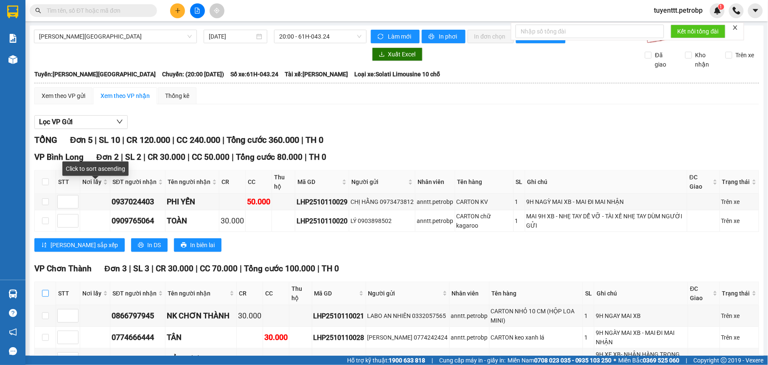
scroll to position [107, 0]
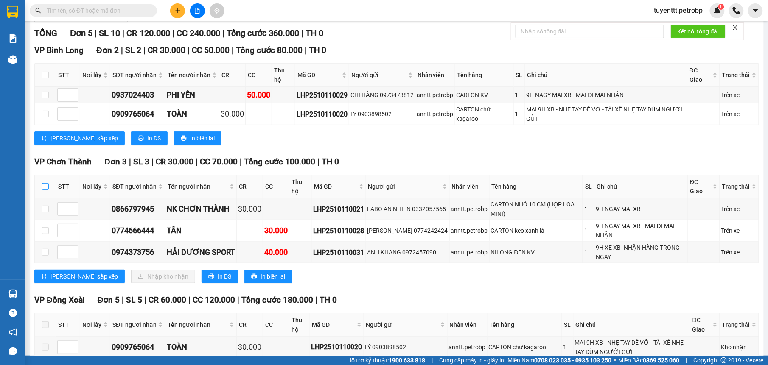
click at [43, 189] on input "checkbox" at bounding box center [45, 186] width 7 height 7
checkbox input "true"
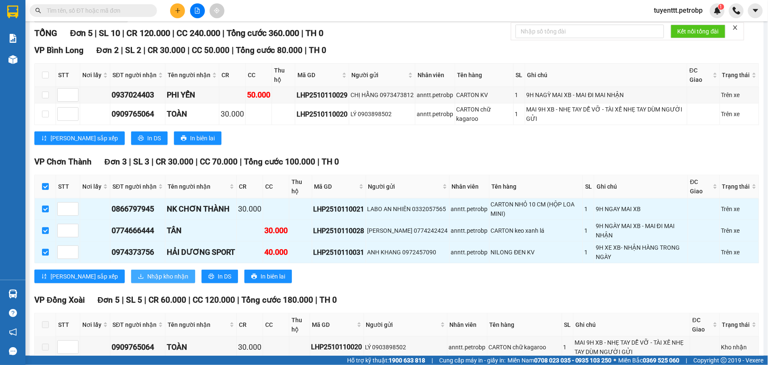
click at [150, 277] on span "Nhập kho nhận" at bounding box center [167, 276] width 41 height 9
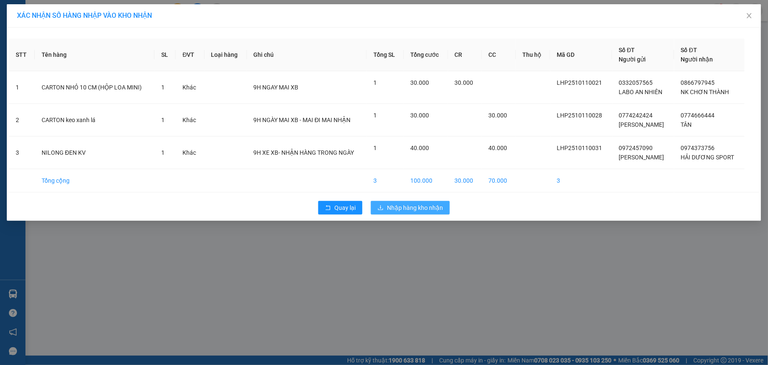
click at [410, 206] on span "Nhập hàng kho nhận" at bounding box center [415, 207] width 56 height 9
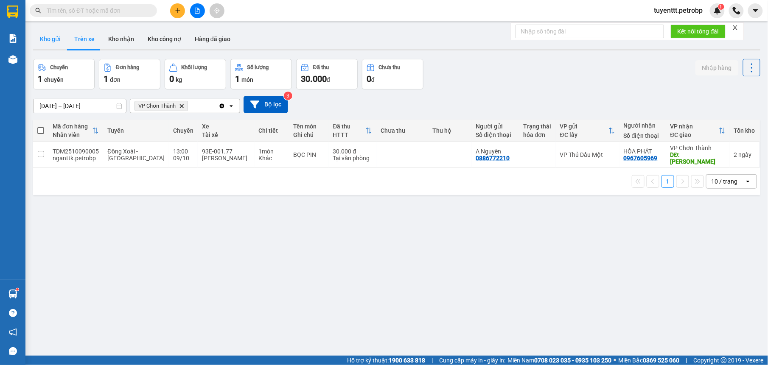
click at [48, 35] on button "Kho gửi" at bounding box center [50, 39] width 34 height 20
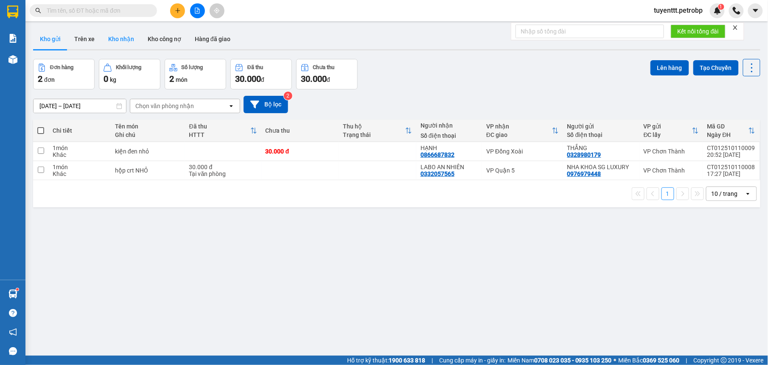
click at [121, 38] on button "Kho nhận" at bounding box center [120, 39] width 39 height 20
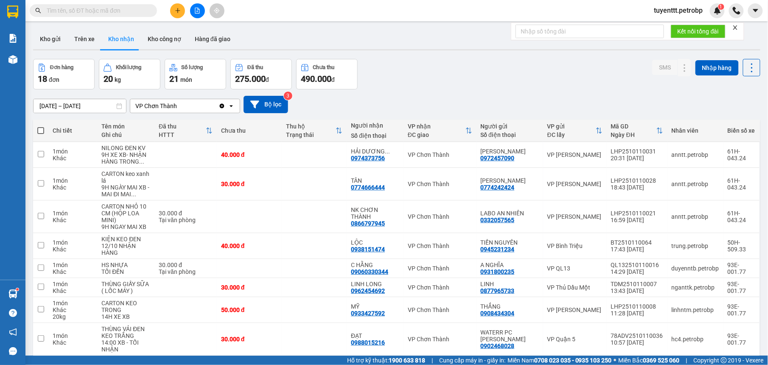
click at [177, 11] on icon "plus" at bounding box center [177, 10] width 5 height 0
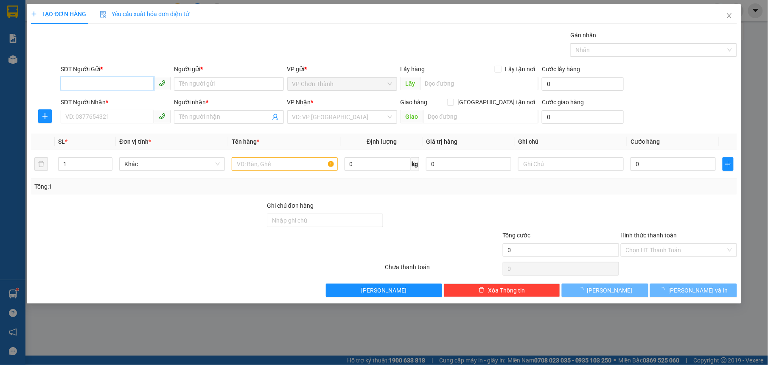
click at [126, 81] on input "SĐT Người Gửi *" at bounding box center [107, 84] width 93 height 14
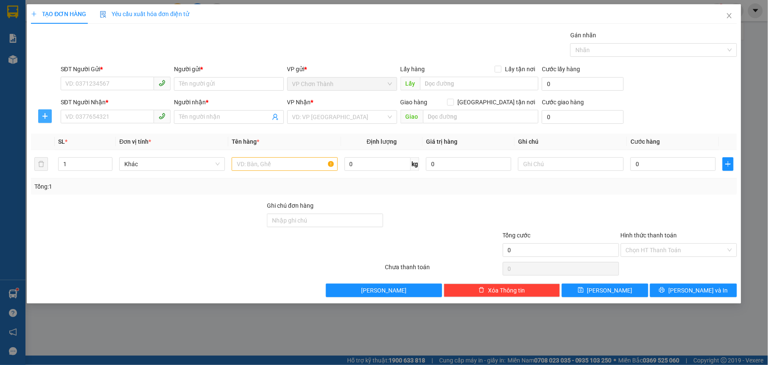
click at [48, 119] on icon "plus" at bounding box center [45, 116] width 7 height 7
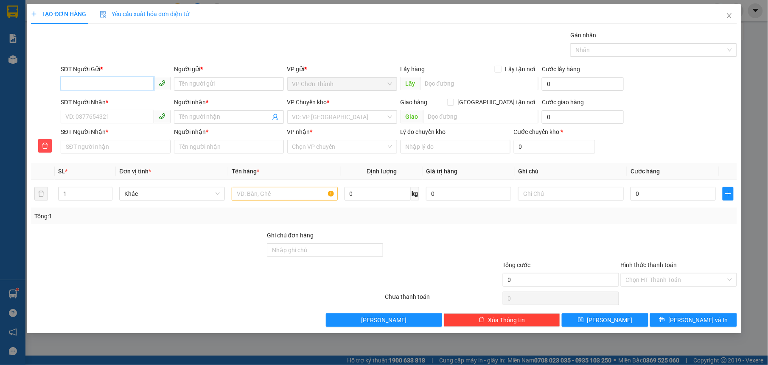
click at [138, 80] on input "SĐT Người Gửi *" at bounding box center [107, 84] width 93 height 14
type input "0985149134"
click at [128, 104] on div "0985149134 - [PERSON_NAME]" at bounding box center [116, 101] width 100 height 9
type input "MINH"
type input "0559568903"
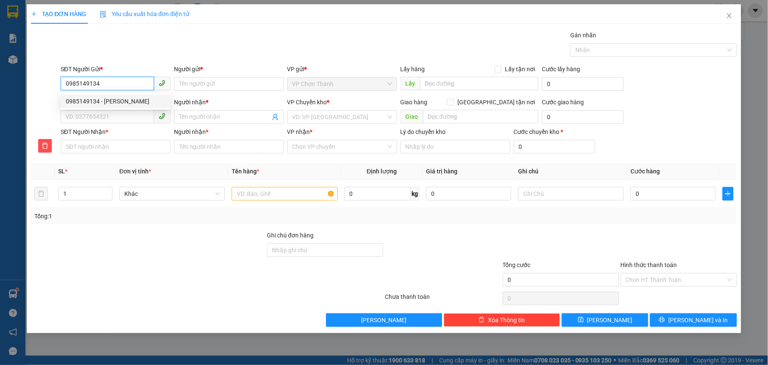
type input "ĐỊNH"
type input "0559568903"
type input "ĐỊNH"
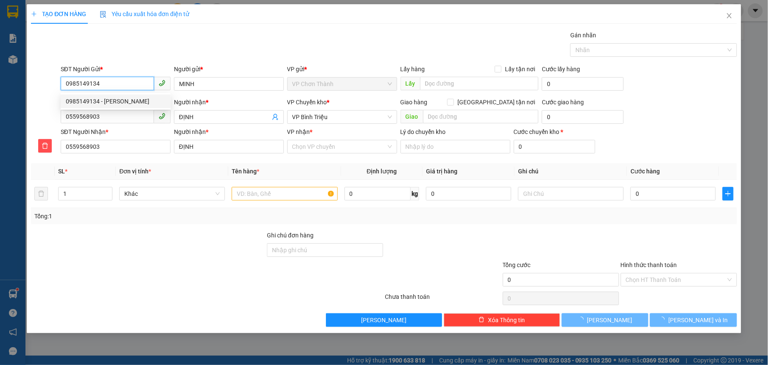
type input "50.000"
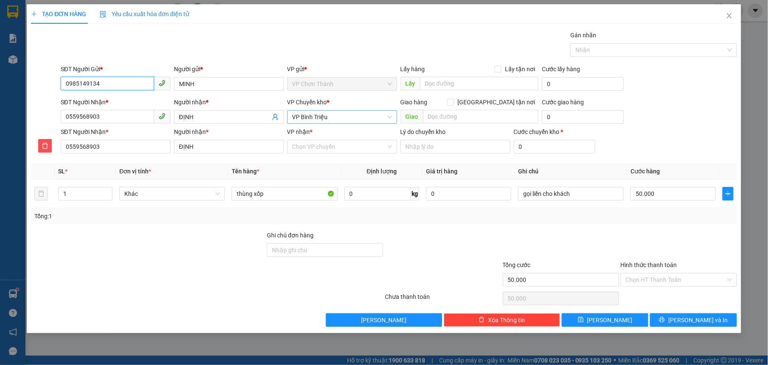
click at [347, 121] on span "VP Bình Triệu" at bounding box center [342, 117] width 100 height 13
type input "0985149134"
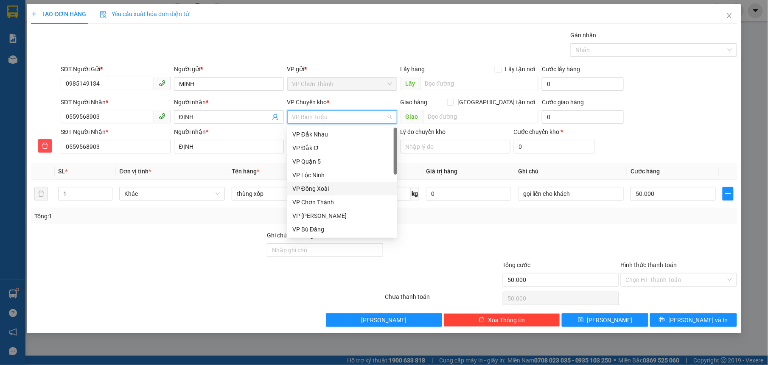
click at [330, 186] on div "VP Đồng Xoài" at bounding box center [342, 188] width 100 height 9
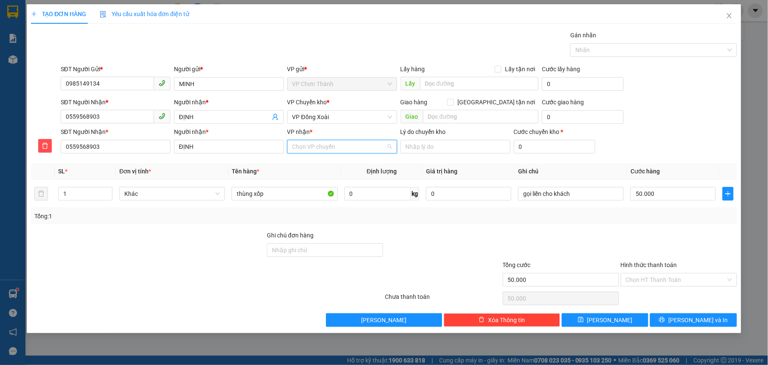
click at [312, 150] on input "VP nhận *" at bounding box center [339, 146] width 94 height 13
type input "bình t"
click at [323, 167] on div "VP Bình Triệu" at bounding box center [342, 164] width 100 height 9
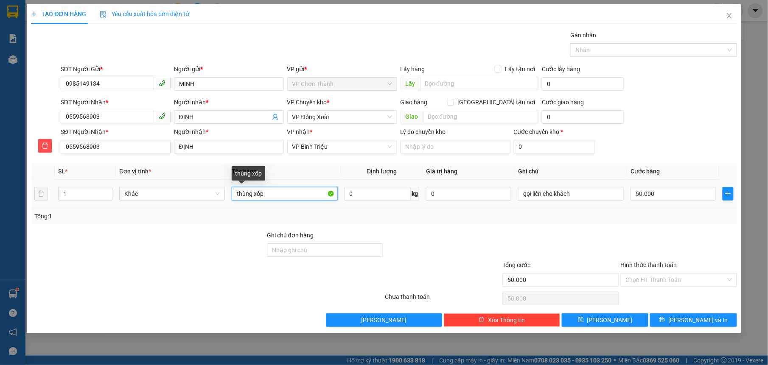
click at [279, 194] on input "thùng xốp" at bounding box center [285, 194] width 106 height 14
click at [93, 198] on input "1" at bounding box center [86, 194] width 54 height 13
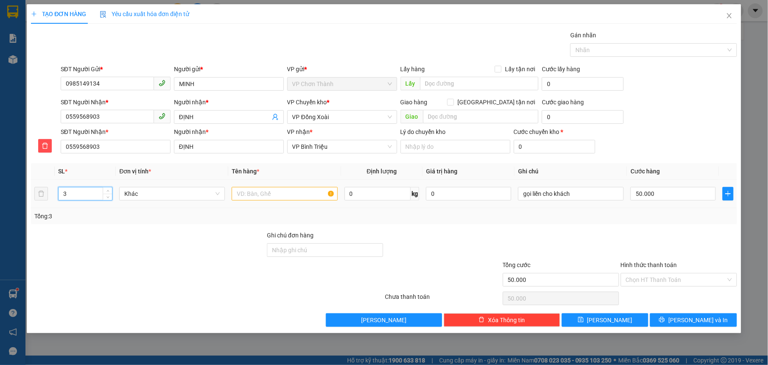
type input "3"
click at [268, 189] on input "text" at bounding box center [285, 194] width 106 height 14
type input "0"
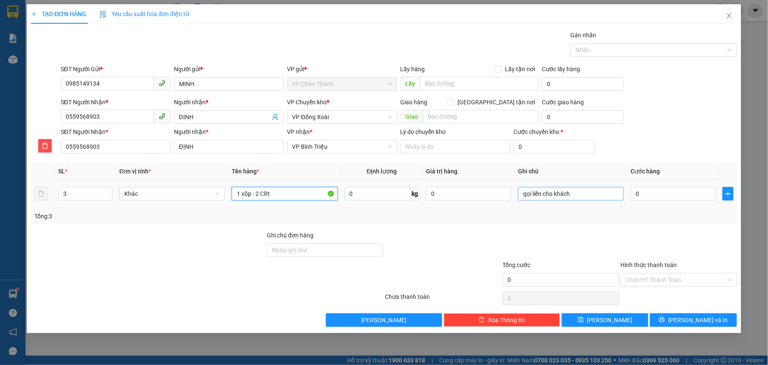
type input "1 xốp - 2 CRt"
click at [583, 196] on input "gọi liền cho khách" at bounding box center [571, 194] width 106 height 14
type input "F"
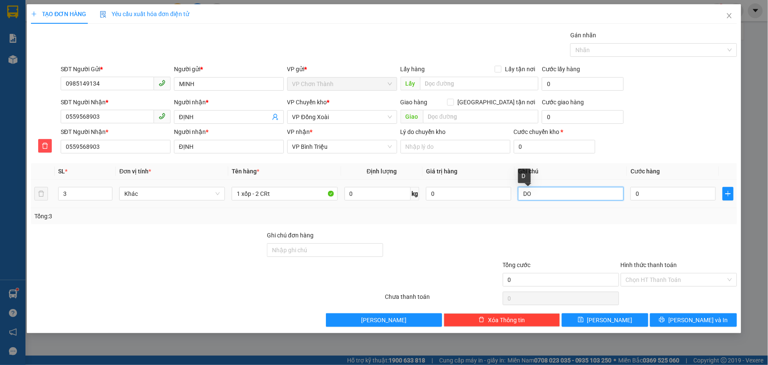
type input "D"
type input "ĐỒ GỐM SỨ DỄ VỠ NHẸ TAY NHÉ"
click at [646, 197] on input "0" at bounding box center [673, 194] width 85 height 14
type input "2"
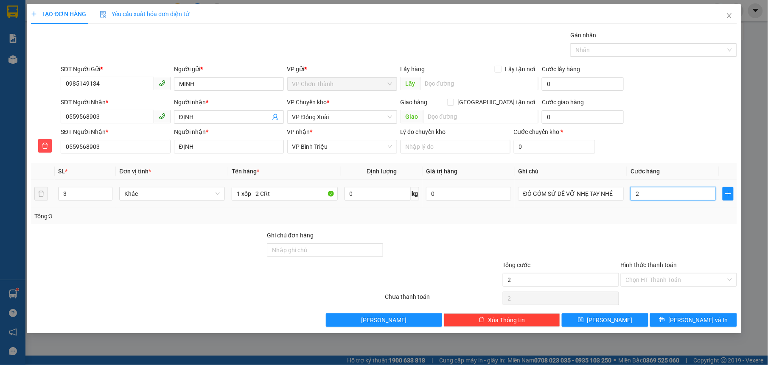
type input "20"
type input "200"
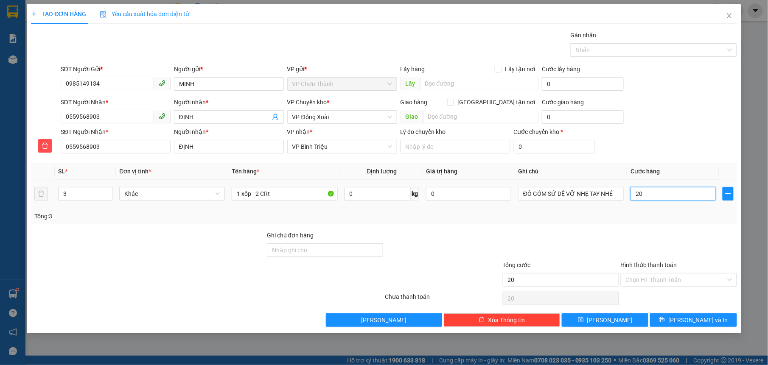
type input "200"
type input "2.000"
type input "20.000"
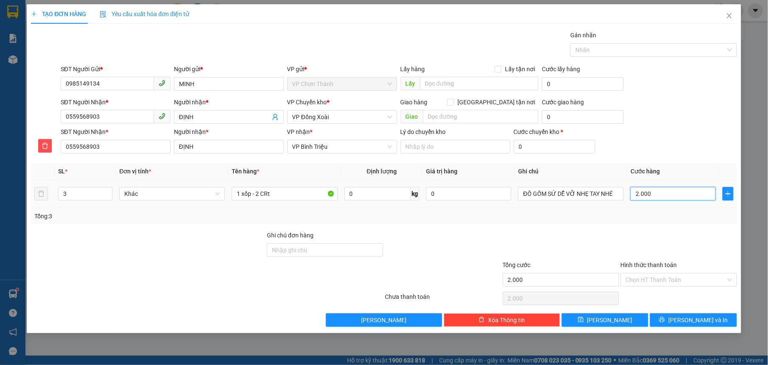
type input "20.000"
type input "200.000"
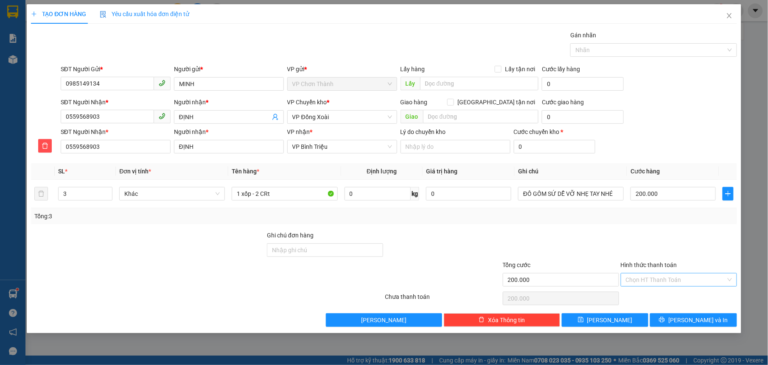
click at [685, 279] on input "Hình thức thanh toán" at bounding box center [676, 280] width 100 height 13
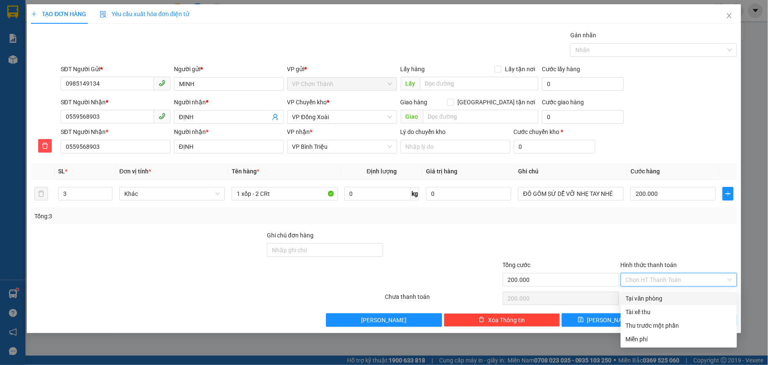
click at [667, 295] on div "Tại văn phòng" at bounding box center [679, 298] width 106 height 9
type input "0"
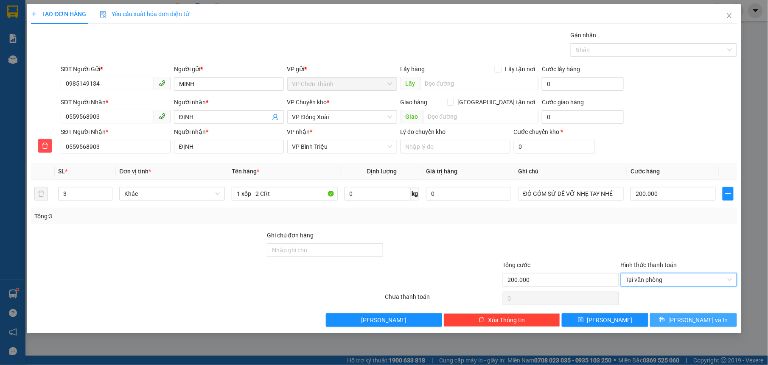
click at [676, 321] on button "[PERSON_NAME] và In" at bounding box center [693, 321] width 87 height 14
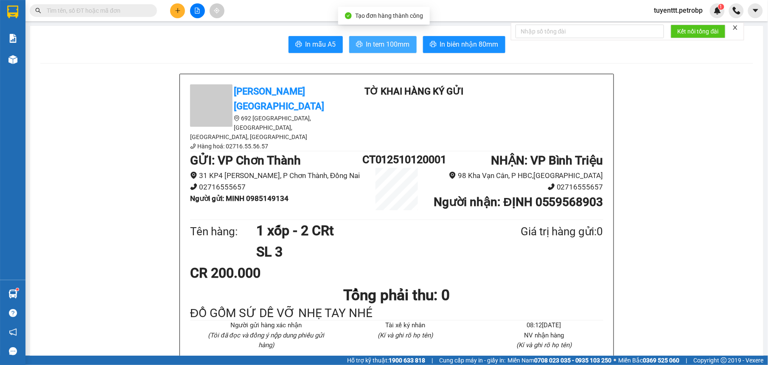
click at [381, 44] on span "In tem 100mm" at bounding box center [388, 44] width 44 height 11
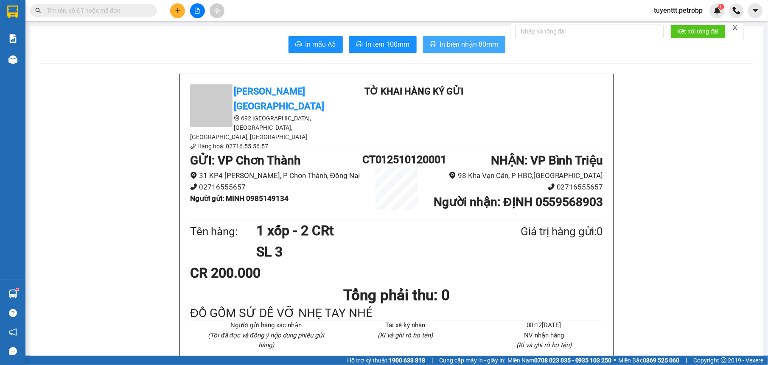
click at [459, 37] on button "In biên nhận 80mm" at bounding box center [464, 44] width 82 height 17
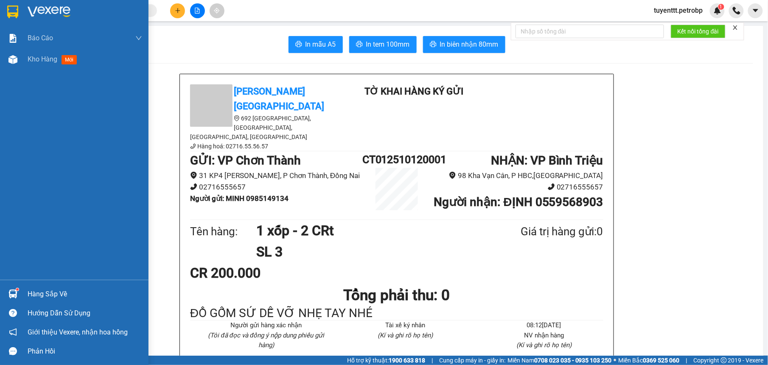
click at [4, 295] on div "Hàng sắp về" at bounding box center [74, 294] width 149 height 19
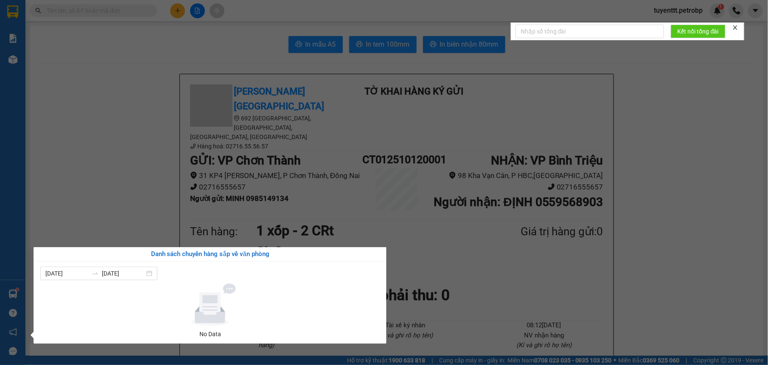
click at [85, 115] on section "Kết quả tìm kiếm ( 0 ) Bộ lọc No Data tuyenttt.petrobp 1 Báo cáo 4 Thống kê doa…" at bounding box center [384, 182] width 768 height 365
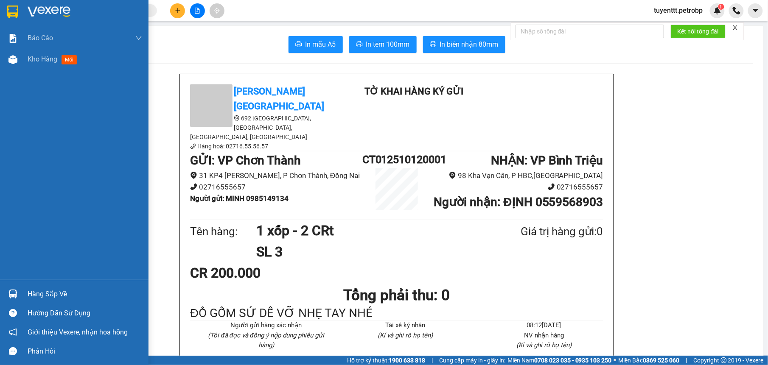
click at [14, 290] on img at bounding box center [12, 294] width 9 height 9
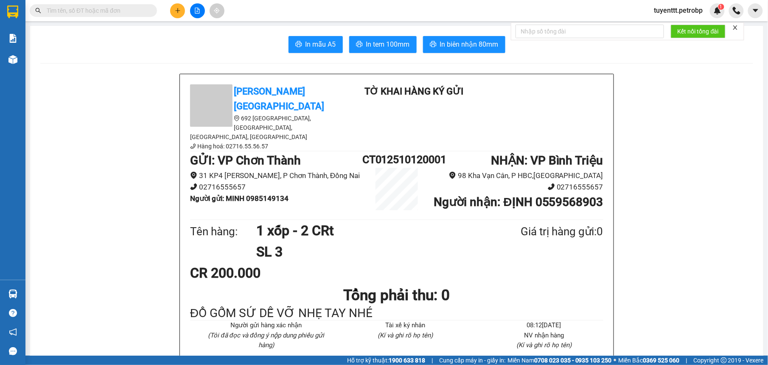
click at [116, 188] on section "Kết quả tìm kiếm ( 0 ) Bộ lọc No Data tuyenttt.petrobp 1 Báo cáo 4 Thống kê doa…" at bounding box center [384, 182] width 768 height 365
click at [196, 12] on icon "file-add" at bounding box center [197, 11] width 6 height 6
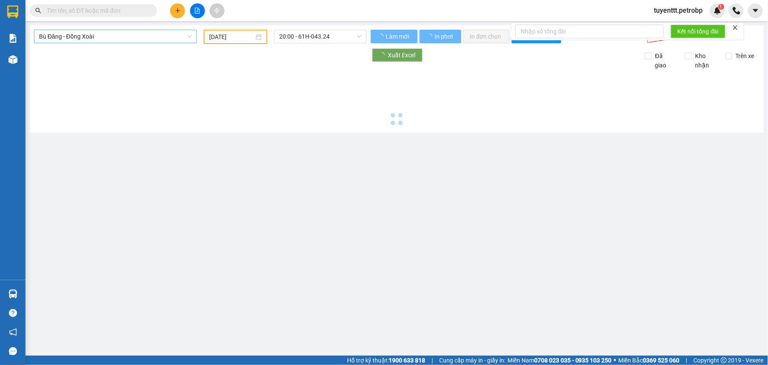
type input "[DATE]"
click at [105, 35] on span "Bù Đăng - Đồng Xoài" at bounding box center [115, 36] width 153 height 13
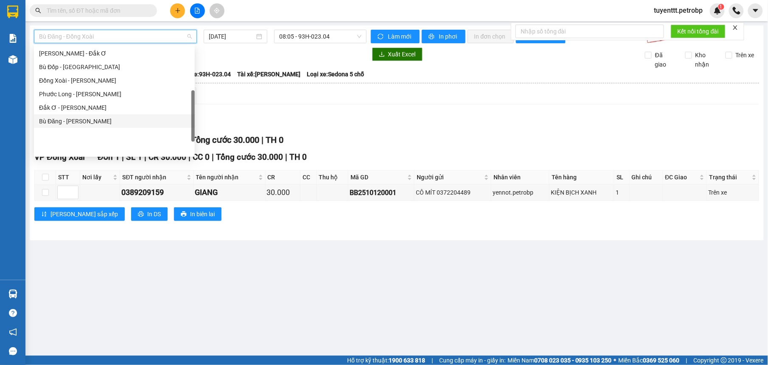
scroll to position [92, 0]
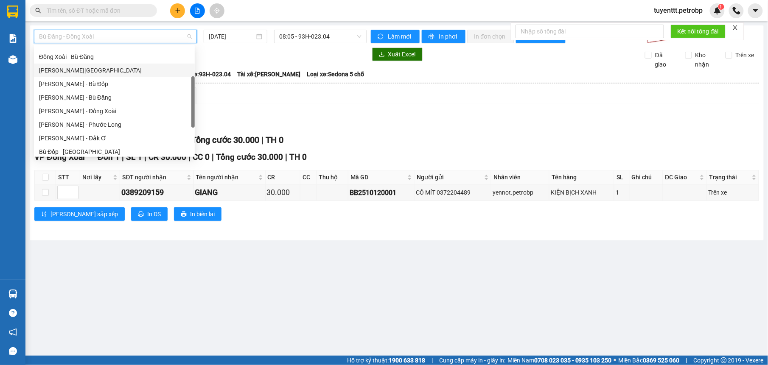
click at [89, 65] on div "[PERSON_NAME][GEOGRAPHIC_DATA]" at bounding box center [114, 71] width 161 height 14
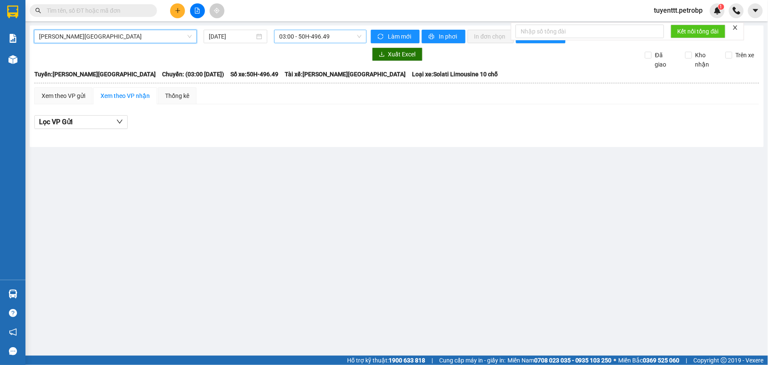
click at [311, 41] on span "03:00 - 50H-496.49" at bounding box center [320, 36] width 82 height 13
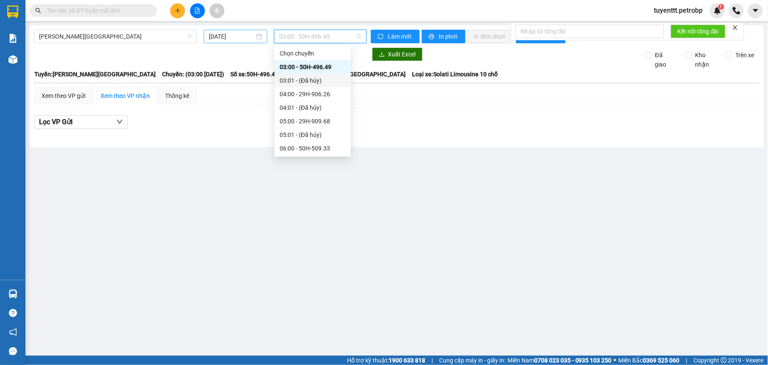
click at [236, 36] on input "[DATE]" at bounding box center [232, 36] width 46 height 9
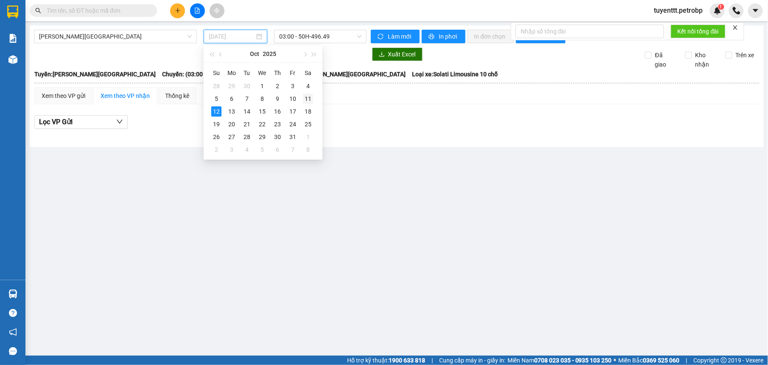
click at [311, 101] on div "11" at bounding box center [308, 99] width 10 height 10
type input "[DATE]"
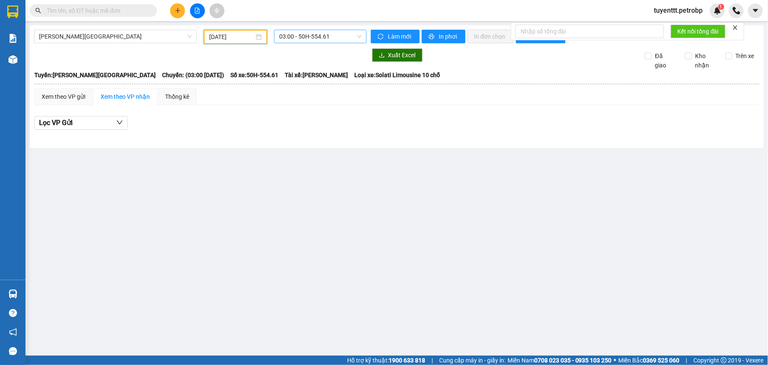
click at [324, 39] on span "03:00 - 50H-554.61" at bounding box center [320, 36] width 82 height 13
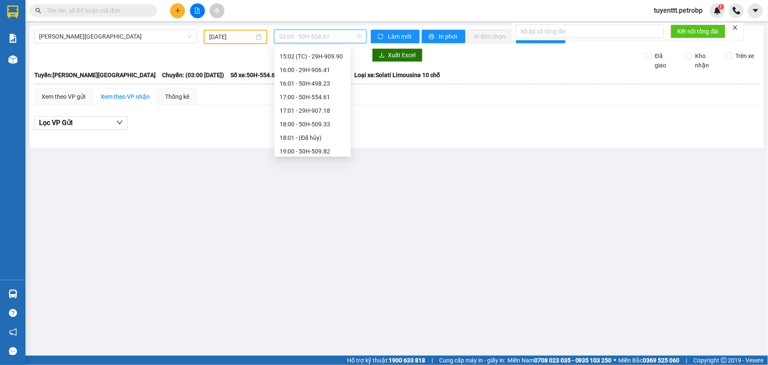
scroll to position [456, 0]
click at [303, 111] on div "20:00 - 61H-043.24" at bounding box center [313, 113] width 66 height 9
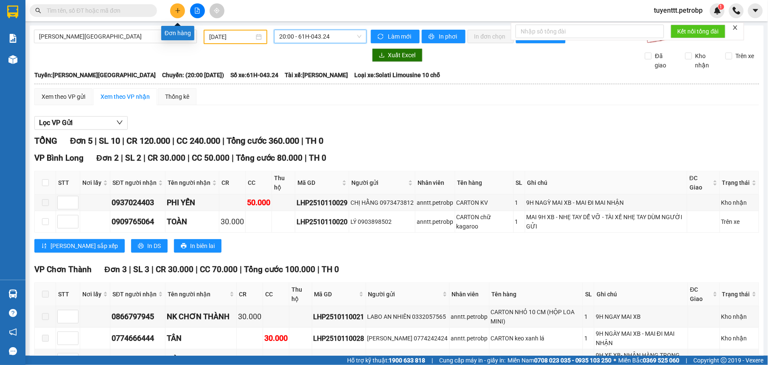
click at [175, 8] on icon "plus" at bounding box center [178, 11] width 6 height 6
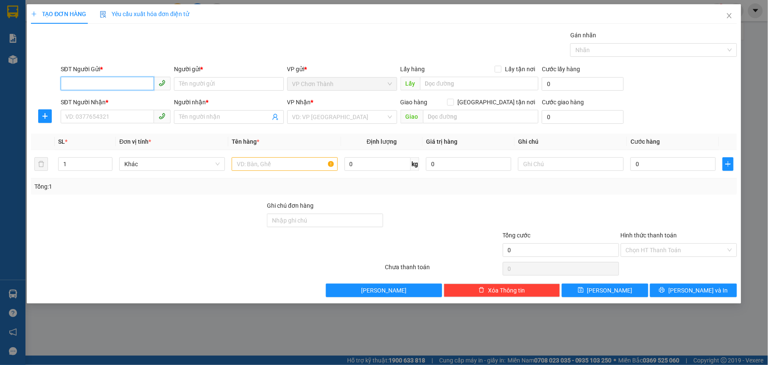
click at [116, 82] on input "SĐT Người Gửi *" at bounding box center [107, 84] width 93 height 14
click at [110, 84] on input "SĐT Người Gửi *" at bounding box center [107, 84] width 93 height 14
type input "2"
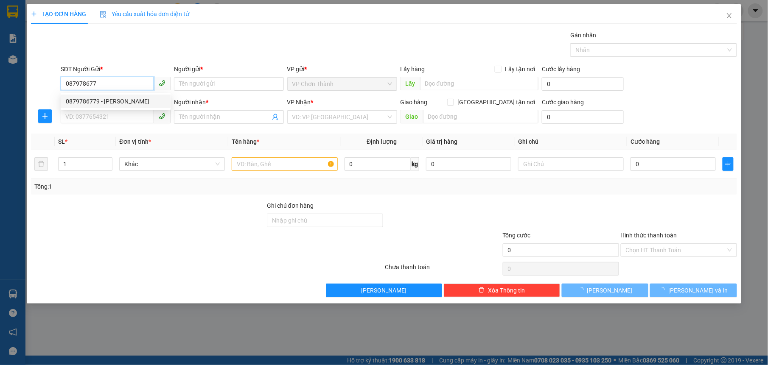
click at [162, 103] on div "0879786779 - [PERSON_NAME]" at bounding box center [116, 101] width 100 height 9
type input "0879786779"
type input "ngọc"
type input "0356723425"
type input "sơn"
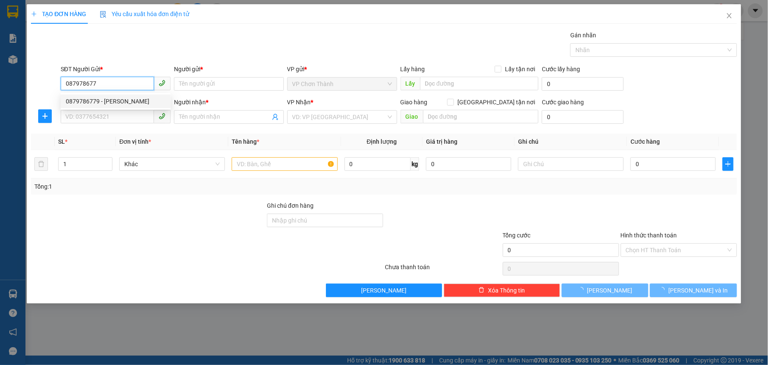
type input "Gọi liền cho khách"
type input "40.000"
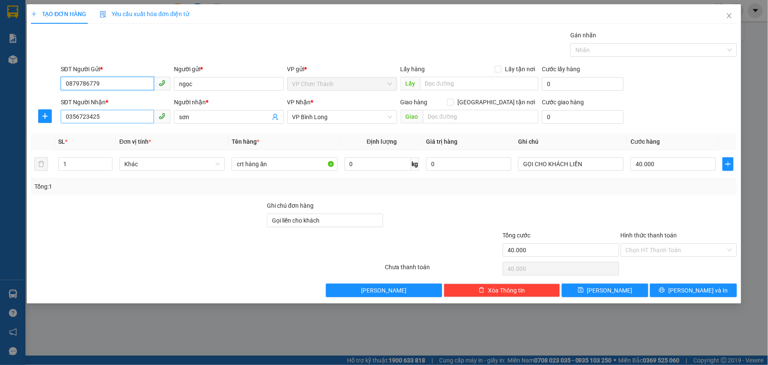
type input "0879786779"
click at [140, 120] on input "0356723425" at bounding box center [107, 117] width 93 height 14
click at [110, 116] on input "SĐT Người Nhận *" at bounding box center [107, 117] width 93 height 14
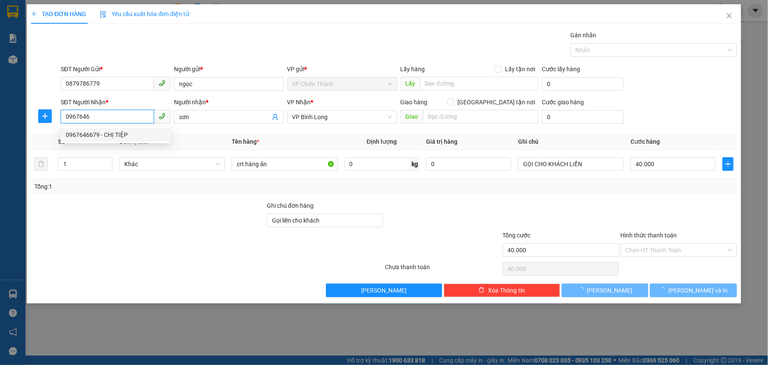
click at [101, 136] on div "0967646679 - CHỊ TIỆP" at bounding box center [116, 134] width 100 height 9
type input "0967646679"
type input "CHỊ TIỆP"
type input "50.000"
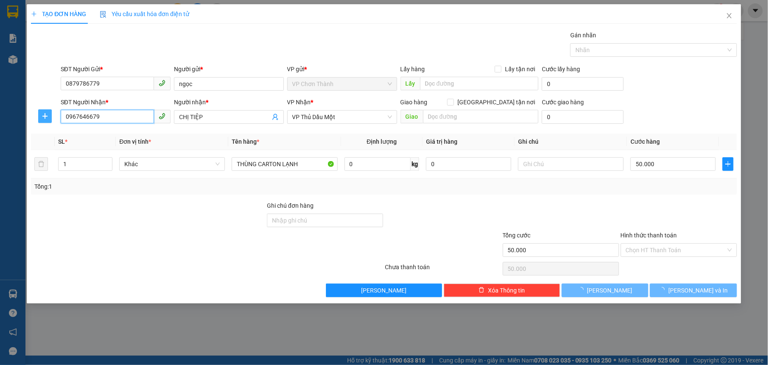
type input "0967646679"
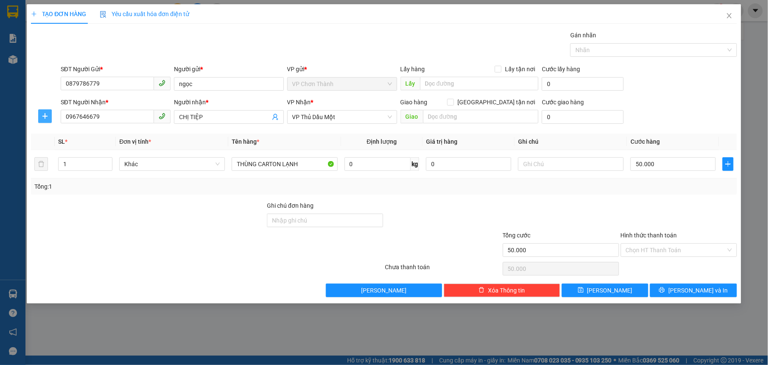
click at [50, 121] on button "button" at bounding box center [45, 117] width 14 height 14
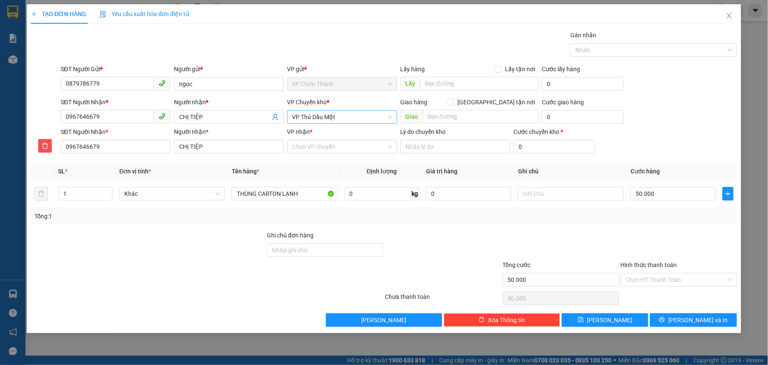
click at [324, 114] on span "VP Thủ Dầu Một" at bounding box center [342, 117] width 100 height 13
type input "dong"
click at [317, 134] on div "VP Đồng Xoài" at bounding box center [342, 134] width 100 height 9
click at [309, 151] on input "VP nhận *" at bounding box center [339, 146] width 94 height 13
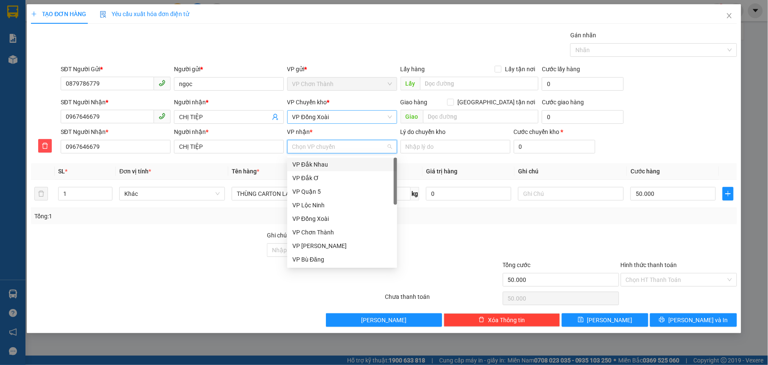
click at [301, 146] on input "VP nhận *" at bounding box center [339, 146] width 94 height 13
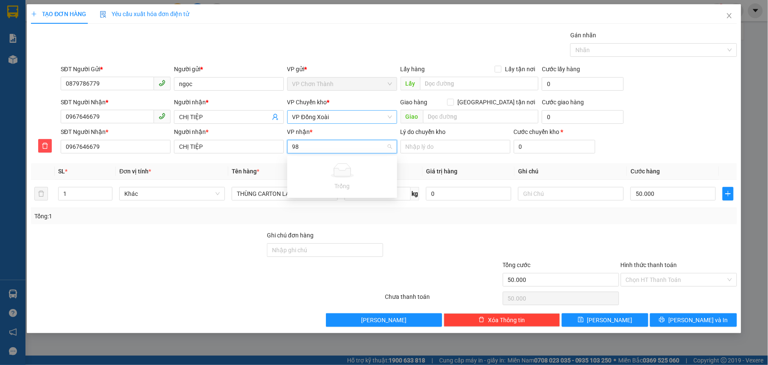
type input "9"
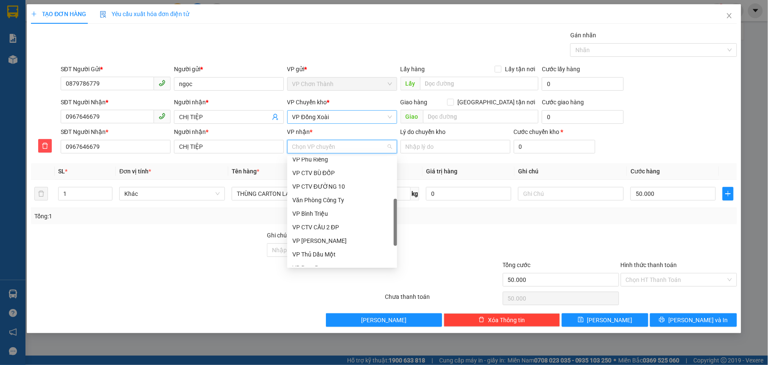
scroll to position [204, 0]
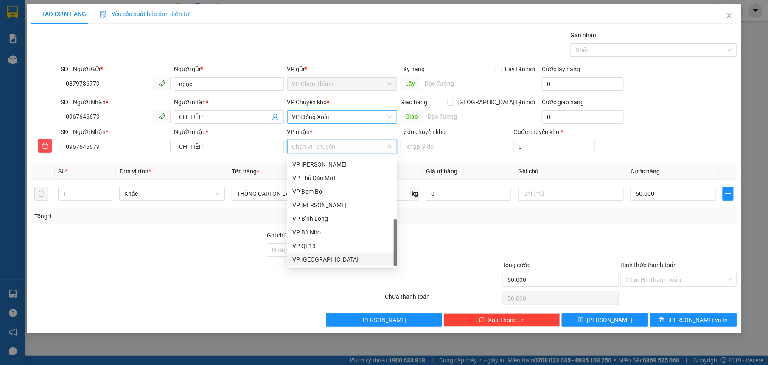
click at [323, 247] on div "VP QL13" at bounding box center [342, 246] width 100 height 9
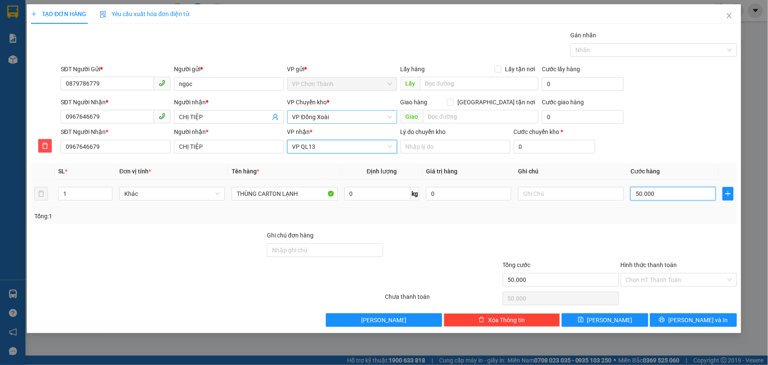
click at [677, 196] on input "50.000" at bounding box center [673, 194] width 85 height 14
type input "8"
type input "80"
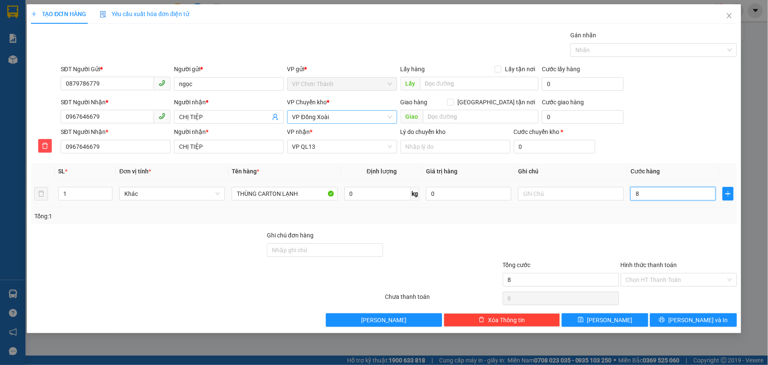
type input "80"
type input "800"
type input "8.000"
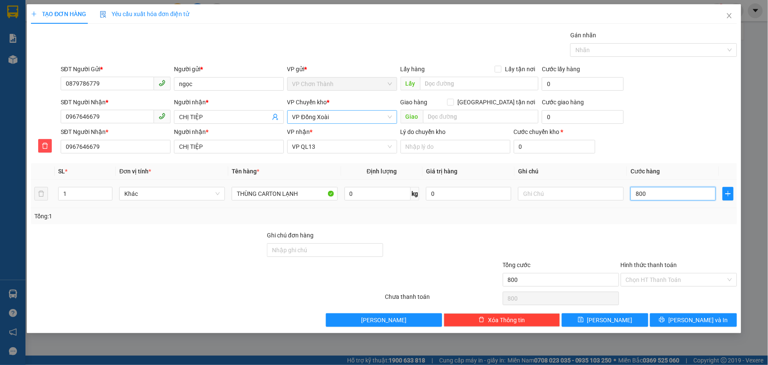
type input "8.000"
type input "80.000"
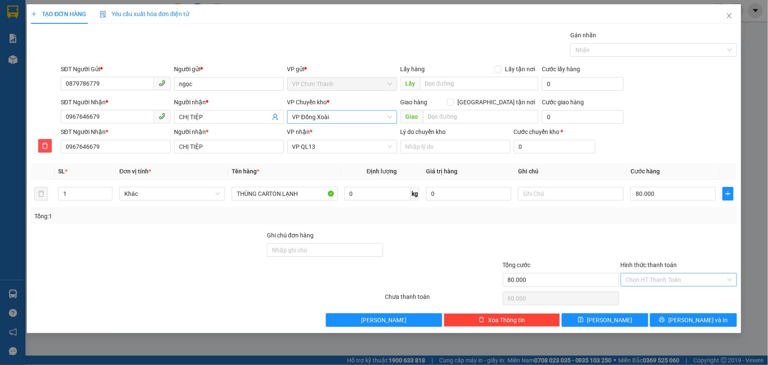
click at [642, 279] on input "Hình thức thanh toán" at bounding box center [676, 280] width 100 height 13
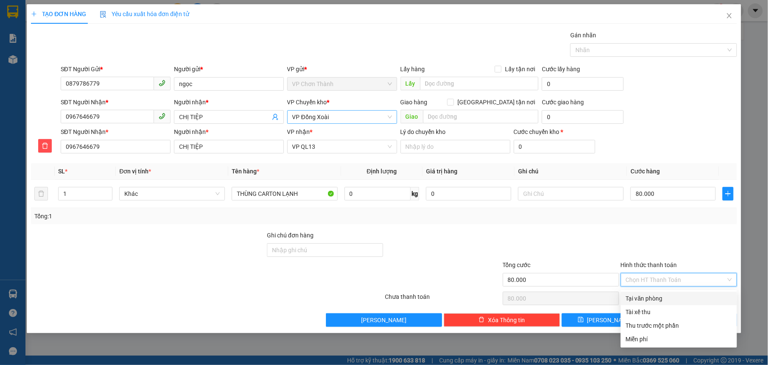
click at [646, 303] on div "Tại văn phòng" at bounding box center [679, 298] width 106 height 9
type input "0"
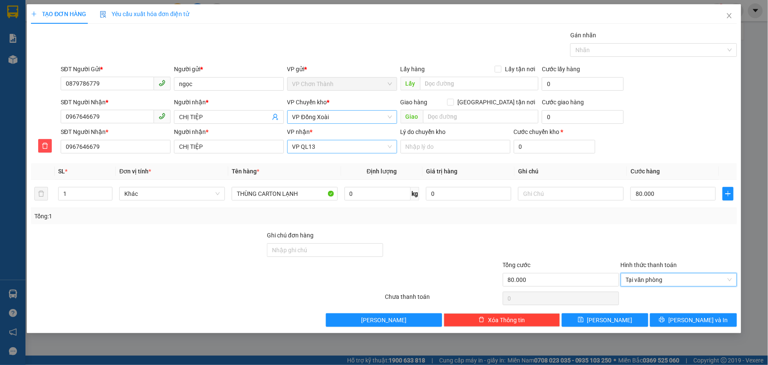
click at [345, 147] on span "VP QL13" at bounding box center [342, 146] width 100 height 13
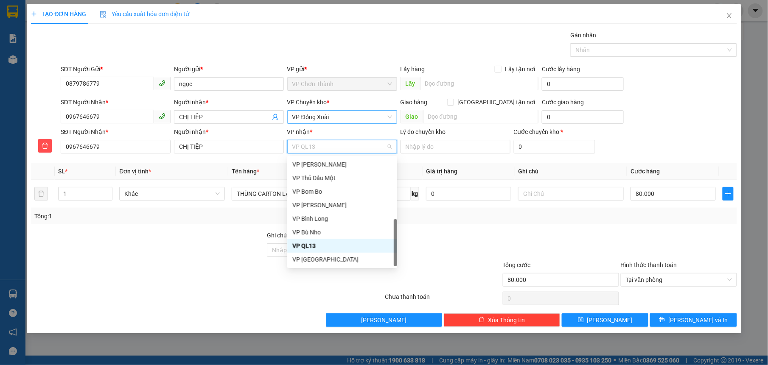
click at [345, 147] on span "VP QL13" at bounding box center [342, 146] width 100 height 13
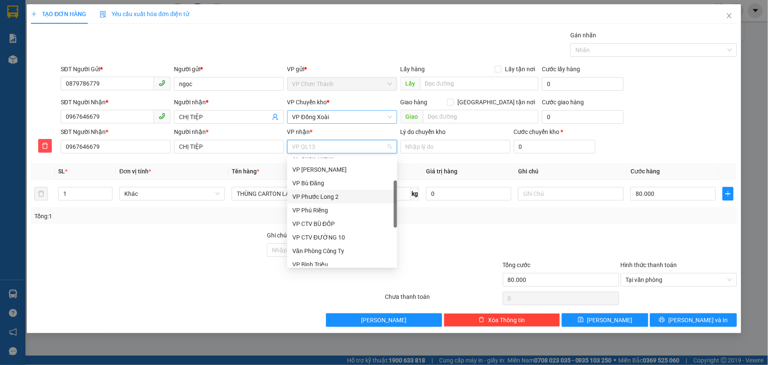
scroll to position [119, 0]
click at [335, 219] on div "VP Bình Triệu" at bounding box center [342, 222] width 100 height 9
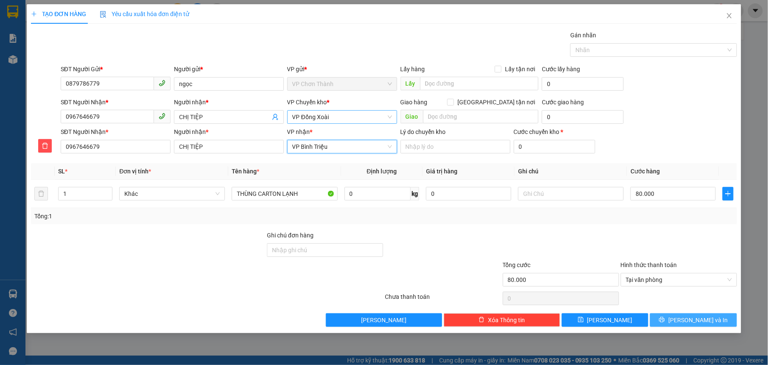
click at [665, 322] on icon "printer" at bounding box center [663, 320] width 6 height 6
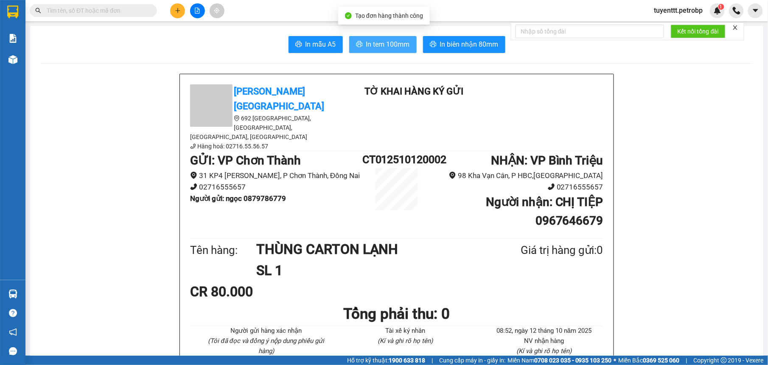
click at [376, 43] on span "In tem 100mm" at bounding box center [388, 44] width 44 height 11
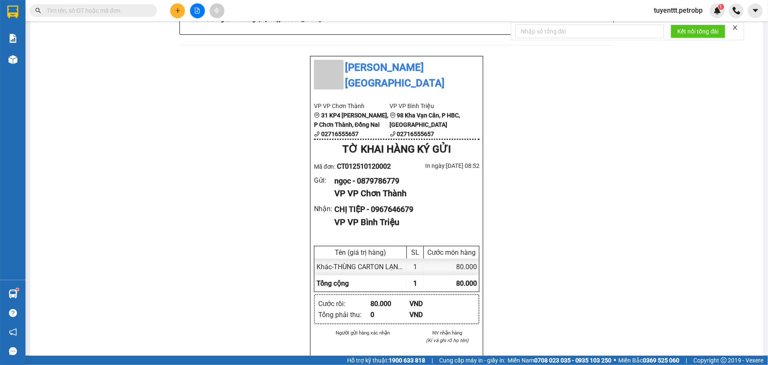
scroll to position [214, 0]
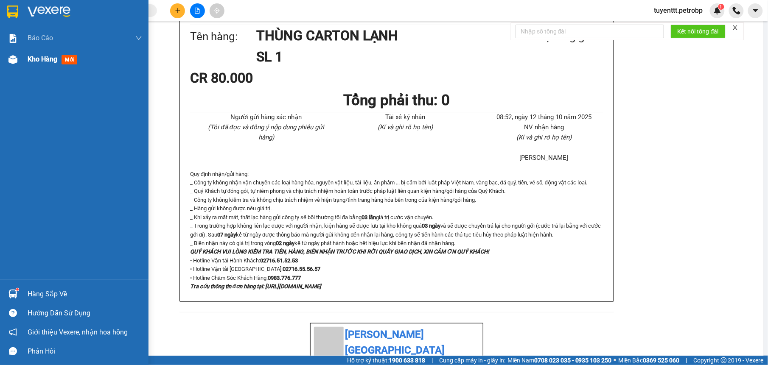
click at [12, 56] on img at bounding box center [12, 59] width 9 height 9
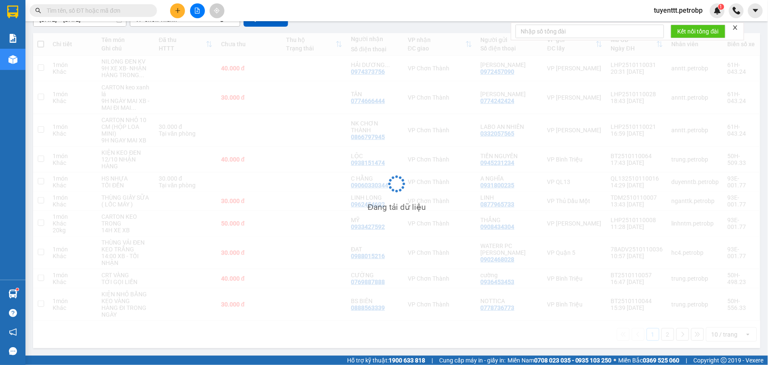
scroll to position [89, 0]
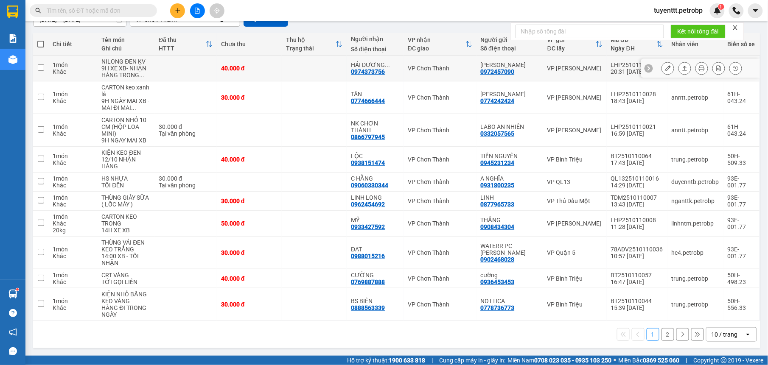
click at [382, 71] on div "0974373756" at bounding box center [368, 71] width 34 height 7
click at [408, 70] on div "VP Chơn Thành" at bounding box center [440, 68] width 65 height 7
checkbox input "true"
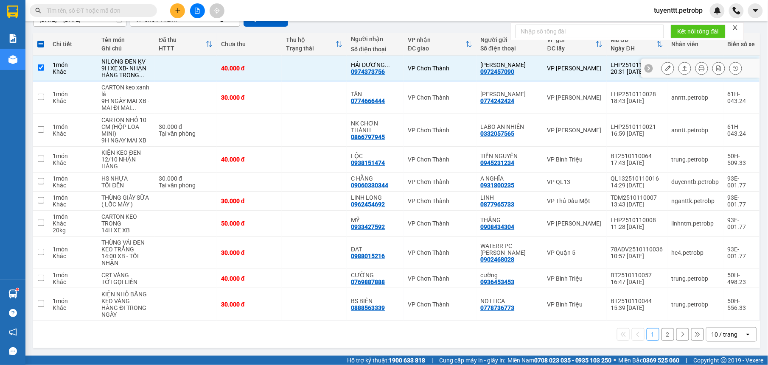
click at [662, 63] on button at bounding box center [668, 68] width 12 height 15
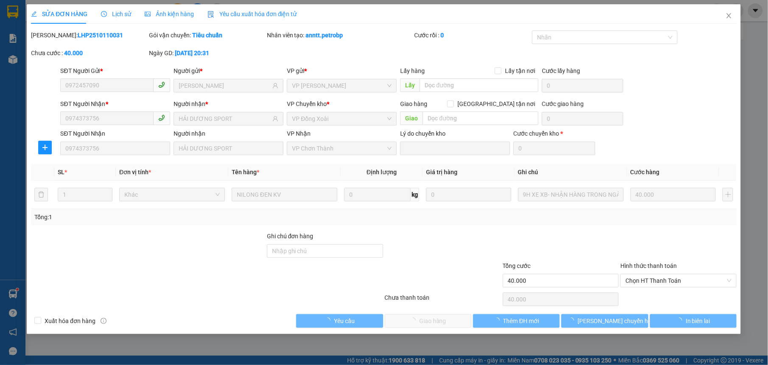
type input "0972457090"
type input "[PERSON_NAME]"
type input "0974373756"
type input "HẢI DƯƠNG SPORT"
type input "40.000"
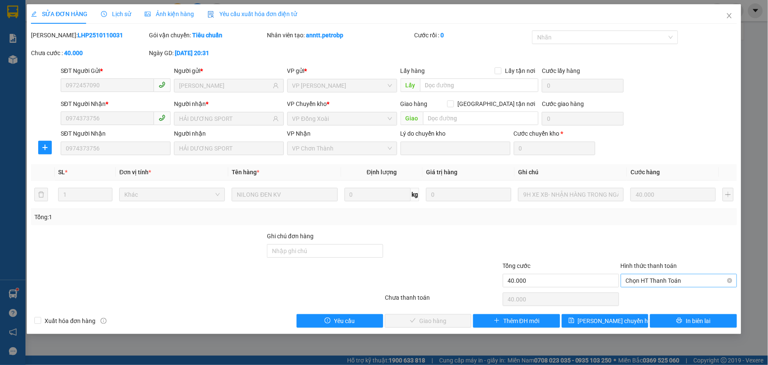
click at [657, 282] on span "Chọn HT Thanh Toán" at bounding box center [679, 281] width 106 height 13
click at [646, 296] on div "Tại văn phòng" at bounding box center [679, 298] width 106 height 9
type input "0"
click at [452, 317] on button "Giao hàng" at bounding box center [428, 322] width 87 height 14
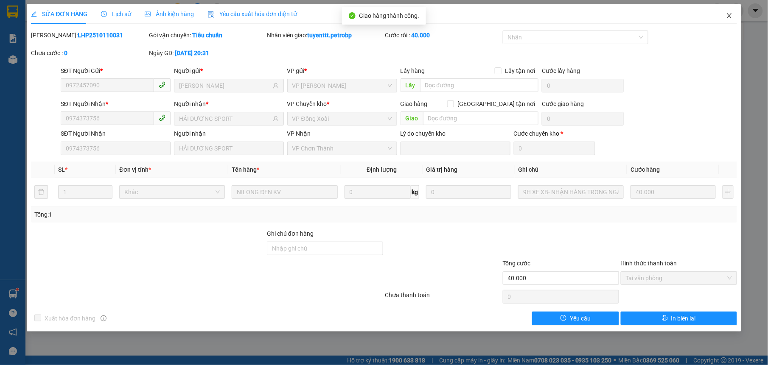
click at [729, 16] on icon "close" at bounding box center [729, 15] width 5 height 5
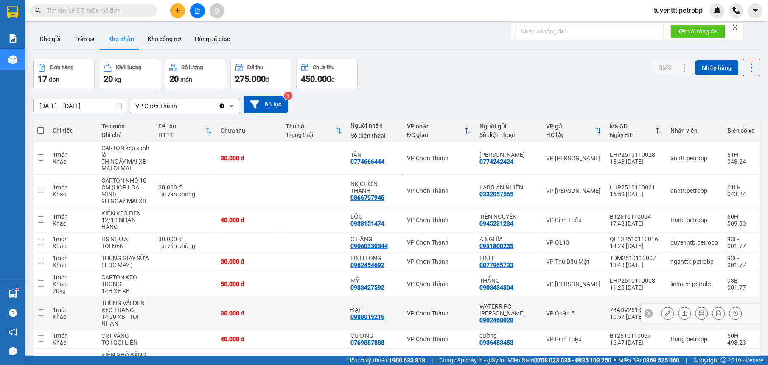
scroll to position [82, 0]
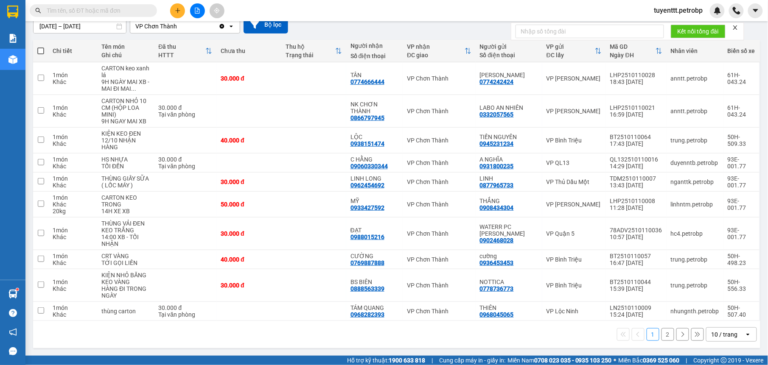
click at [662, 333] on button "2" at bounding box center [668, 335] width 13 height 13
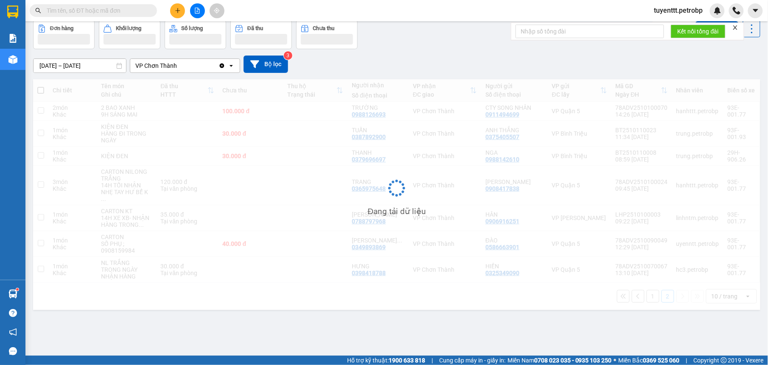
scroll to position [39, 0]
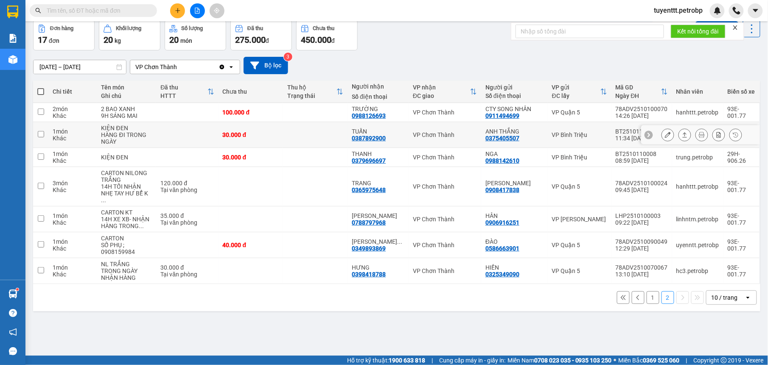
click at [394, 129] on div "TUẤN" at bounding box center [378, 131] width 53 height 7
checkbox input "true"
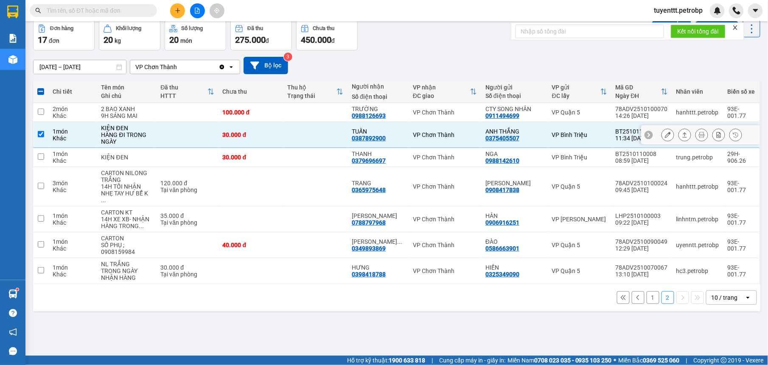
click at [665, 138] on icon at bounding box center [668, 135] width 6 height 6
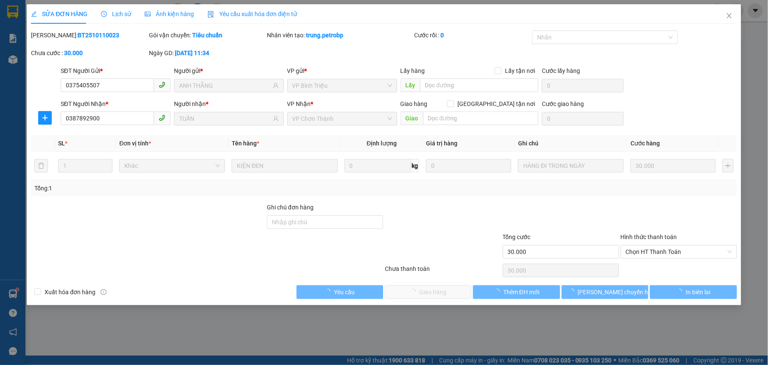
type input "0375405507"
type input "ANH THẮNG"
type input "0387892900"
type input "TUẤN"
type input "30.000"
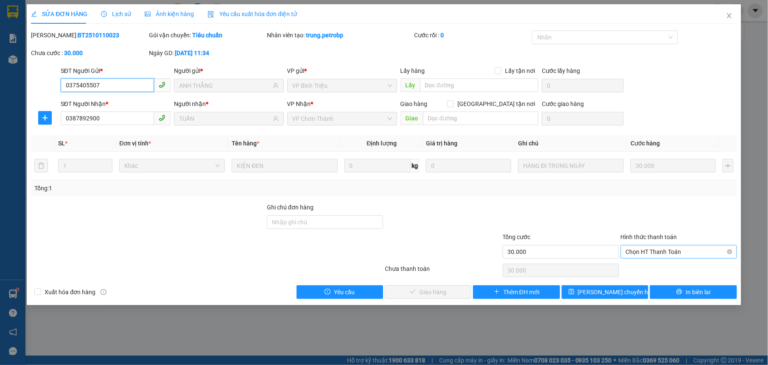
click at [651, 248] on span "Chọn HT Thanh Toán" at bounding box center [679, 252] width 106 height 13
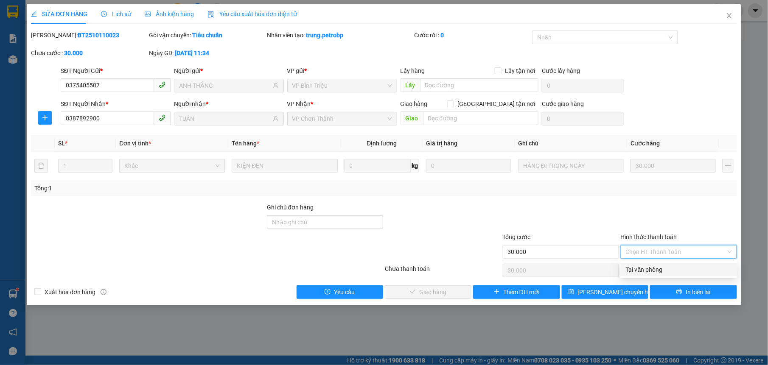
click at [652, 264] on div "Tại văn phòng" at bounding box center [679, 270] width 116 height 14
type input "0"
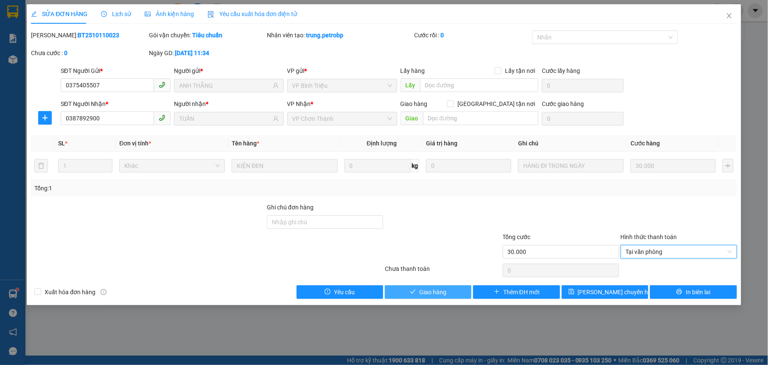
click at [452, 291] on button "Giao hàng" at bounding box center [428, 293] width 87 height 14
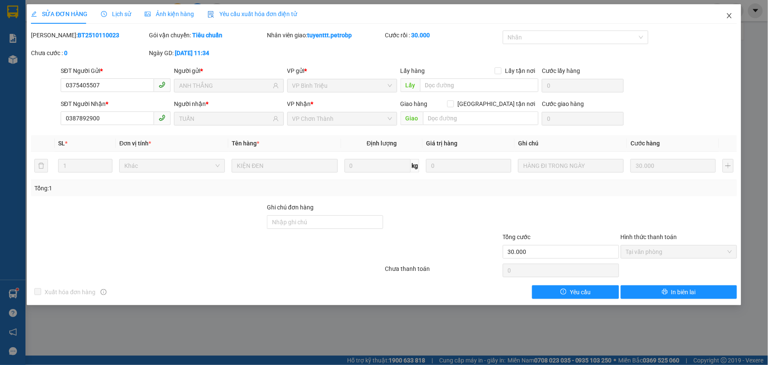
click at [732, 14] on icon "close" at bounding box center [729, 15] width 5 height 5
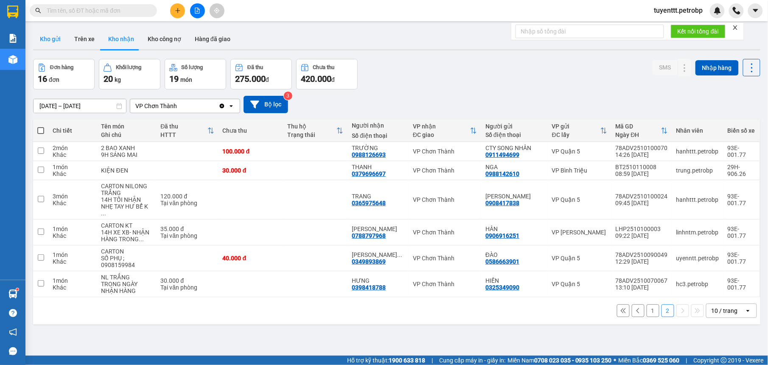
click at [50, 42] on button "Kho gửi" at bounding box center [50, 39] width 34 height 20
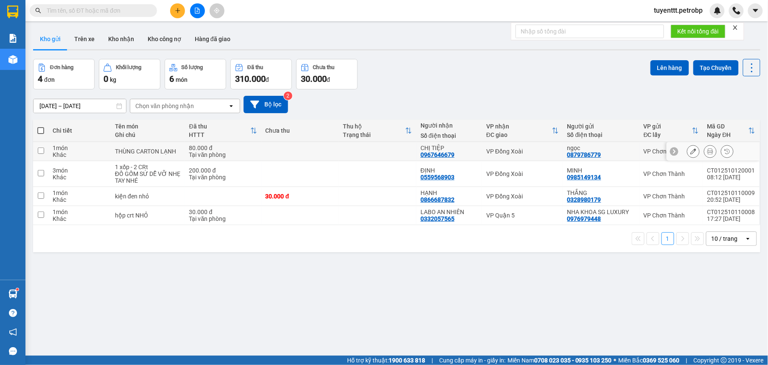
click at [393, 159] on td at bounding box center [378, 151] width 78 height 19
checkbox input "true"
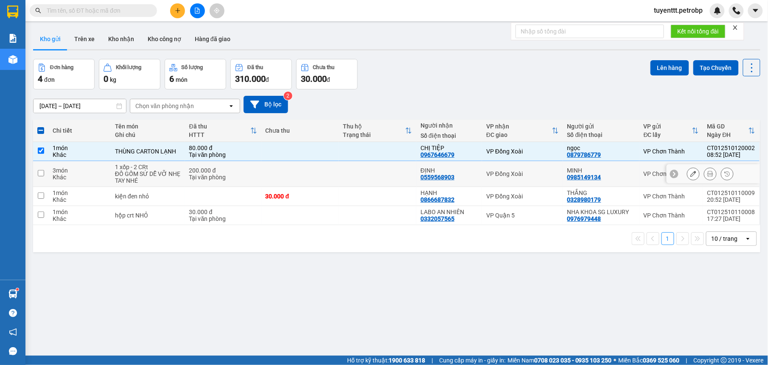
click at [390, 174] on td at bounding box center [378, 174] width 78 height 26
checkbox input "true"
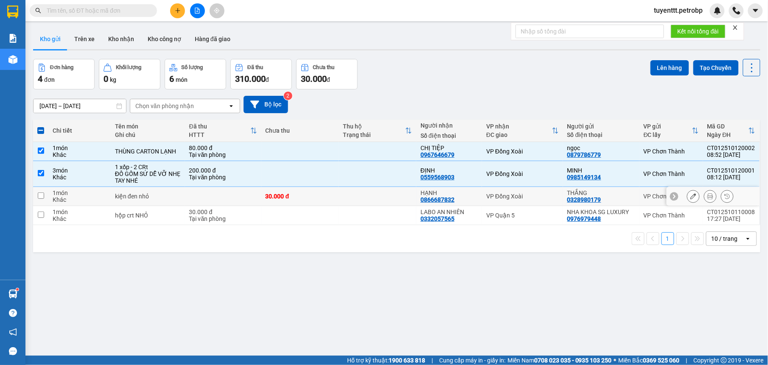
click at [388, 199] on td at bounding box center [378, 196] width 78 height 19
checkbox input "true"
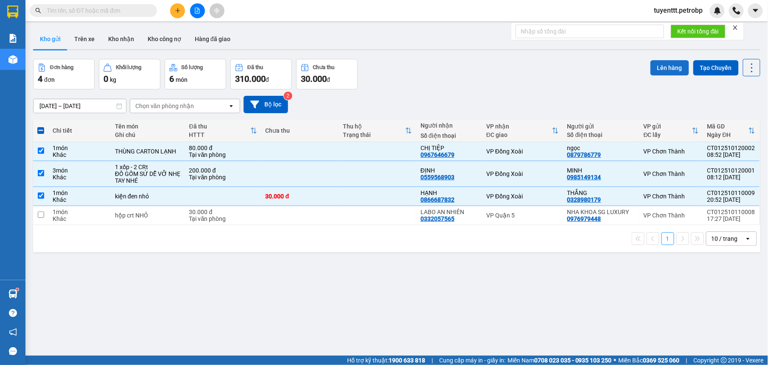
click at [663, 62] on button "Lên hàng" at bounding box center [670, 67] width 39 height 15
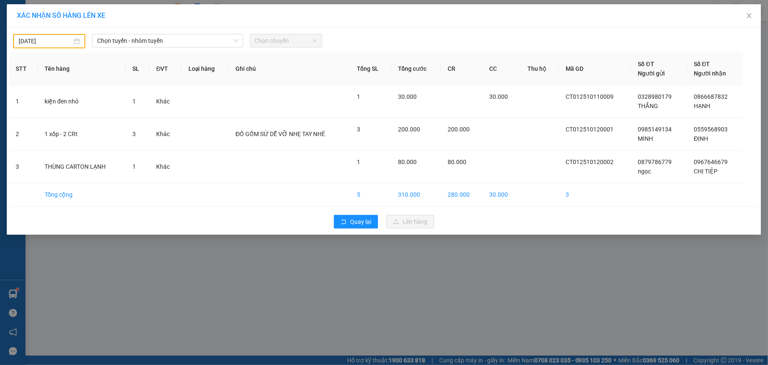
click at [59, 43] on body "Kết quả tìm kiếm ( 0 ) Bộ lọc No Data tuyenttt.[PERSON_NAME] cáo 4 Thống kê doa…" at bounding box center [384, 182] width 768 height 365
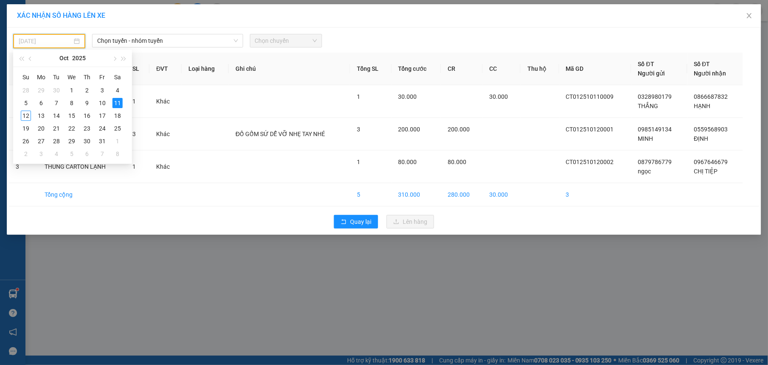
drag, startPoint x: 26, startPoint y: 114, endPoint x: 150, endPoint y: 48, distance: 140.5
click at [26, 114] on div "12" at bounding box center [26, 116] width 10 height 10
type input "[DATE]"
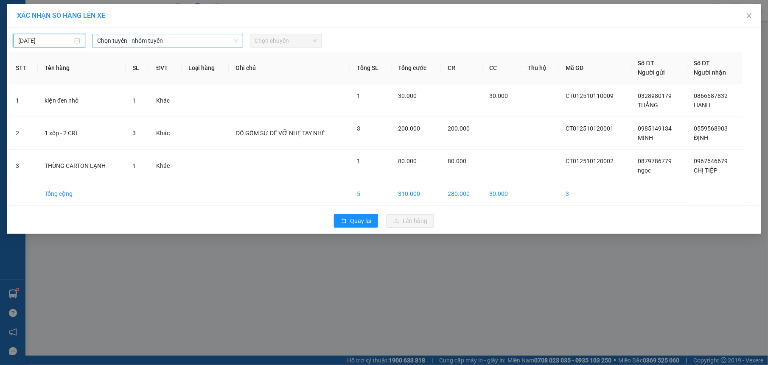
click at [164, 40] on span "Chọn tuyến - nhóm tuyến" at bounding box center [167, 40] width 141 height 13
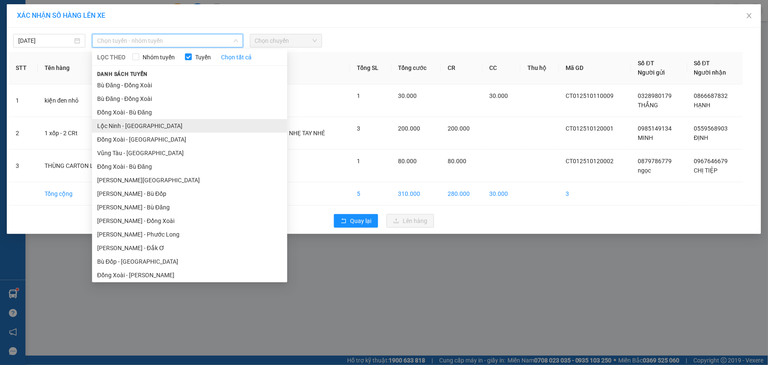
click at [139, 129] on li "Lộc Ninh - [GEOGRAPHIC_DATA]" at bounding box center [189, 126] width 195 height 14
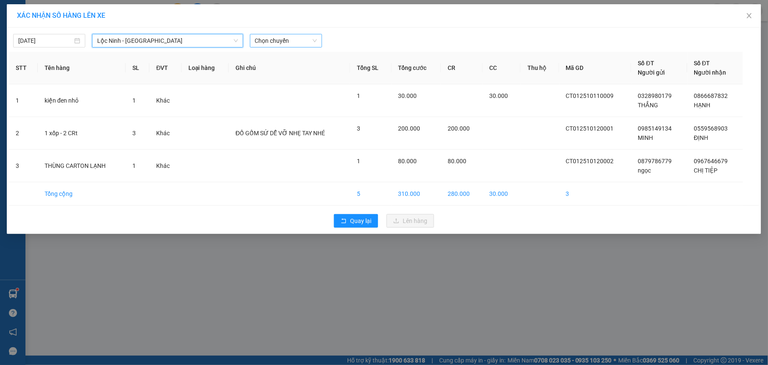
click at [304, 43] on span "Chọn chuyến" at bounding box center [286, 40] width 62 height 13
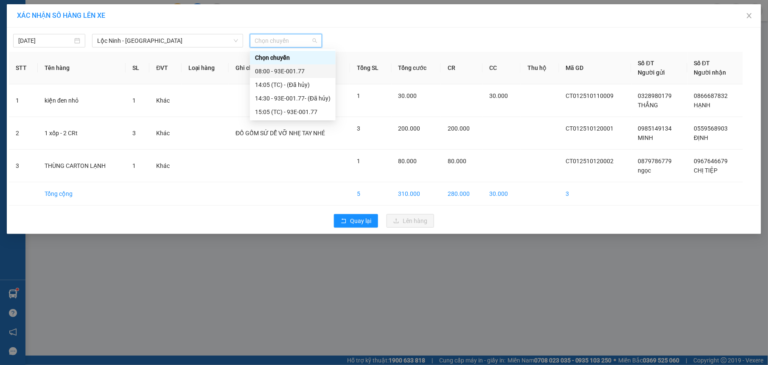
click at [298, 72] on div "08:00 - 93E-001.77" at bounding box center [293, 71] width 76 height 9
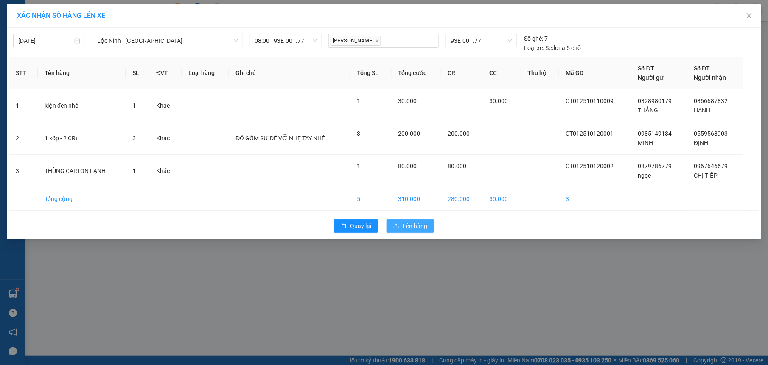
click at [402, 222] on button "Lên hàng" at bounding box center [411, 226] width 48 height 14
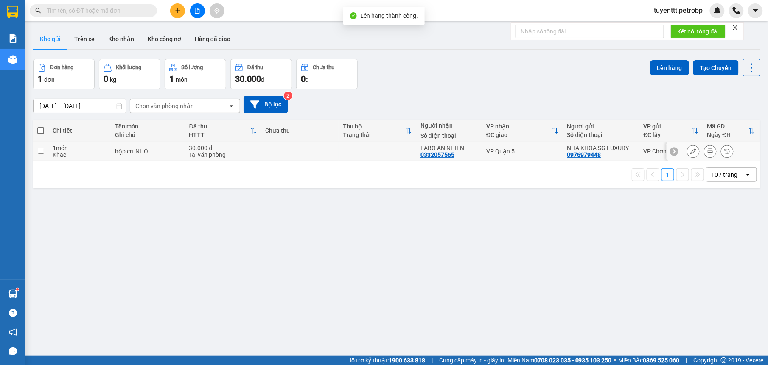
click at [521, 152] on div "VP Quận 5" at bounding box center [522, 151] width 73 height 7
checkbox input "true"
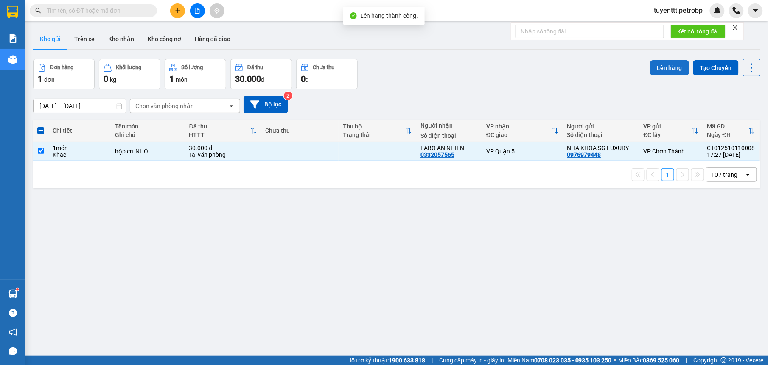
click at [660, 67] on button "Lên hàng" at bounding box center [670, 67] width 39 height 15
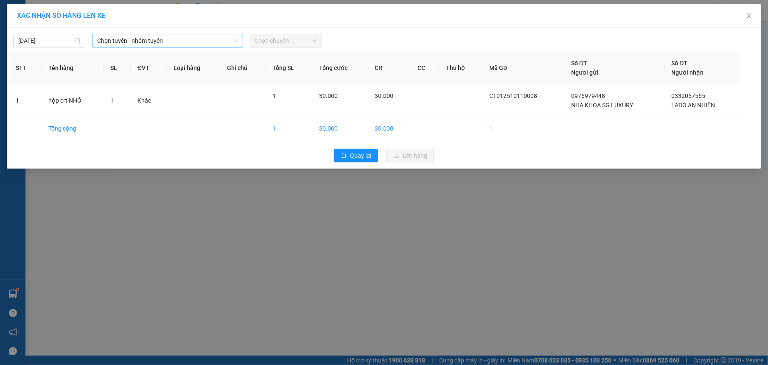
click at [141, 39] on span "Chọn tuyến - nhóm tuyến" at bounding box center [167, 40] width 141 height 13
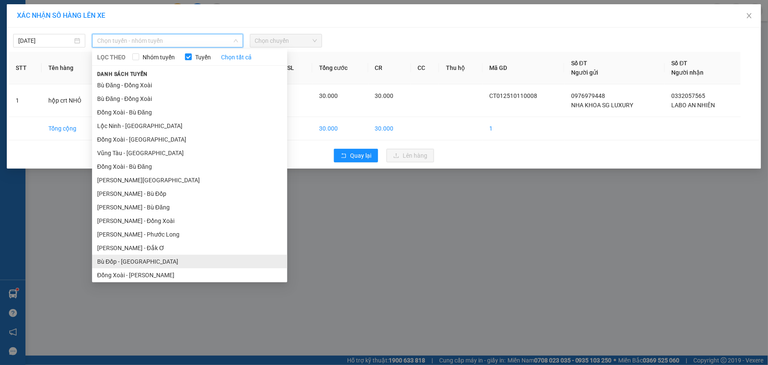
scroll to position [70, 0]
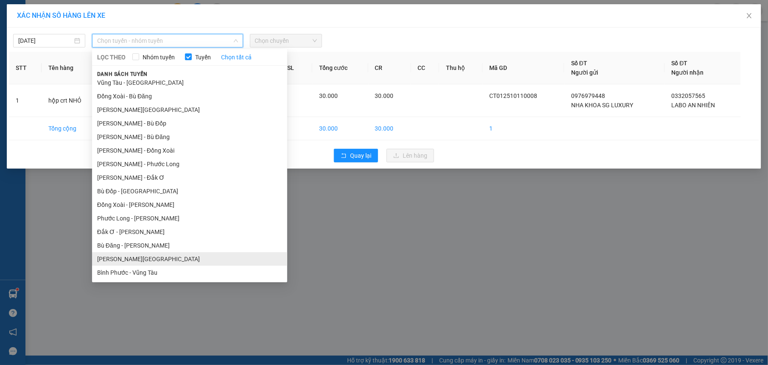
click at [148, 253] on li "[PERSON_NAME][GEOGRAPHIC_DATA]" at bounding box center [189, 260] width 195 height 14
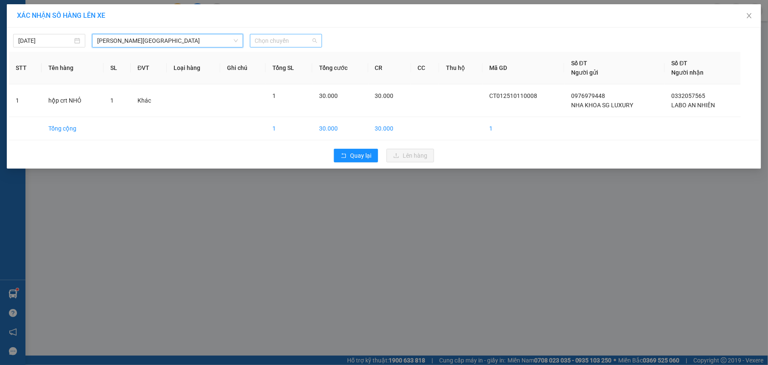
click at [299, 42] on span "Chọn chuyến" at bounding box center [286, 40] width 62 height 13
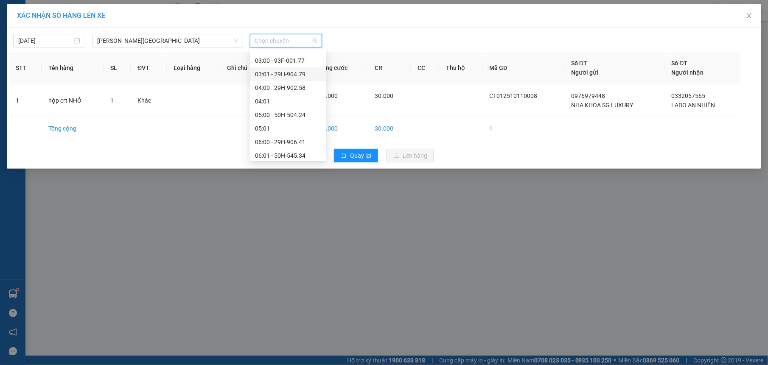
scroll to position [130, 0]
click at [296, 118] on div "07:00 - 93F-001.93" at bounding box center [288, 117] width 66 height 9
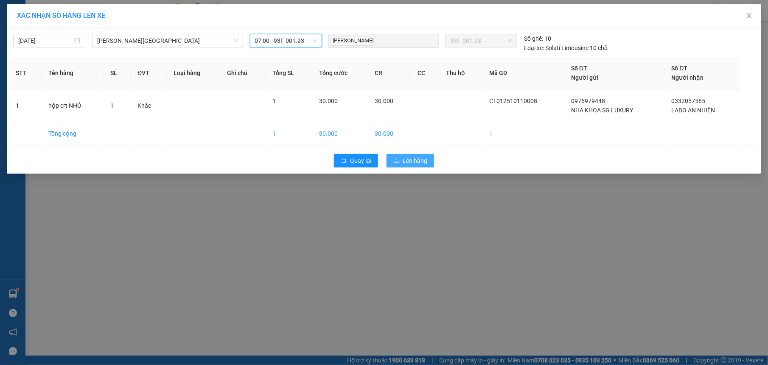
click at [415, 165] on span "Lên hàng" at bounding box center [415, 160] width 25 height 9
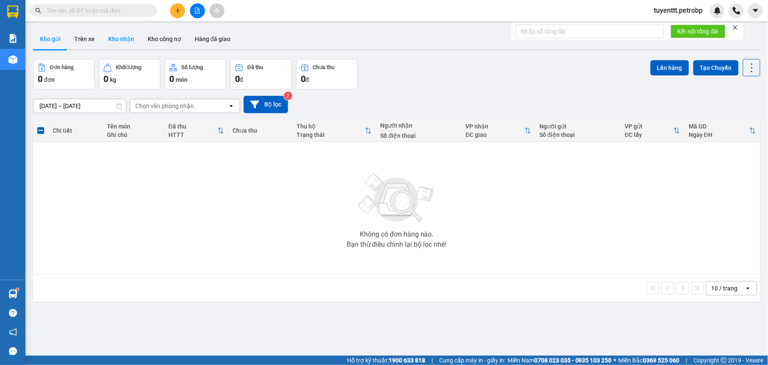
click at [119, 43] on button "Kho nhận" at bounding box center [120, 39] width 39 height 20
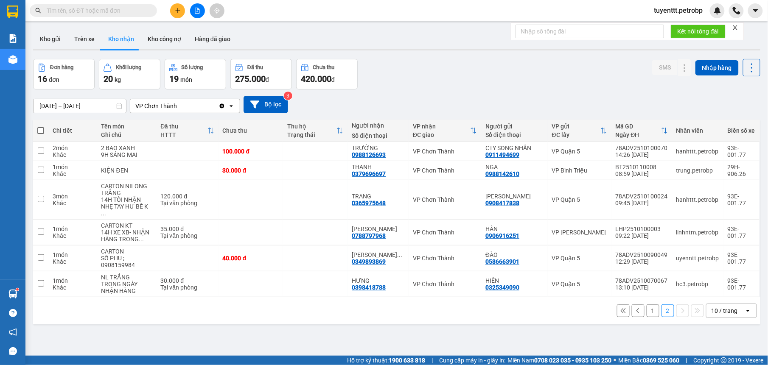
click at [647, 306] on button "1" at bounding box center [653, 311] width 13 height 13
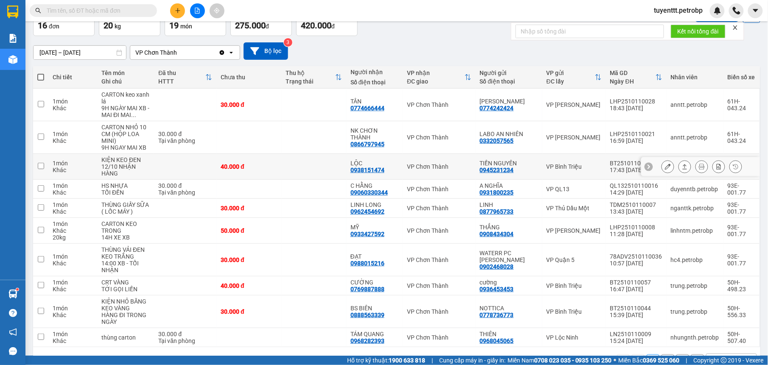
scroll to position [82, 0]
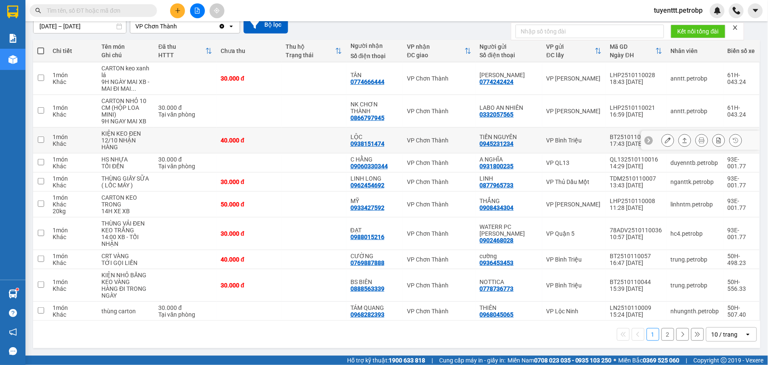
click at [390, 143] on div "LỘC 0938151474" at bounding box center [375, 141] width 48 height 14
checkbox input "true"
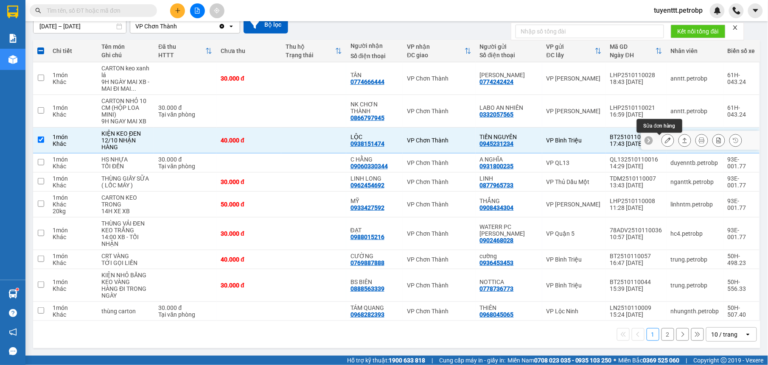
click at [665, 138] on icon at bounding box center [668, 141] width 6 height 6
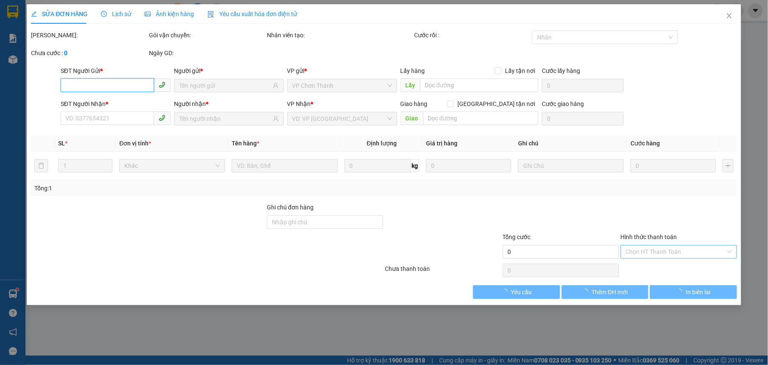
type input "0945231234"
type input "TIẾN NGUYÊN"
type input "0938151474"
type input "LỘC"
type input "40.000"
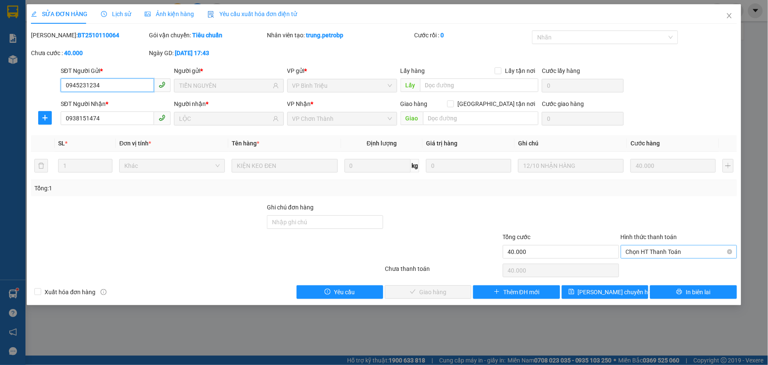
click at [657, 251] on span "Chọn HT Thanh Toán" at bounding box center [679, 252] width 106 height 13
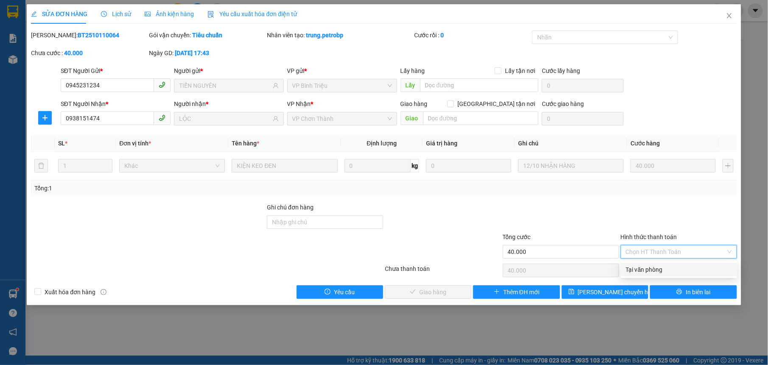
click at [660, 266] on div "Tại văn phòng" at bounding box center [679, 269] width 106 height 9
type input "0"
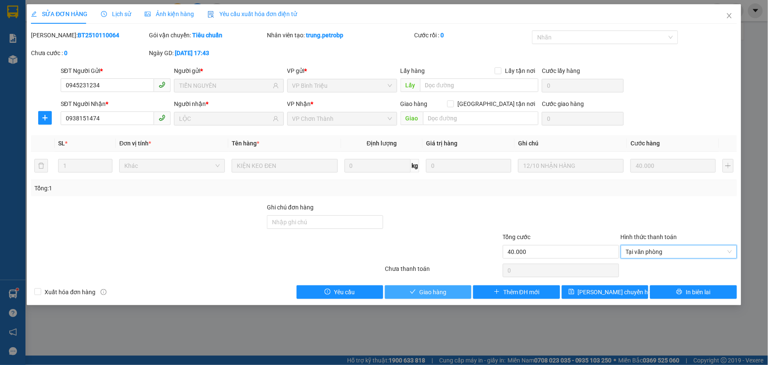
drag, startPoint x: 445, startPoint y: 291, endPoint x: 474, endPoint y: 248, distance: 51.4
click at [447, 288] on button "Giao hàng" at bounding box center [428, 293] width 87 height 14
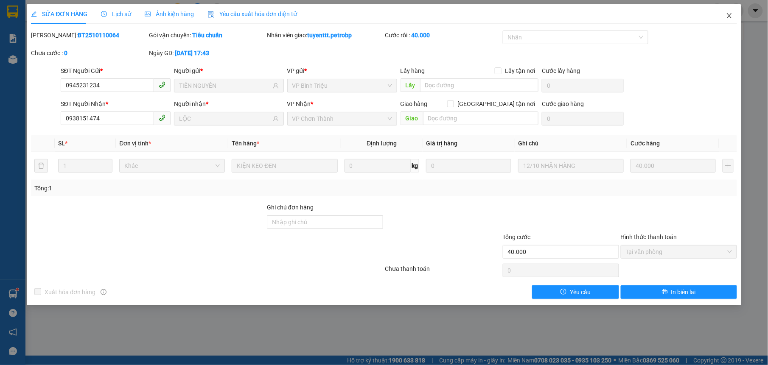
click at [732, 16] on icon "close" at bounding box center [729, 15] width 7 height 7
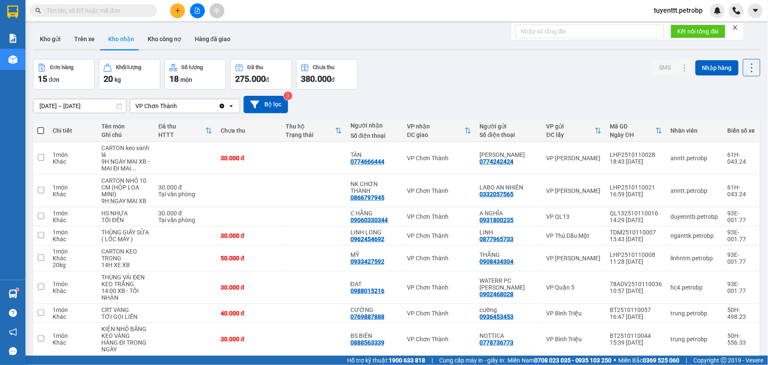
click at [178, 10] on icon "plus" at bounding box center [178, 11] width 6 height 6
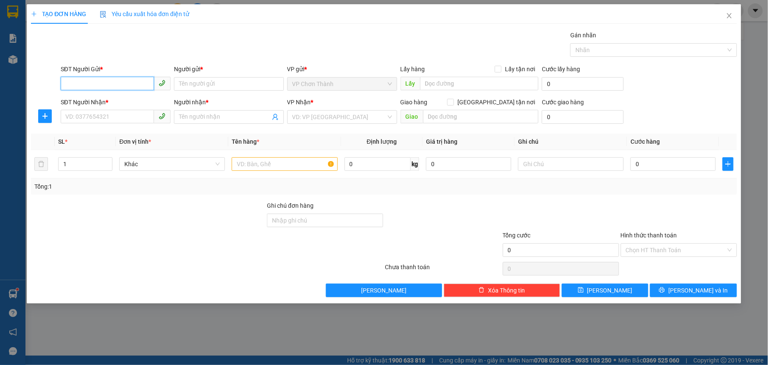
click at [123, 83] on input "SĐT Người Gửi *" at bounding box center [107, 84] width 93 height 14
click at [114, 80] on input "0" at bounding box center [107, 84] width 93 height 14
click at [141, 80] on input "0" at bounding box center [107, 84] width 93 height 14
click at [139, 97] on div "0785153333 - BÌNH" at bounding box center [116, 101] width 100 height 9
type input "0785153333"
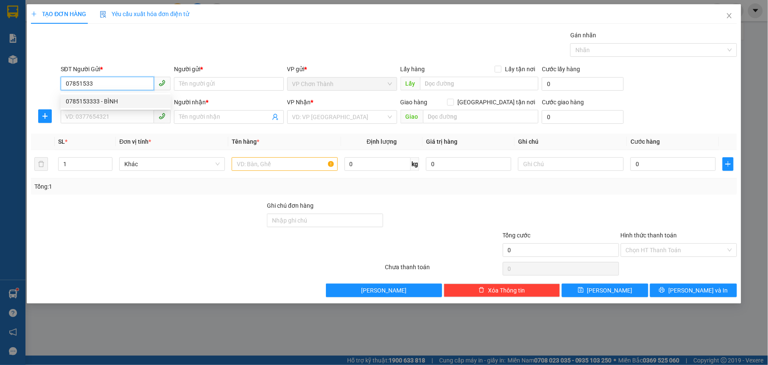
type input "BÌNH"
type input "0785193333"
type input "trang"
type input "30.000"
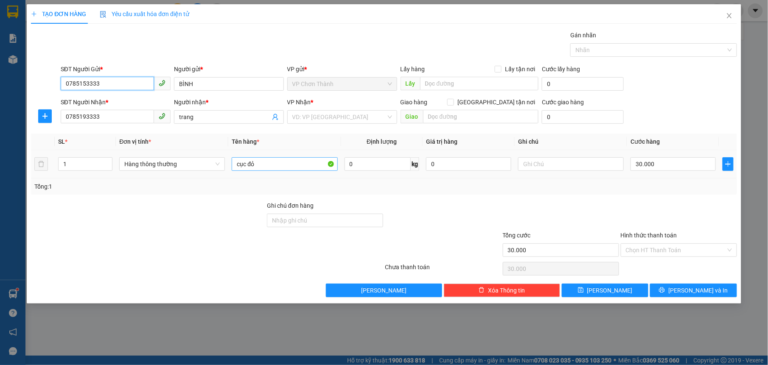
type input "0785153333"
click at [257, 163] on input "cục đỏ" at bounding box center [285, 164] width 106 height 14
click at [258, 160] on input "cục đỏ" at bounding box center [285, 164] width 106 height 14
click at [304, 169] on input "thùng xopsp" at bounding box center [285, 164] width 106 height 14
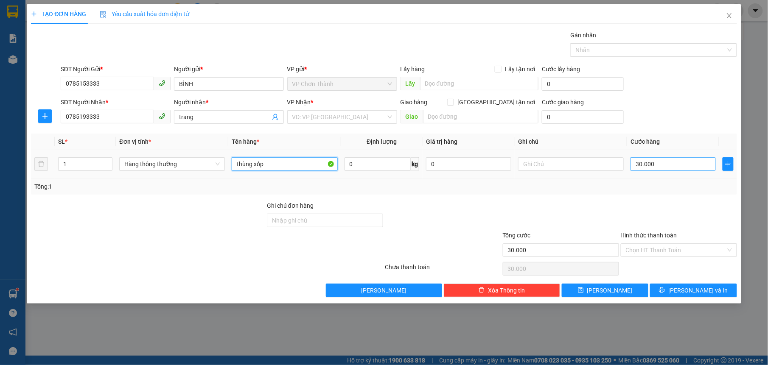
type input "thùng xốp"
click at [662, 167] on input "30.000" at bounding box center [673, 164] width 85 height 14
type input "5"
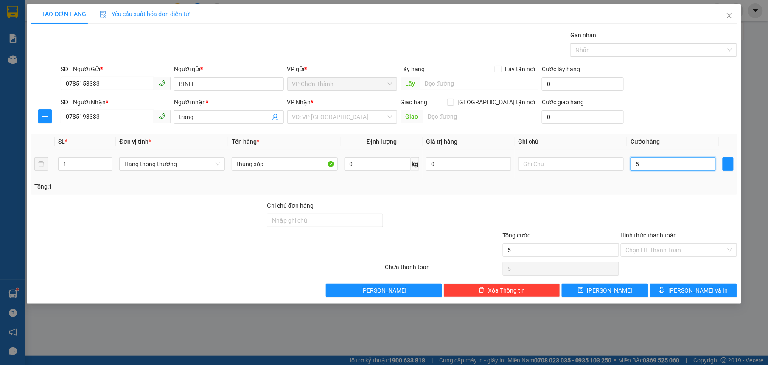
type input "50"
type input "500"
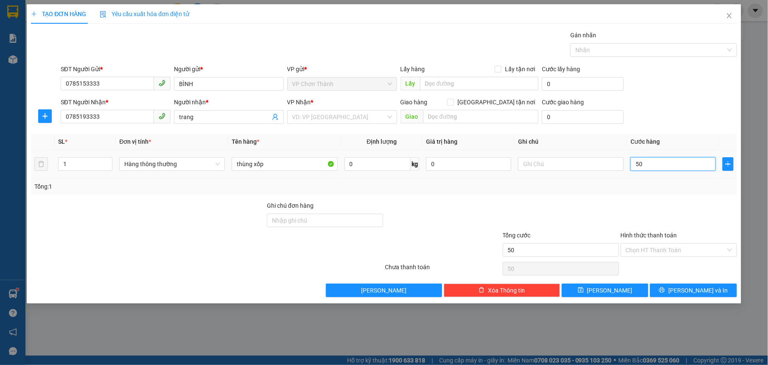
type input "500"
type input "5.000"
type input "50.000"
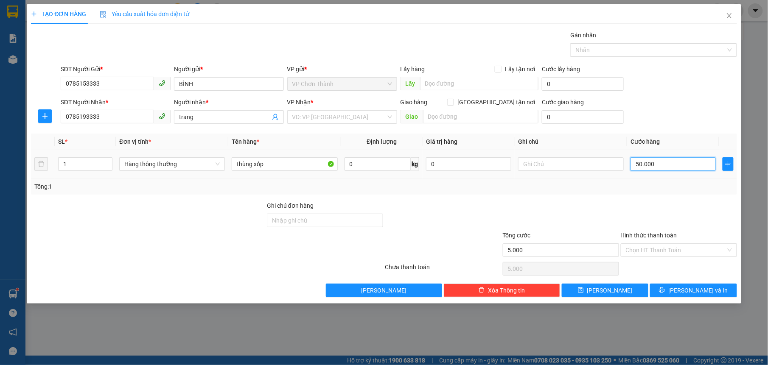
type input "50.000"
click at [534, 162] on input "text" at bounding box center [571, 164] width 106 height 14
type input "nhận trong ngày - ĐỒ ĂN"
click at [648, 250] on input "Hình thức thanh toán" at bounding box center [676, 250] width 100 height 13
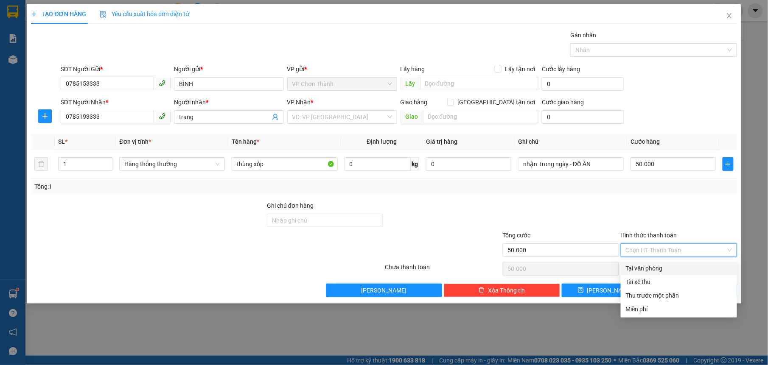
click at [638, 267] on div "Tại văn phòng" at bounding box center [679, 268] width 106 height 9
type input "0"
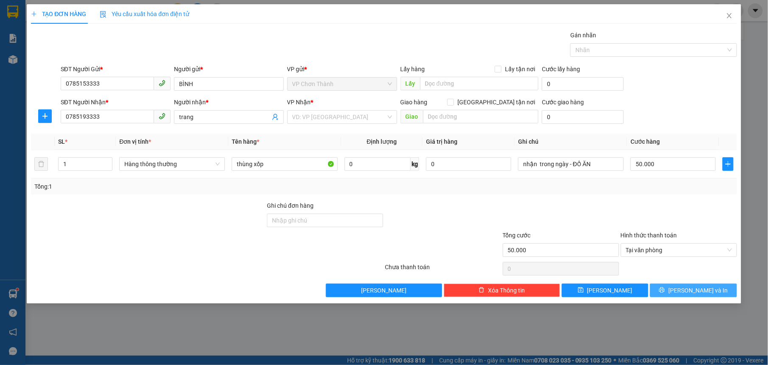
click at [665, 293] on icon "printer" at bounding box center [662, 290] width 6 height 6
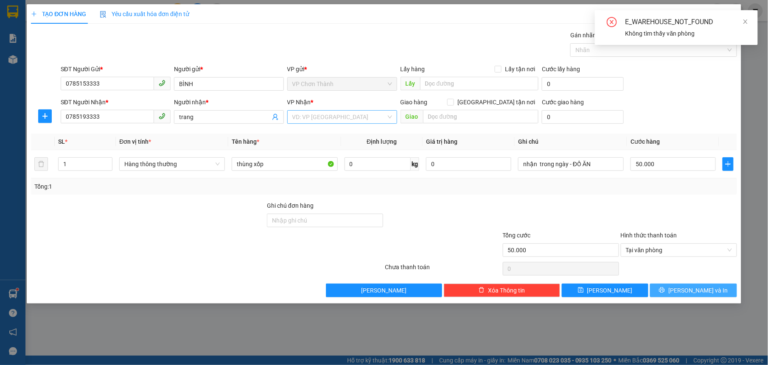
click at [327, 111] on div "VD: VP [GEOGRAPHIC_DATA]" at bounding box center [342, 117] width 110 height 14
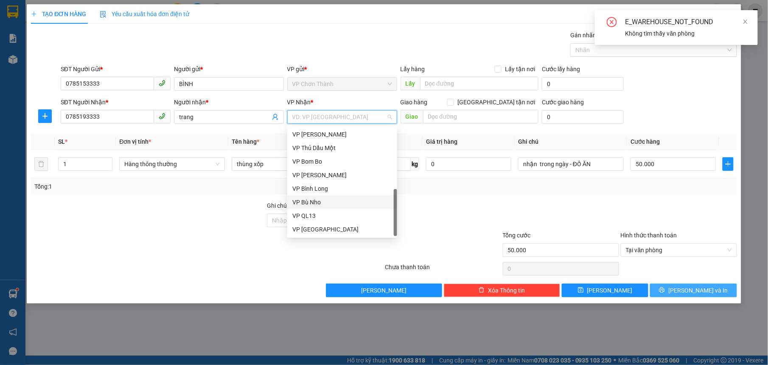
scroll to position [76, 0]
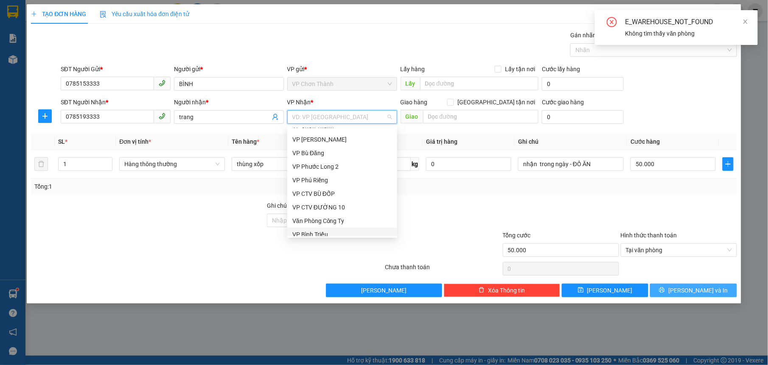
click at [335, 231] on div "VP Bình Triệu" at bounding box center [342, 234] width 100 height 9
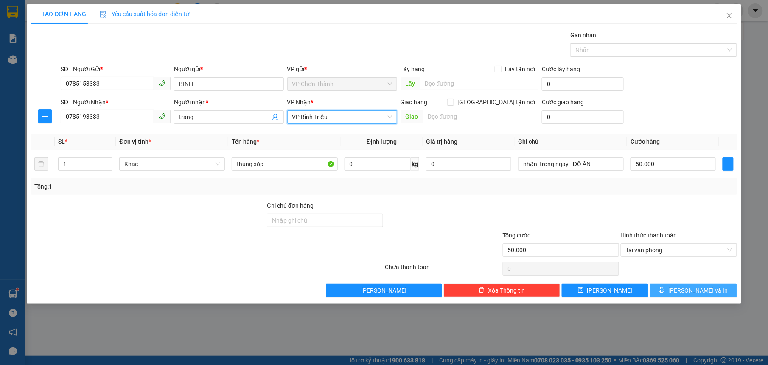
click at [673, 292] on button "[PERSON_NAME] và In" at bounding box center [693, 291] width 87 height 14
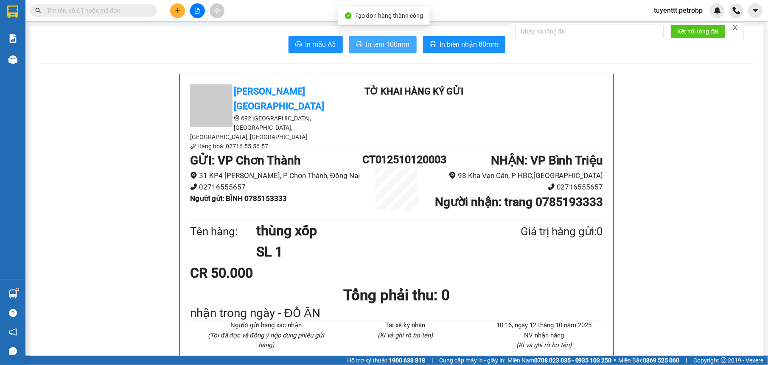
click at [385, 48] on span "In tem 100mm" at bounding box center [388, 44] width 44 height 11
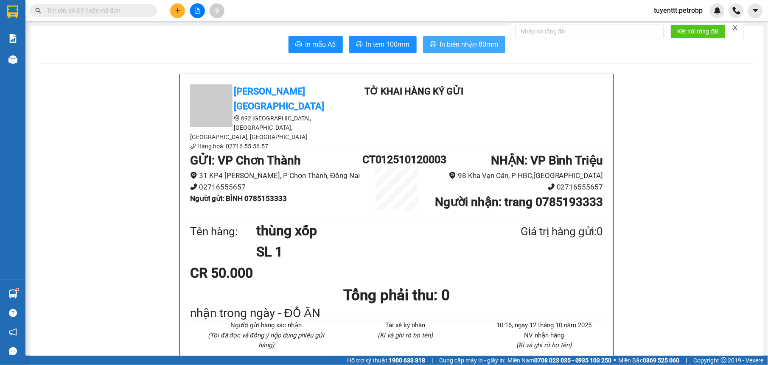
click at [483, 52] on button "In biên nhận 80mm" at bounding box center [464, 44] width 82 height 17
click at [182, 11] on button at bounding box center [177, 10] width 15 height 15
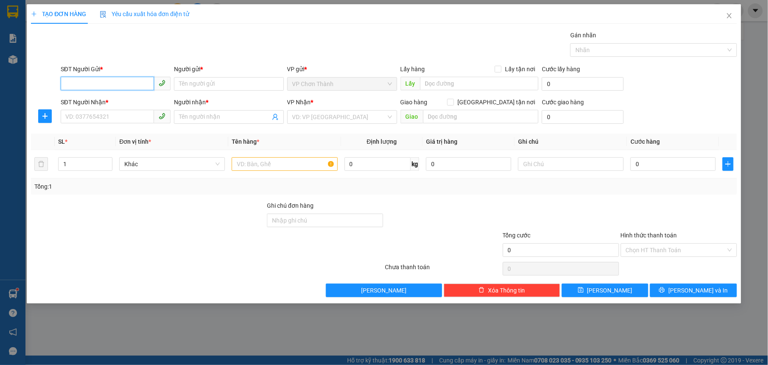
click at [132, 83] on input "SĐT Người Gửi *" at bounding box center [107, 84] width 93 height 14
type input "0"
type input "0966736603"
click at [203, 82] on input "Người gửi *" at bounding box center [229, 84] width 110 height 14
type input "d"
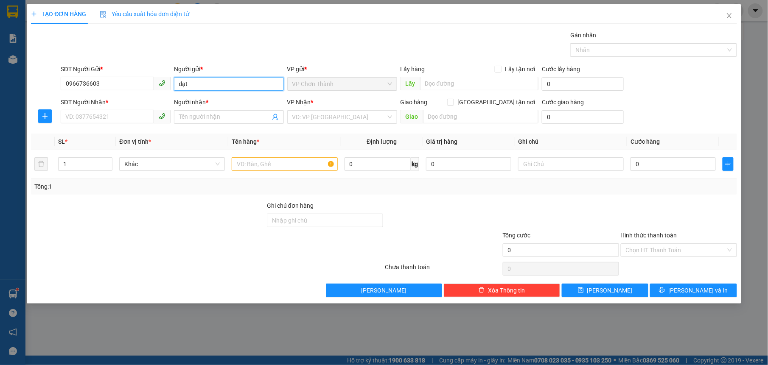
type input "đạt"
click at [115, 106] on div "SĐT Người Nhận *" at bounding box center [116, 102] width 110 height 9
click at [115, 110] on input "SĐT Người Nhận *" at bounding box center [107, 117] width 93 height 14
click at [121, 114] on input "SĐT Người Nhận *" at bounding box center [107, 117] width 93 height 14
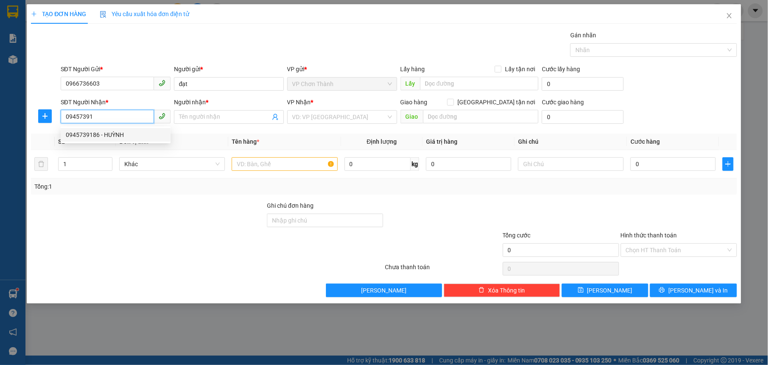
click at [133, 137] on div "0945739186 - HUỲNH" at bounding box center [116, 134] width 100 height 9
type input "0945739186"
type input "HUỲNH"
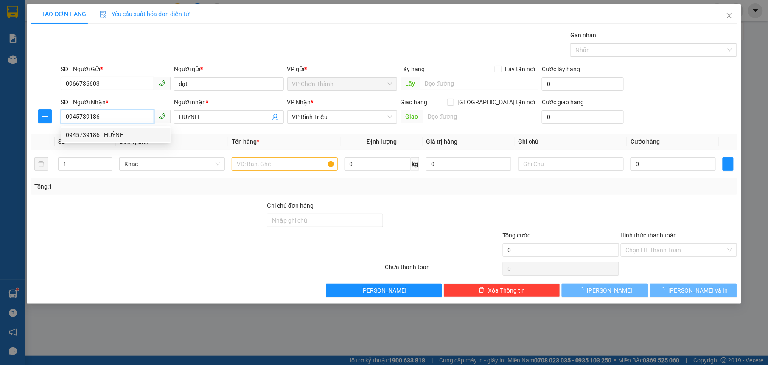
type input "20.000"
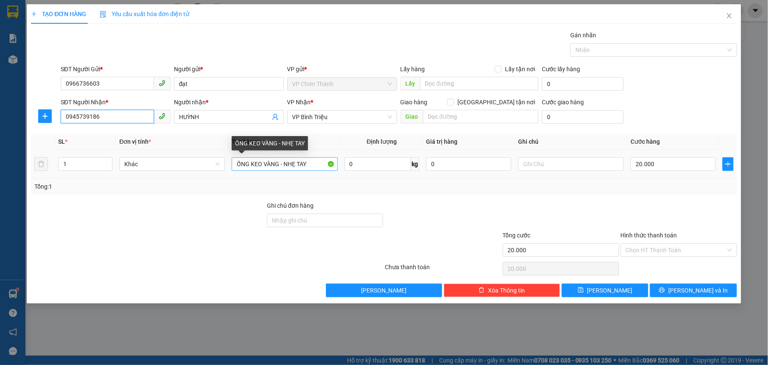
type input "0945739186"
click at [300, 164] on input "ỐNG KEO VÀNG - NHẸ TAY" at bounding box center [285, 164] width 106 height 14
type input "o"
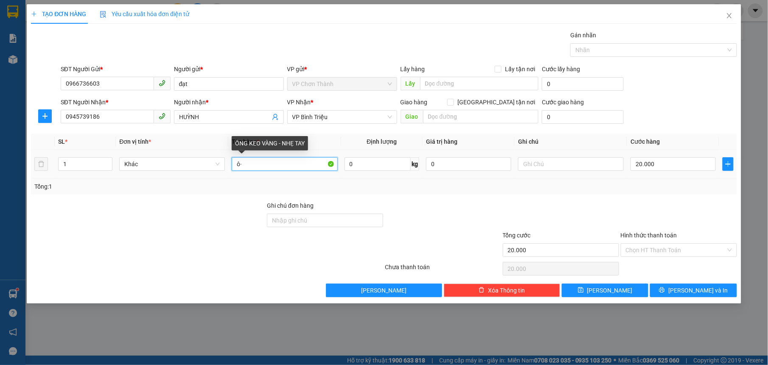
type input "ô"
type input "ống nhựa"
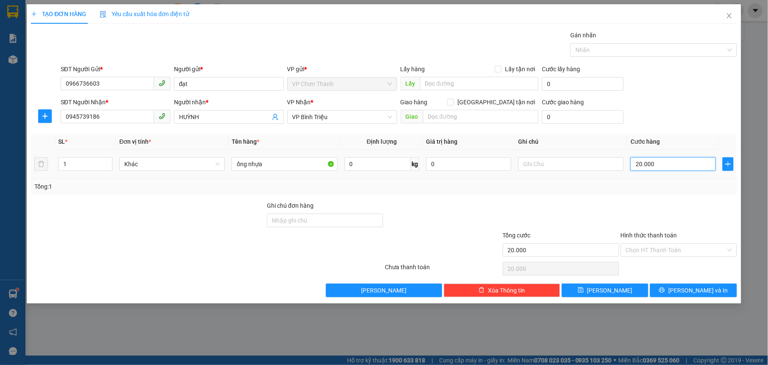
click at [676, 163] on input "20.000" at bounding box center [673, 164] width 85 height 14
type input "5"
type input "50"
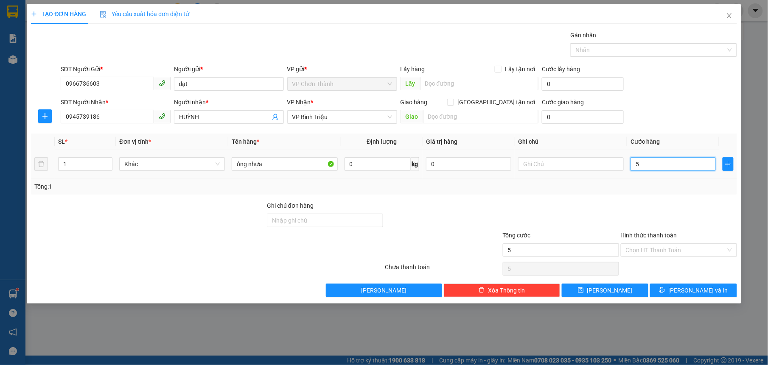
type input "50"
type input "500"
type input "5.000"
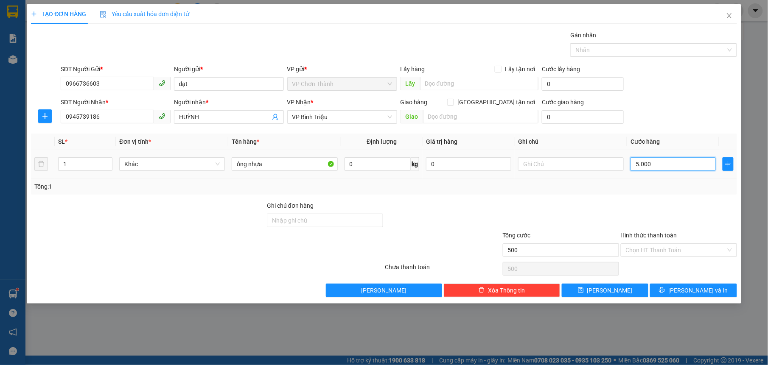
type input "5.000"
type input "50.000"
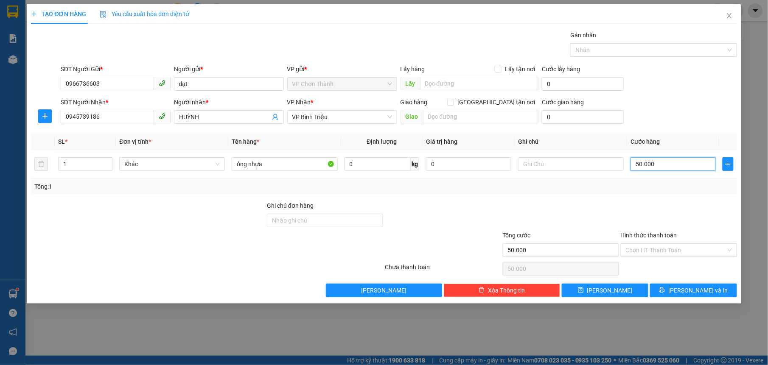
type input "50.000"
click at [684, 292] on button "[PERSON_NAME] và In" at bounding box center [693, 291] width 87 height 14
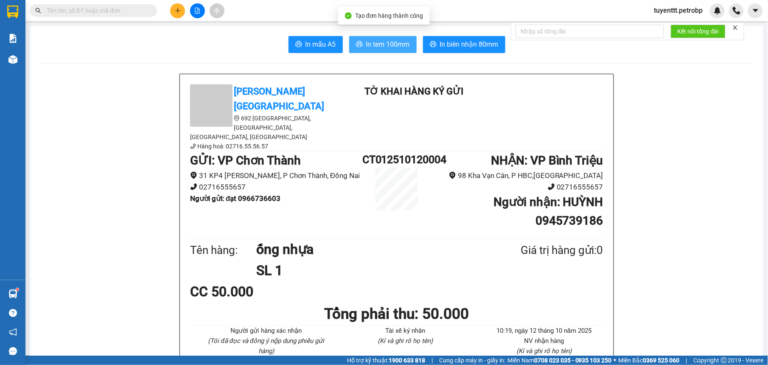
click at [388, 48] on span "In tem 100mm" at bounding box center [388, 44] width 44 height 11
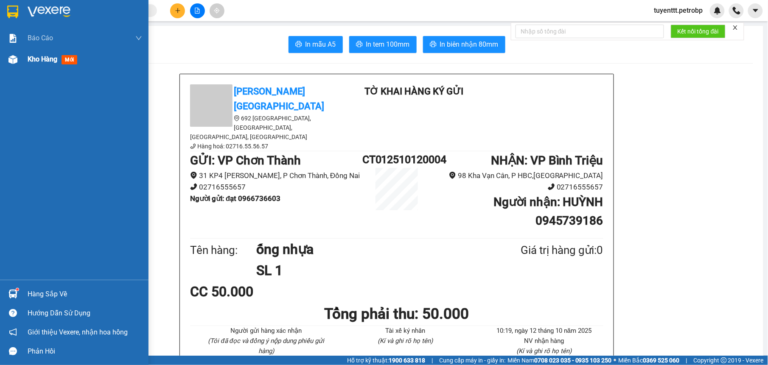
click at [13, 57] on img at bounding box center [12, 59] width 9 height 9
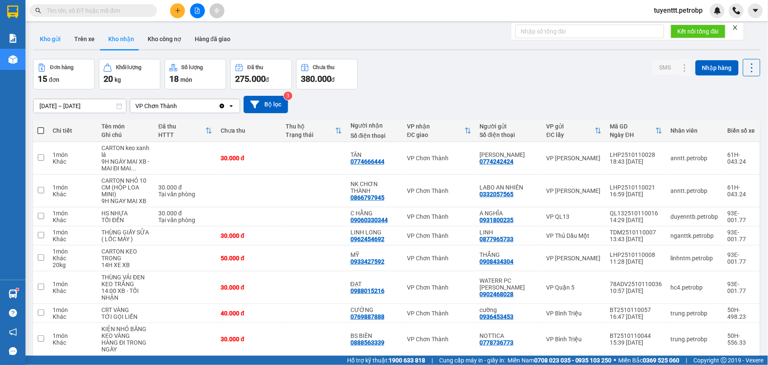
click at [59, 42] on button "Kho gửi" at bounding box center [50, 39] width 34 height 20
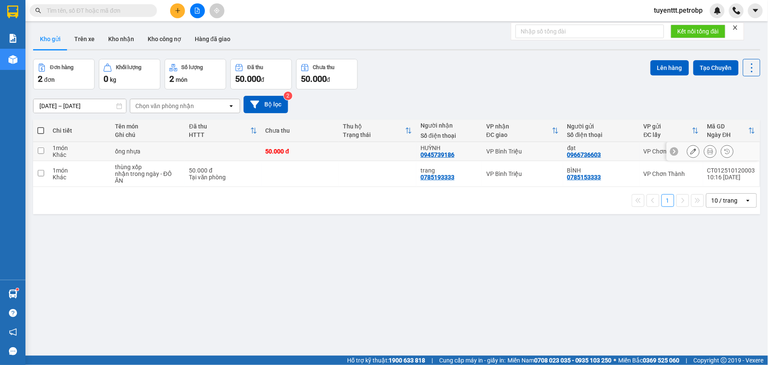
click at [549, 154] on div "VP Bình Triệu" at bounding box center [522, 151] width 73 height 7
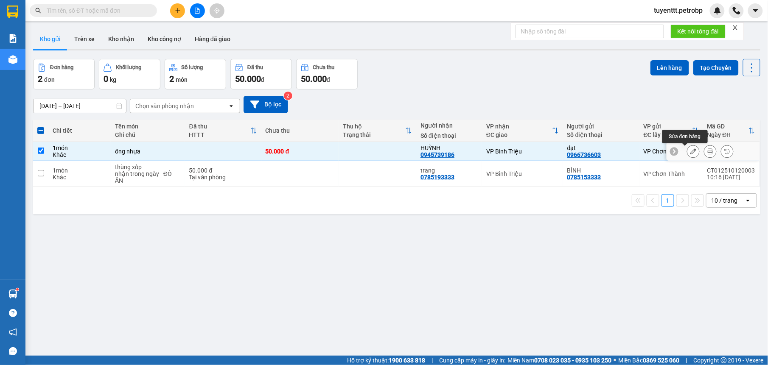
click at [690, 150] on button at bounding box center [694, 151] width 12 height 15
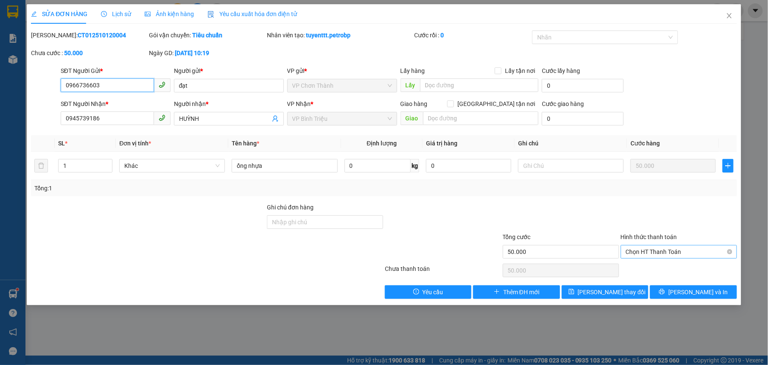
click at [638, 254] on span "Chọn HT Thanh Toán" at bounding box center [679, 252] width 106 height 13
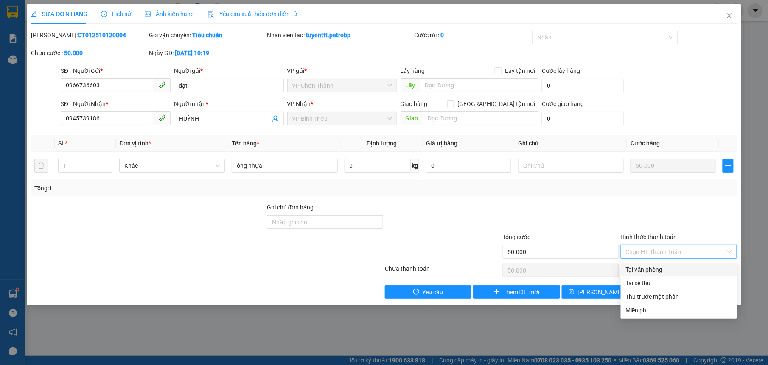
click at [630, 272] on div "Tại văn phòng" at bounding box center [679, 269] width 106 height 9
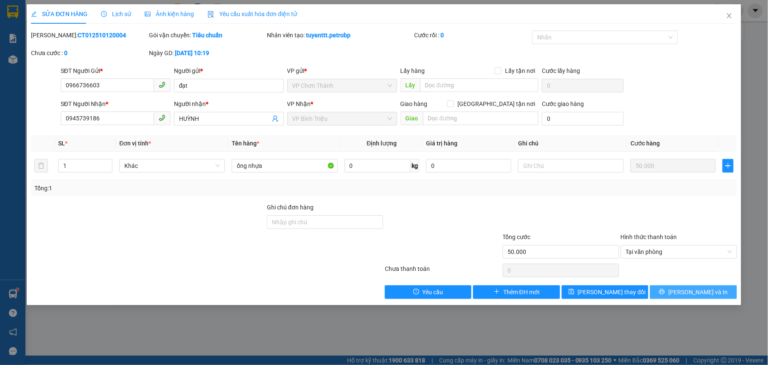
click at [686, 293] on span "[PERSON_NAME] và In" at bounding box center [698, 292] width 59 height 9
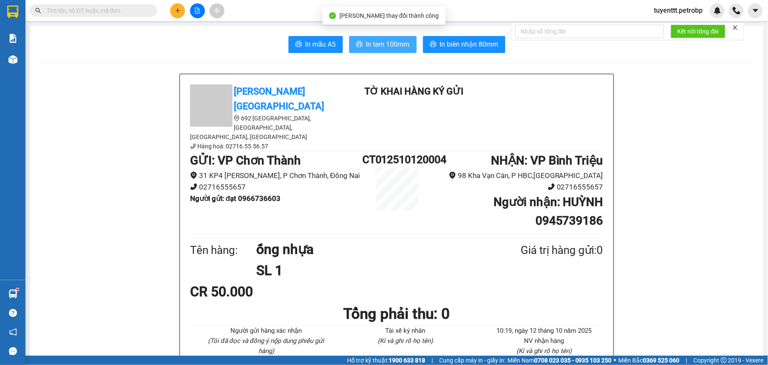
click at [385, 43] on span "In tem 100mm" at bounding box center [388, 44] width 44 height 11
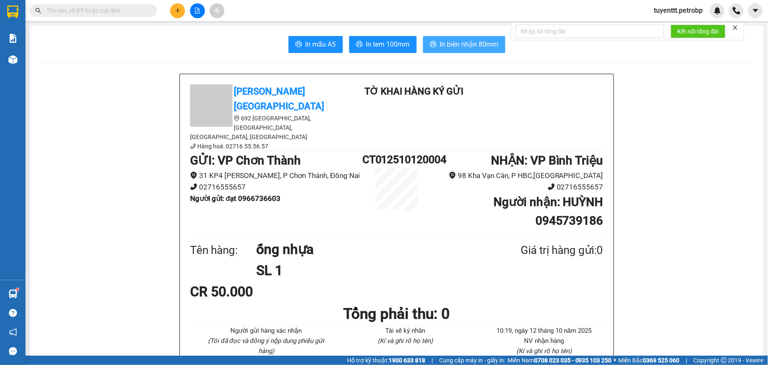
drag, startPoint x: 479, startPoint y: 45, endPoint x: 464, endPoint y: 65, distance: 25.2
click at [479, 45] on span "In biên nhận 80mm" at bounding box center [469, 44] width 59 height 11
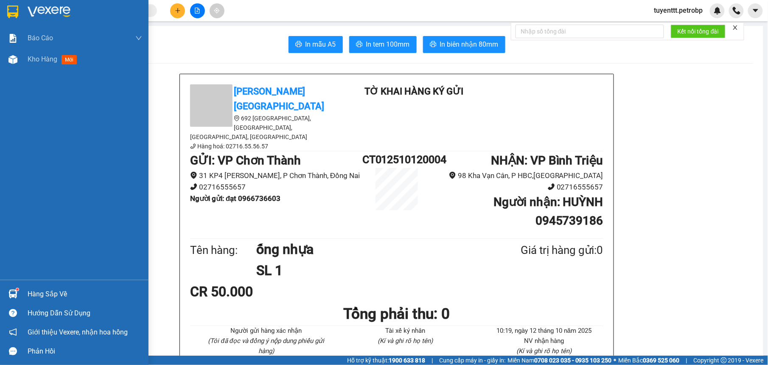
click at [14, 294] on img at bounding box center [12, 294] width 9 height 9
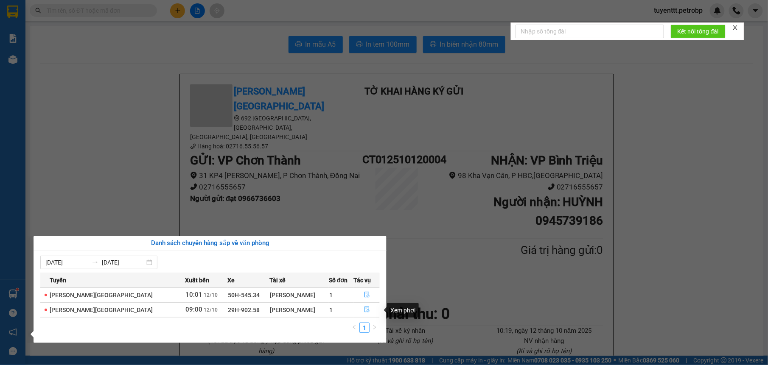
click at [364, 311] on icon "file-done" at bounding box center [367, 310] width 6 height 6
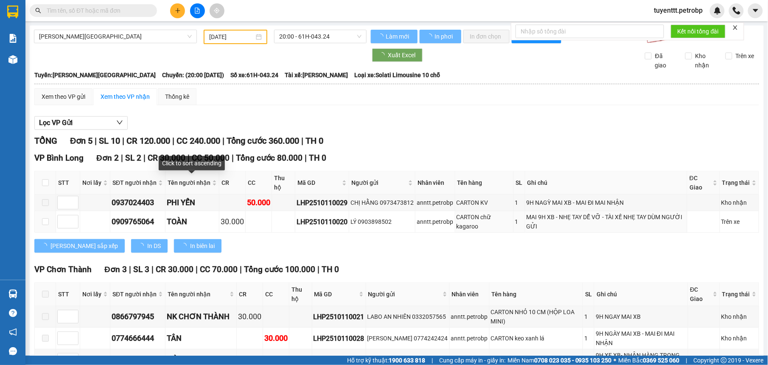
type input "[DATE]"
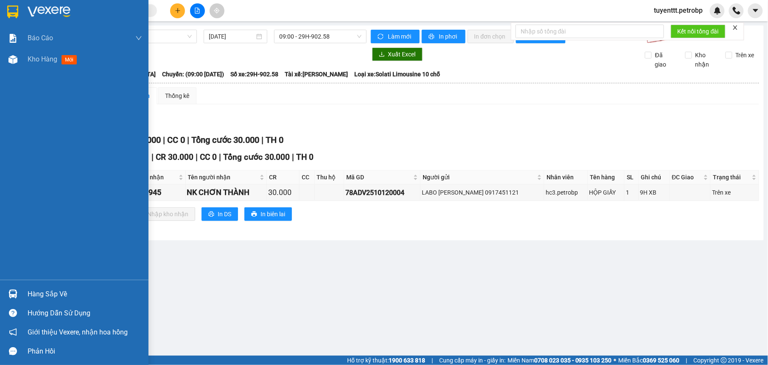
click at [12, 285] on div "Hàng sắp về" at bounding box center [74, 294] width 149 height 19
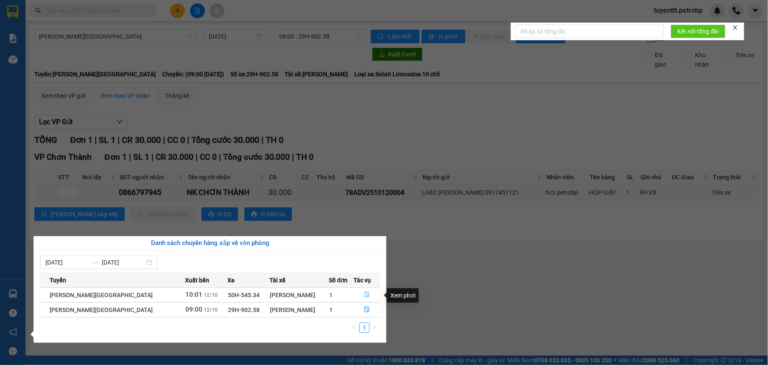
click at [365, 293] on icon "file-done" at bounding box center [367, 295] width 5 height 6
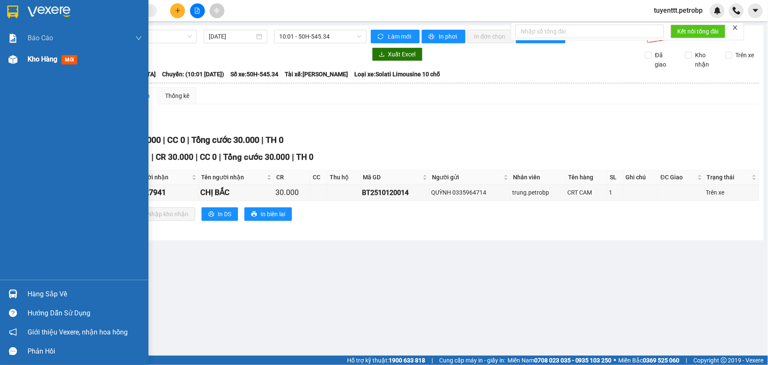
click at [6, 60] on div at bounding box center [13, 59] width 15 height 15
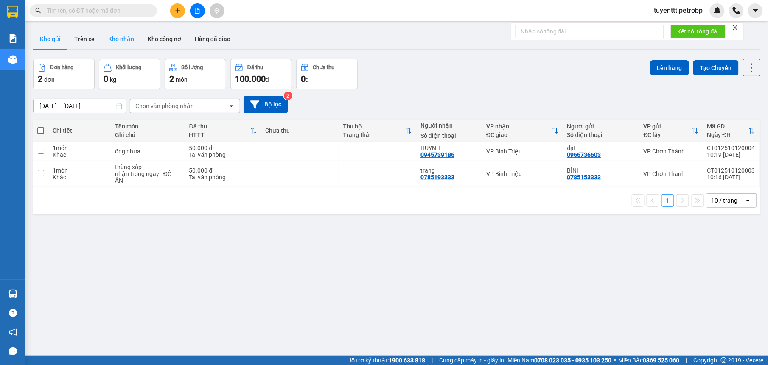
click at [115, 39] on button "Kho nhận" at bounding box center [120, 39] width 39 height 20
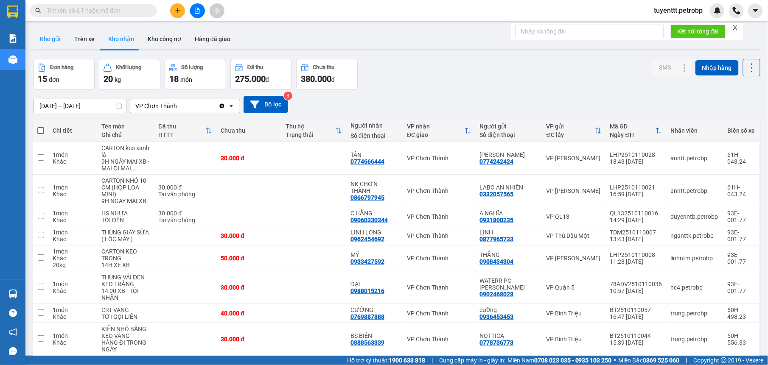
click at [56, 41] on button "Kho gửi" at bounding box center [50, 39] width 34 height 20
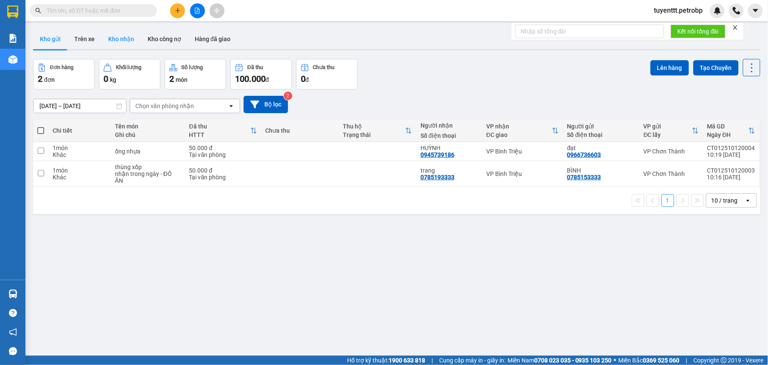
click at [121, 38] on button "Kho nhận" at bounding box center [120, 39] width 39 height 20
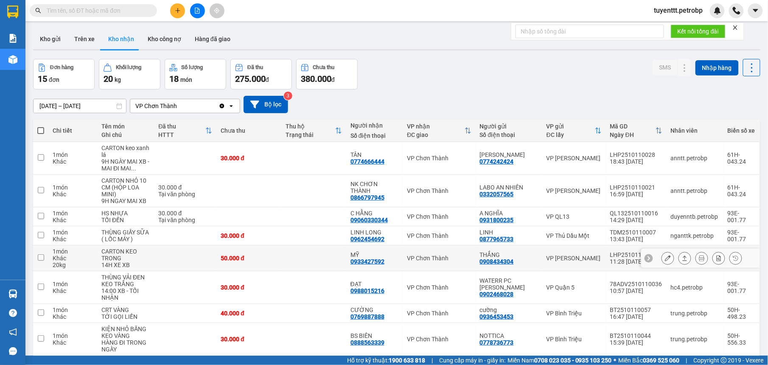
click at [378, 262] on div "0933427592" at bounding box center [368, 261] width 34 height 7
drag, startPoint x: 378, startPoint y: 262, endPoint x: 364, endPoint y: 259, distance: 14.4
click at [364, 259] on div "0933427592" at bounding box center [368, 261] width 34 height 7
click at [363, 263] on div "0933427592" at bounding box center [368, 261] width 34 height 7
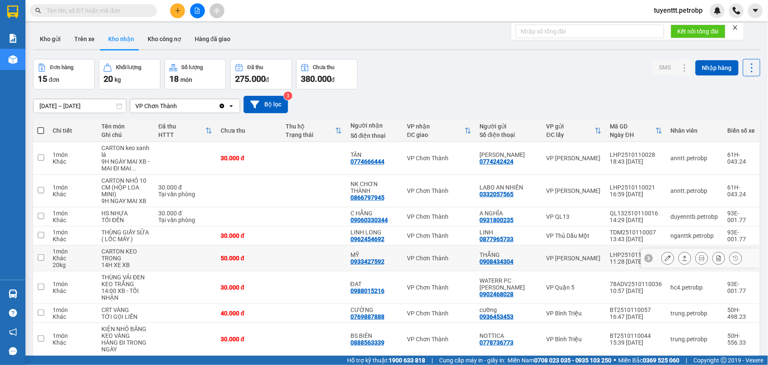
drag, startPoint x: 365, startPoint y: 258, endPoint x: 364, endPoint y: 267, distance: 9.1
click at [364, 267] on td "MỸ 0933427592" at bounding box center [374, 259] width 57 height 26
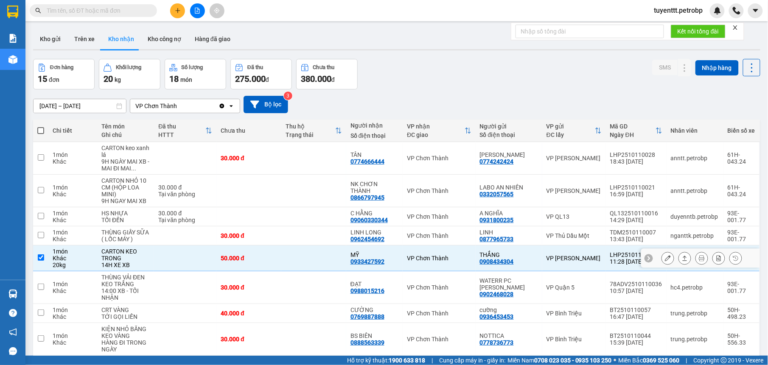
click at [362, 262] on div "0933427592" at bounding box center [368, 261] width 34 height 7
click at [454, 258] on div "VP Chơn Thành" at bounding box center [439, 258] width 64 height 7
checkbox input "false"
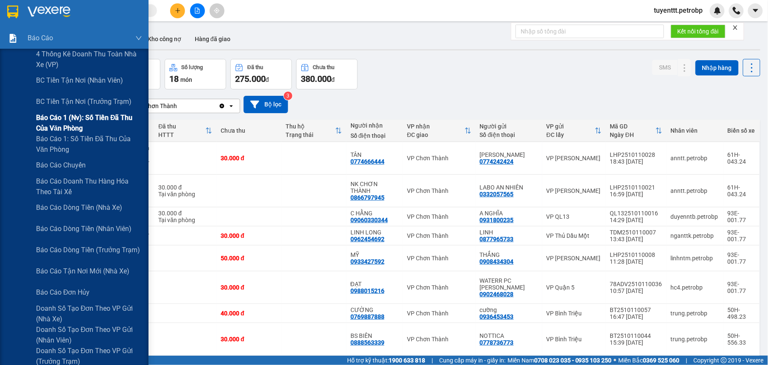
click at [71, 121] on span "Báo cáo 1 (nv): Số tiền đã thu của văn phòng" at bounding box center [89, 122] width 106 height 21
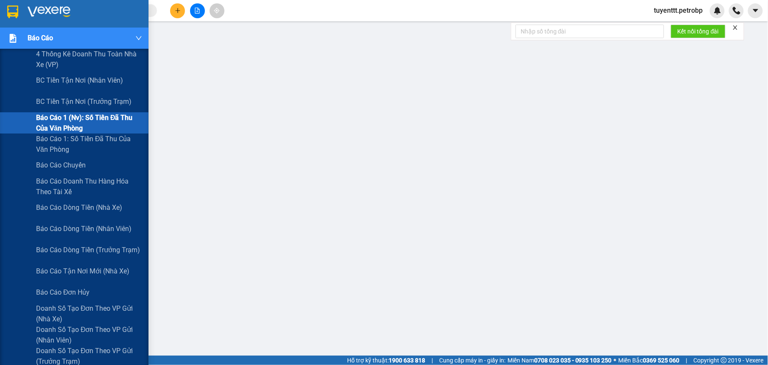
drag, startPoint x: 238, startPoint y: 14, endPoint x: 11, endPoint y: 37, distance: 228.3
click at [11, 37] on img at bounding box center [12, 38] width 9 height 9
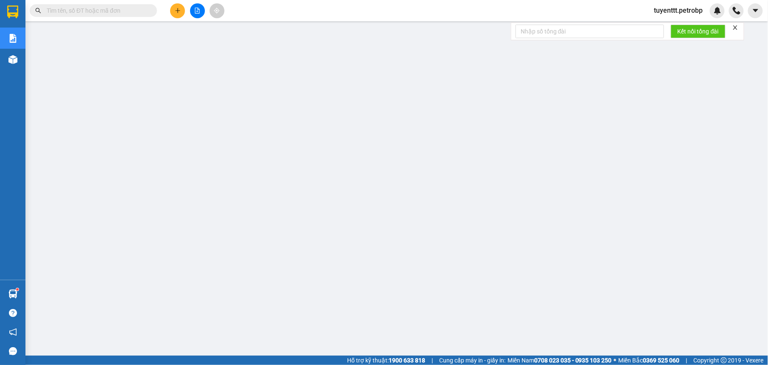
paste input "LHP2510080004"
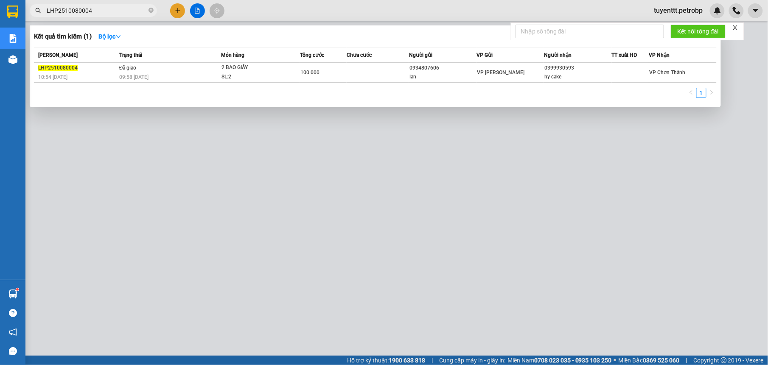
click at [242, 188] on div at bounding box center [384, 182] width 768 height 365
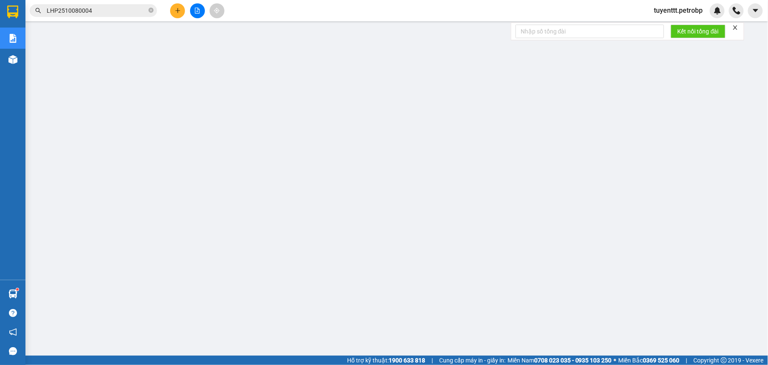
click at [87, 7] on input "LHP2510080004" at bounding box center [97, 10] width 100 height 9
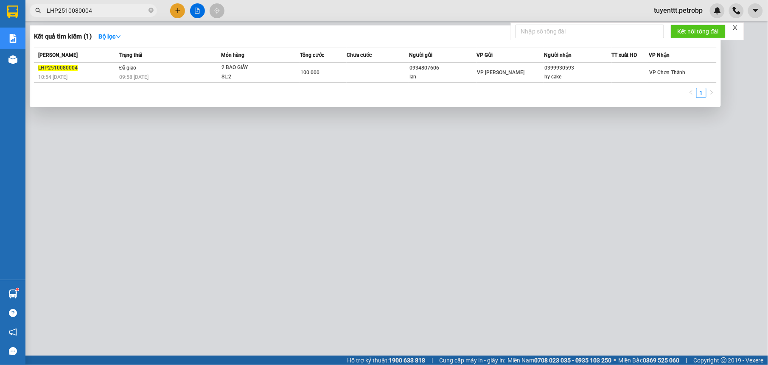
click at [87, 7] on input "LHP2510080004" at bounding box center [97, 10] width 100 height 9
paste input "BL2510080007"
click at [316, 252] on div at bounding box center [384, 182] width 768 height 365
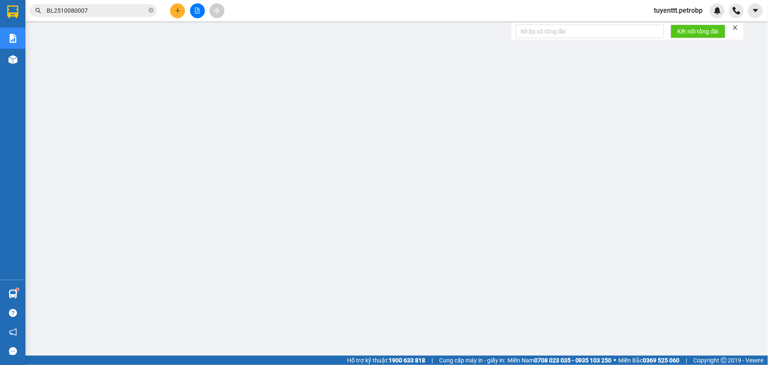
click at [122, 8] on input "BL2510080007" at bounding box center [97, 10] width 100 height 9
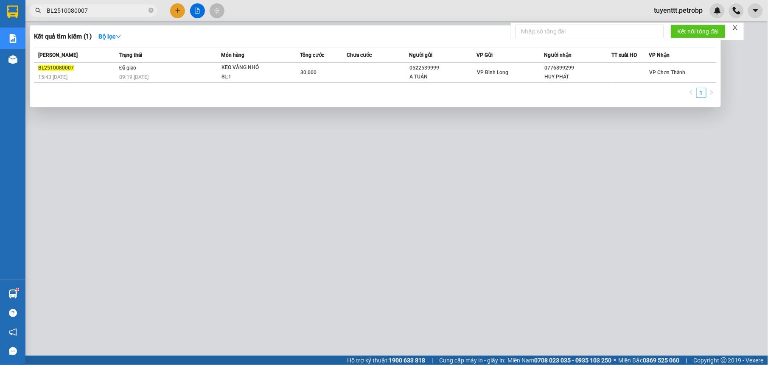
click at [122, 8] on input "BL2510080007" at bounding box center [97, 10] width 100 height 9
paste input "78ADV2510080075"
click at [463, 166] on div at bounding box center [384, 182] width 768 height 365
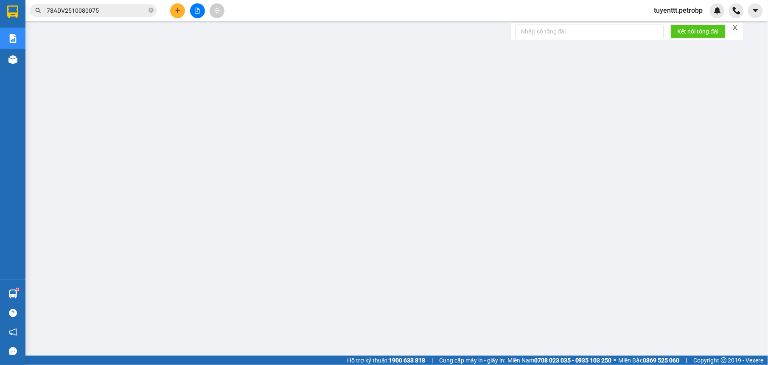
click at [107, 12] on input "78ADV2510080075" at bounding box center [97, 10] width 100 height 9
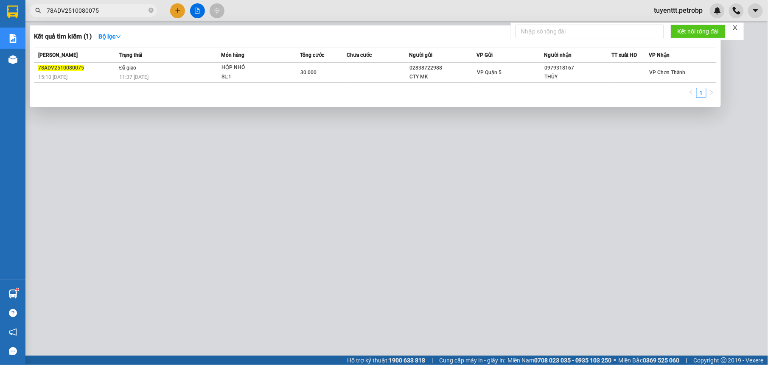
click at [107, 12] on input "78ADV2510080075" at bounding box center [97, 10] width 100 height 9
paste input "103"
click at [445, 121] on div at bounding box center [384, 182] width 768 height 365
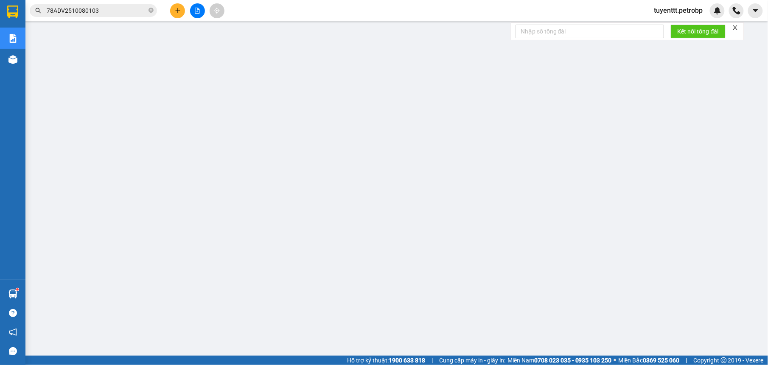
click at [105, 4] on span "78ADV2510080103" at bounding box center [93, 10] width 127 height 13
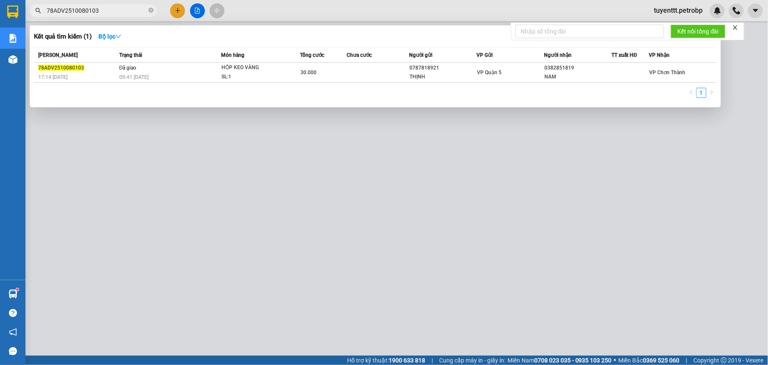
click at [105, 4] on span "78ADV2510080103" at bounding box center [93, 10] width 127 height 13
drag, startPoint x: 105, startPoint y: 4, endPoint x: 98, endPoint y: 9, distance: 8.5
paste input "78ADV2510080032"
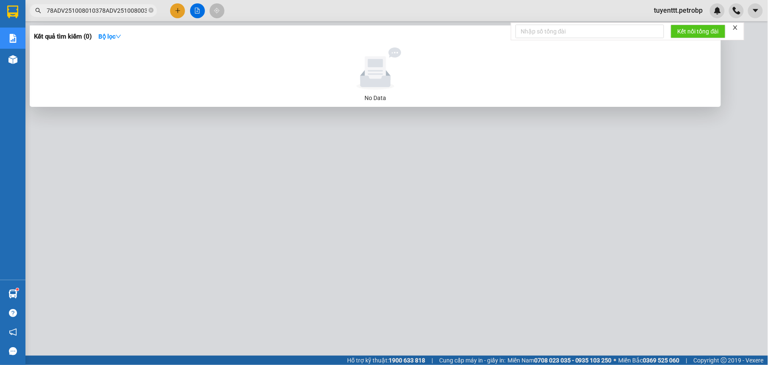
click at [98, 8] on input "78ADV251008010378ADV2510080032" at bounding box center [97, 10] width 100 height 9
paste input "text"
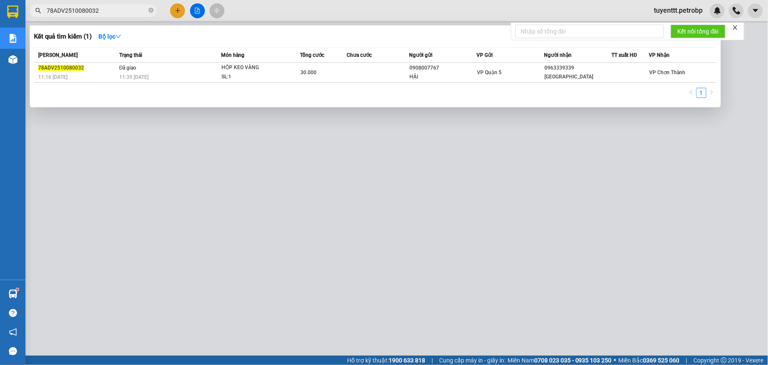
click at [284, 145] on div at bounding box center [384, 182] width 768 height 365
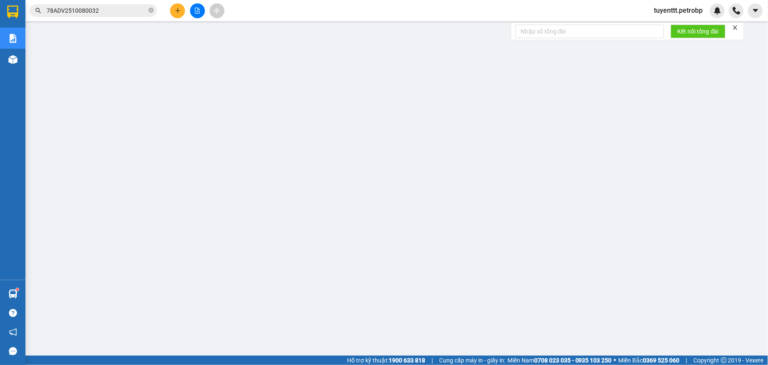
click at [111, 12] on input "78ADV2510080032" at bounding box center [97, 10] width 100 height 9
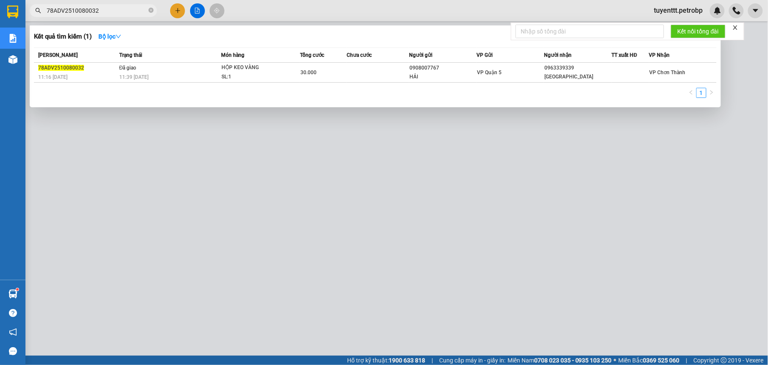
click at [111, 12] on input "78ADV2510080032" at bounding box center [97, 10] width 100 height 9
drag, startPoint x: 218, startPoint y: 146, endPoint x: 216, endPoint y: 150, distance: 4.4
click at [216, 150] on div at bounding box center [384, 182] width 768 height 365
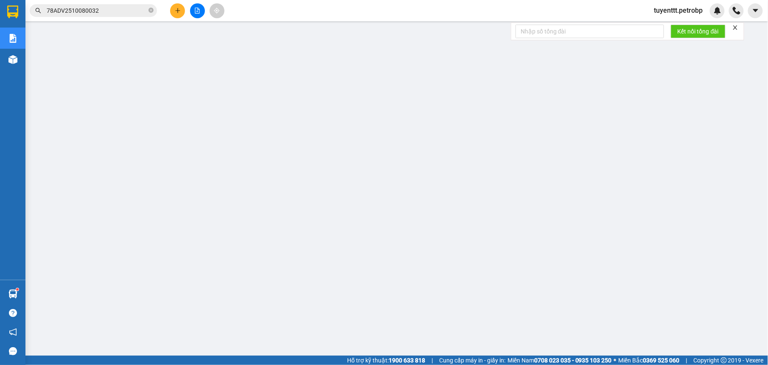
click at [101, 11] on input "78ADV2510080032" at bounding box center [97, 10] width 100 height 9
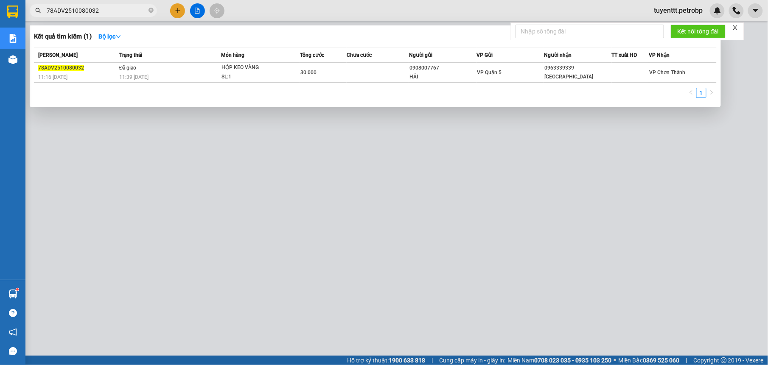
click at [101, 11] on input "78ADV2510080032" at bounding box center [97, 10] width 100 height 9
paste input "40"
click at [196, 146] on div at bounding box center [384, 182] width 768 height 365
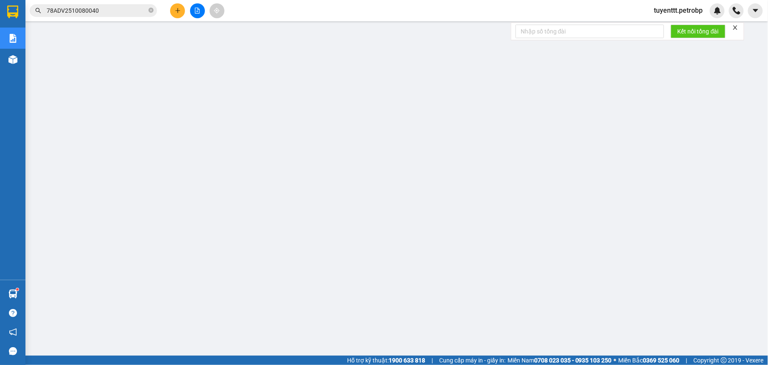
click at [110, 9] on input "78ADV2510080040" at bounding box center [97, 10] width 100 height 9
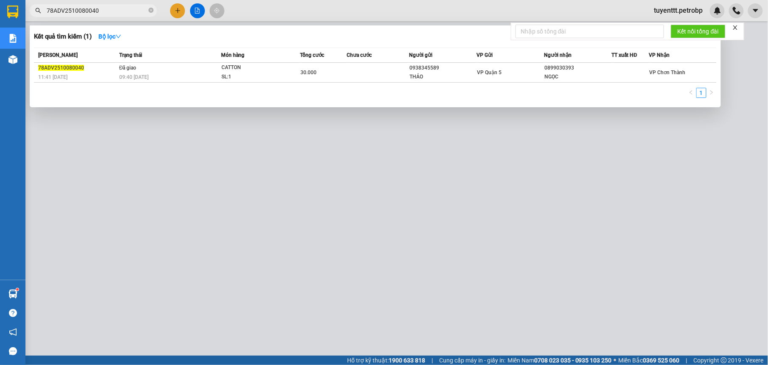
click at [110, 9] on input "78ADV2510080040" at bounding box center [97, 10] width 100 height 9
paste input "LHP2510080031"
click at [255, 149] on div at bounding box center [384, 182] width 768 height 365
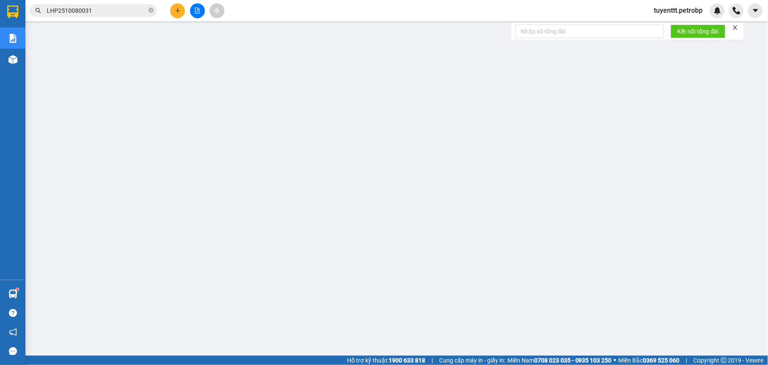
click at [96, 8] on input "LHP2510080031" at bounding box center [97, 10] width 100 height 9
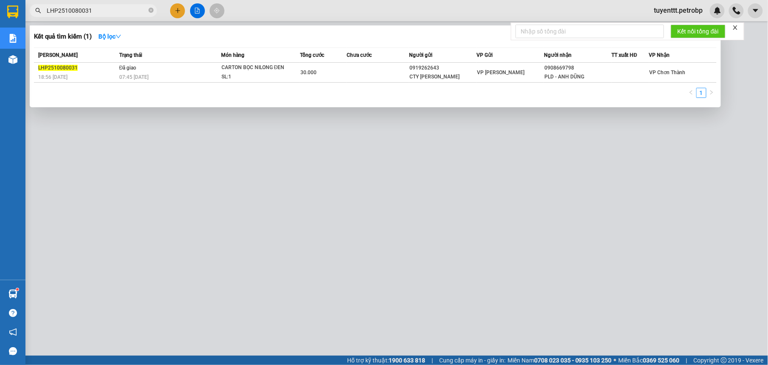
click at [96, 8] on input "LHP2510080031" at bounding box center [97, 10] width 100 height 9
paste input "78ADV2510080110"
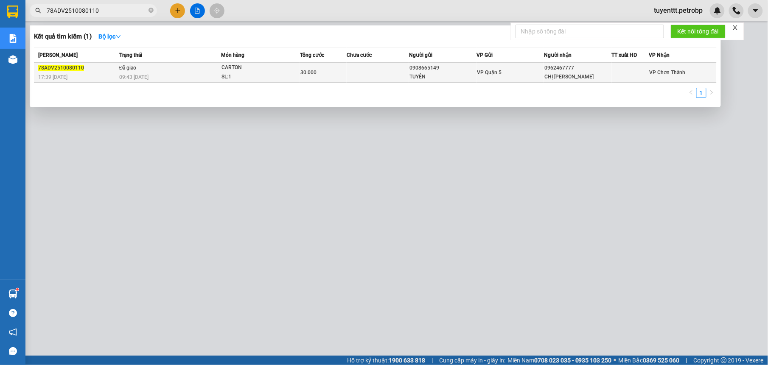
type input "78ADV2510080110"
click at [539, 65] on td "VP Quận 5" at bounding box center [510, 73] width 67 height 20
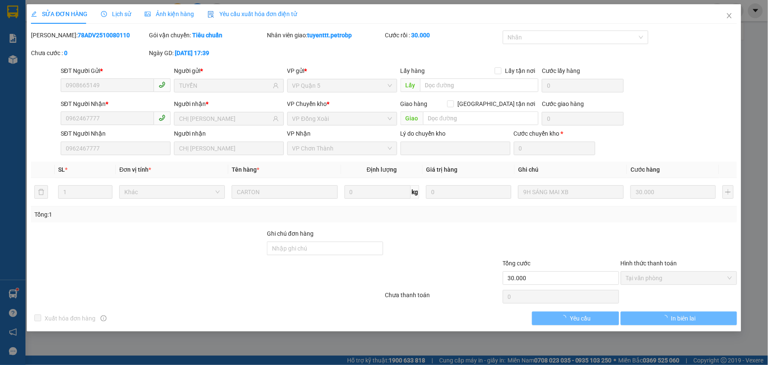
click at [120, 12] on span "Lịch sử" at bounding box center [116, 14] width 30 height 7
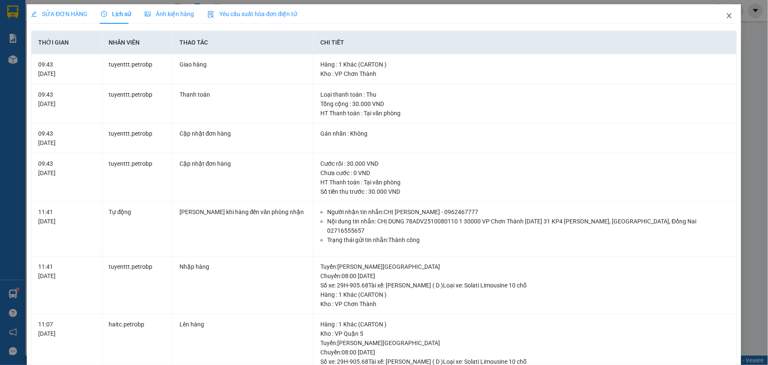
click at [726, 14] on icon "close" at bounding box center [729, 15] width 7 height 7
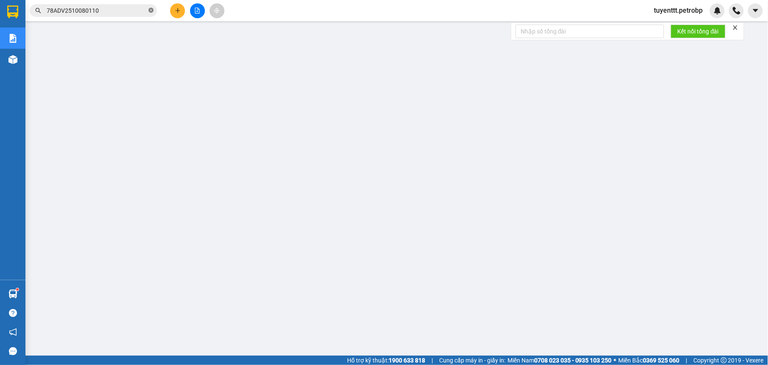
click at [150, 9] on icon "close-circle" at bounding box center [151, 10] width 5 height 5
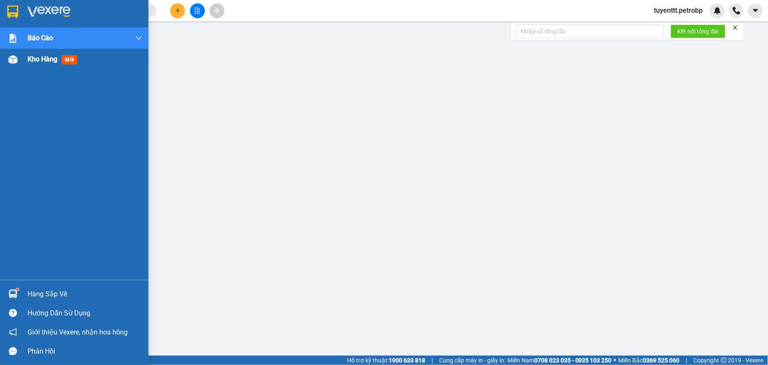
click at [11, 62] on img at bounding box center [12, 59] width 9 height 9
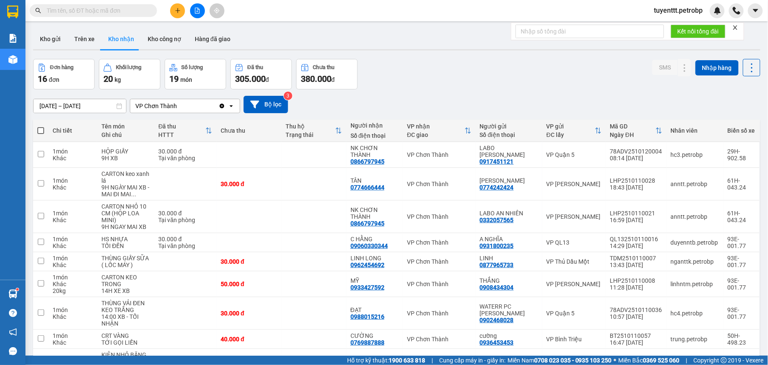
click at [675, 10] on span "tuyenttt.petrobp" at bounding box center [679, 10] width 62 height 11
click at [664, 24] on span "Đăng xuất" at bounding box center [682, 26] width 46 height 9
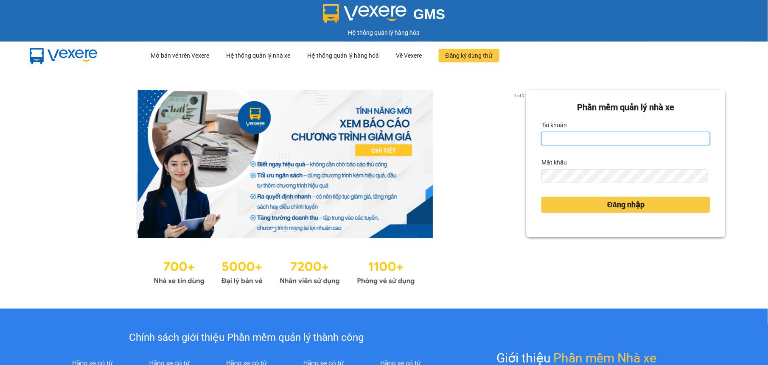
type input "tuyenttt.petrobp"
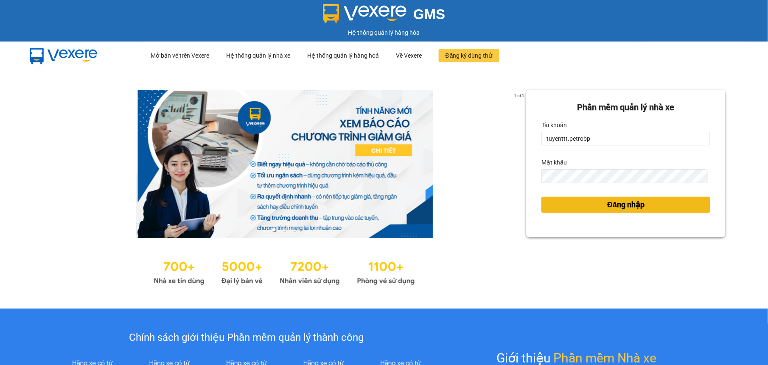
click at [607, 201] on span "Đăng nhập" at bounding box center [625, 205] width 37 height 12
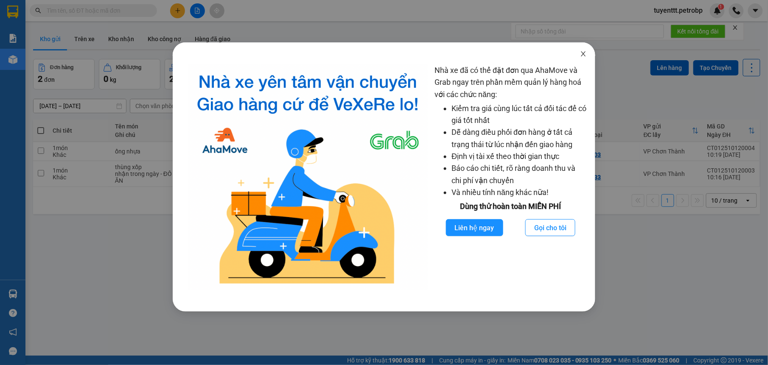
click at [581, 54] on icon "close" at bounding box center [583, 54] width 7 height 7
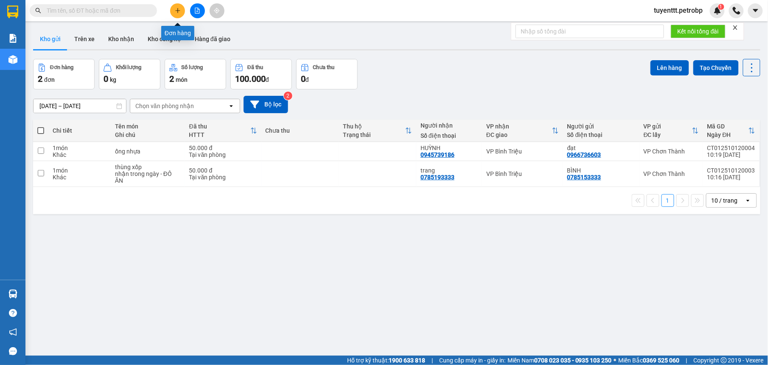
click at [181, 9] on button at bounding box center [177, 10] width 15 height 15
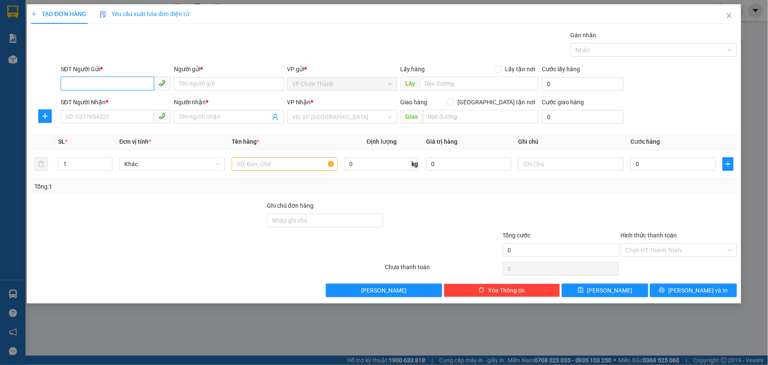
click at [124, 84] on input "SĐT Người Gửi *" at bounding box center [107, 84] width 93 height 14
click at [135, 97] on div "0967577578 - LÂM" at bounding box center [116, 101] width 100 height 9
type input "0967577578"
type input "LÂM"
type input "0794422131"
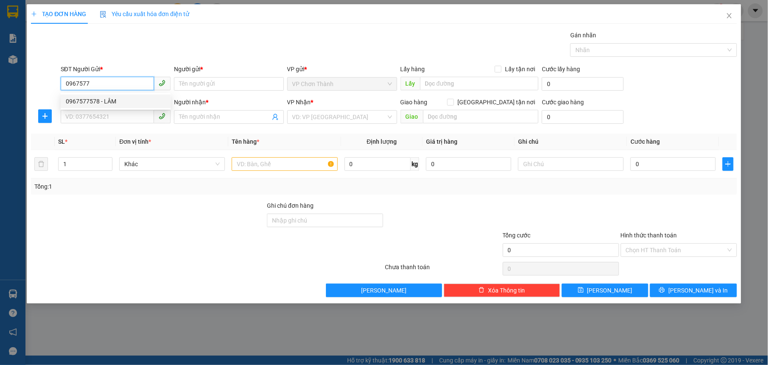
type input "HÒA"
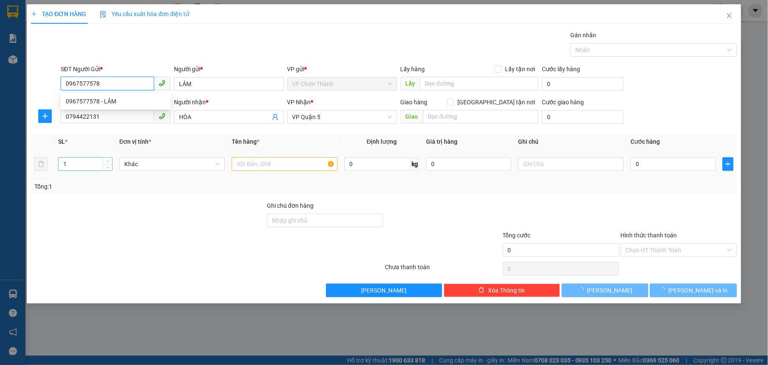
type input "50.000"
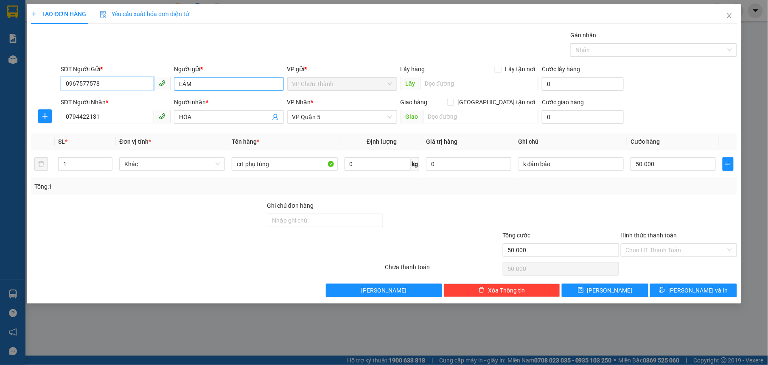
type input "0967577578"
click at [209, 85] on input "LÂM" at bounding box center [229, 84] width 110 height 14
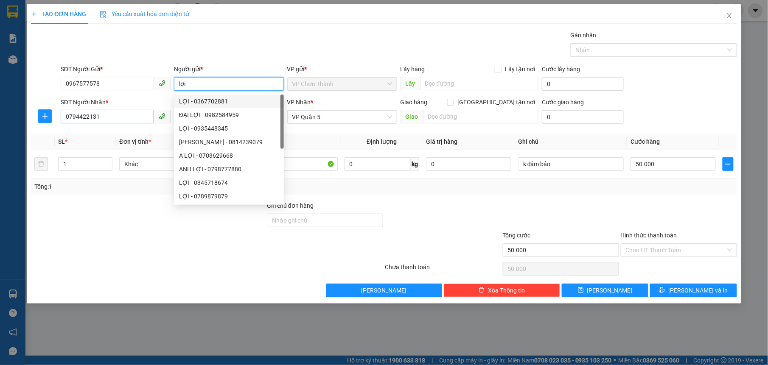
type input "lợi"
click at [134, 118] on input "0794422131" at bounding box center [107, 117] width 93 height 14
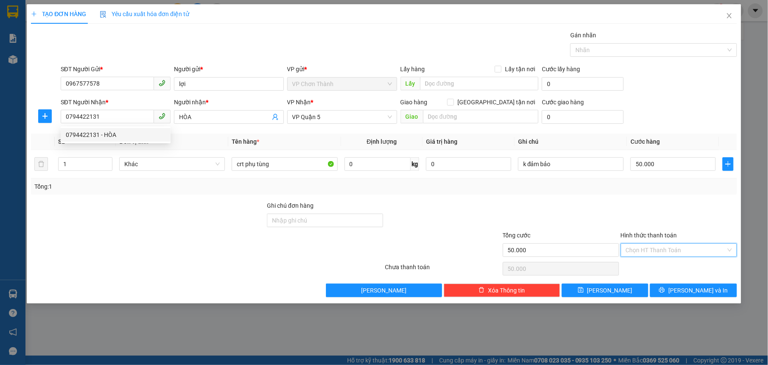
click at [663, 249] on input "Hình thức thanh toán" at bounding box center [676, 250] width 100 height 13
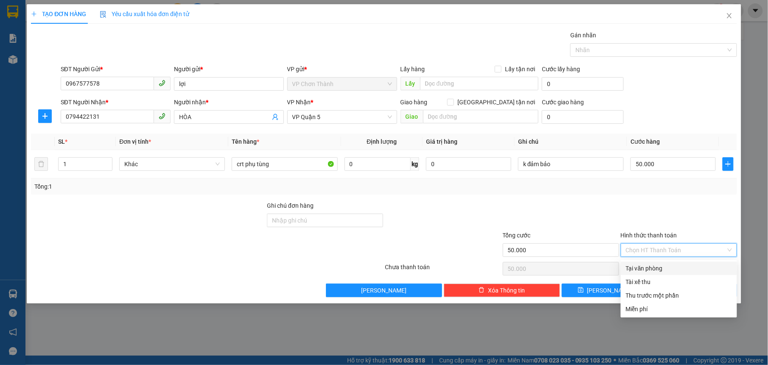
click at [668, 267] on div "Tại văn phòng" at bounding box center [679, 268] width 106 height 9
type input "0"
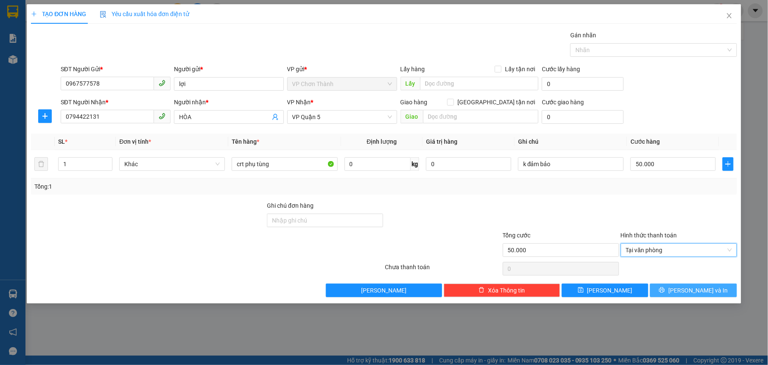
click at [698, 295] on span "[PERSON_NAME] và In" at bounding box center [698, 290] width 59 height 9
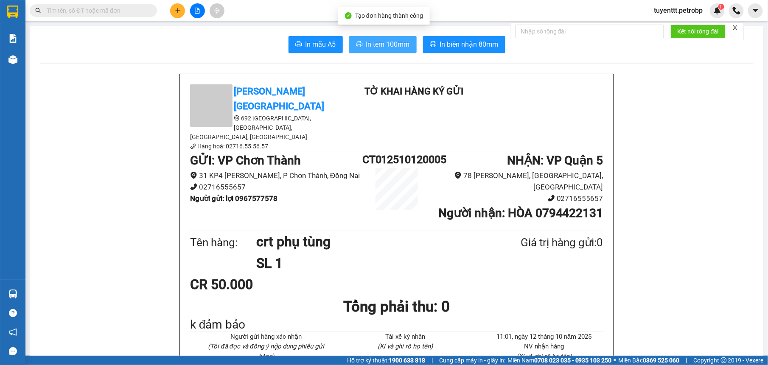
click at [399, 46] on span "In tem 100mm" at bounding box center [388, 44] width 44 height 11
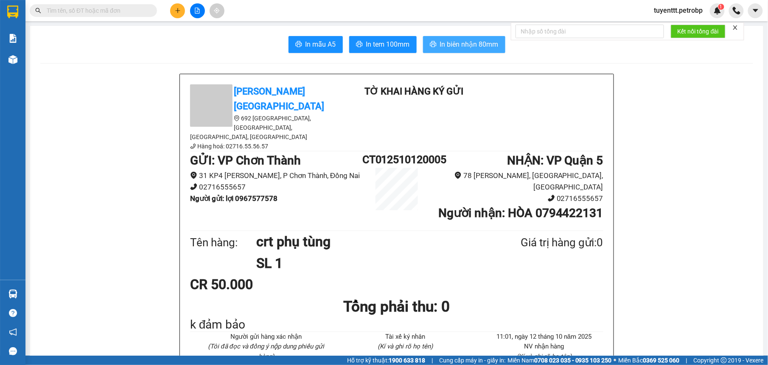
click at [470, 39] on span "In biên nhận 80mm" at bounding box center [469, 44] width 59 height 11
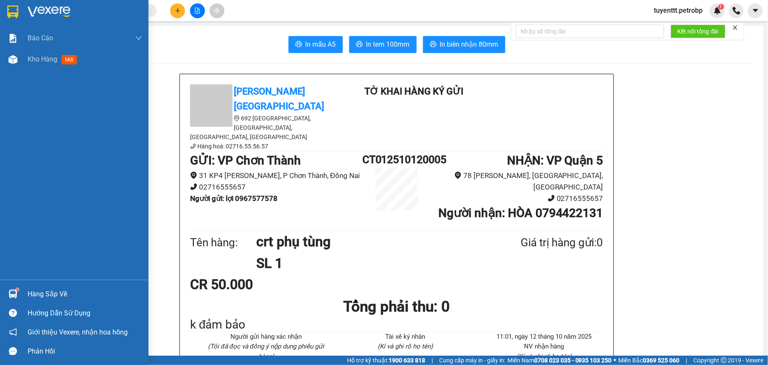
click at [11, 291] on img at bounding box center [12, 294] width 9 height 9
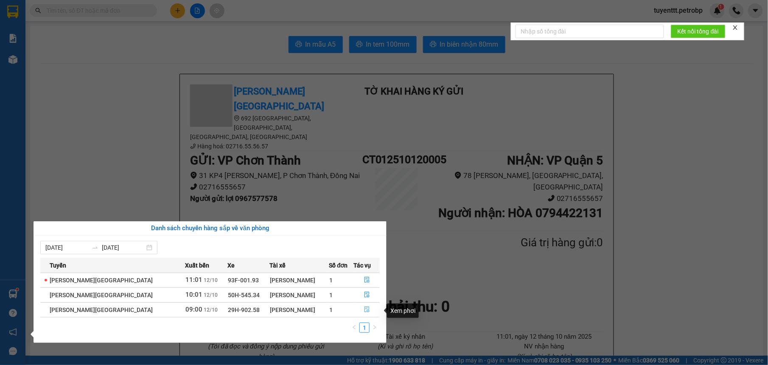
drag, startPoint x: 362, startPoint y: 312, endPoint x: 353, endPoint y: 311, distance: 8.9
click at [364, 311] on icon "file-done" at bounding box center [367, 310] width 6 height 6
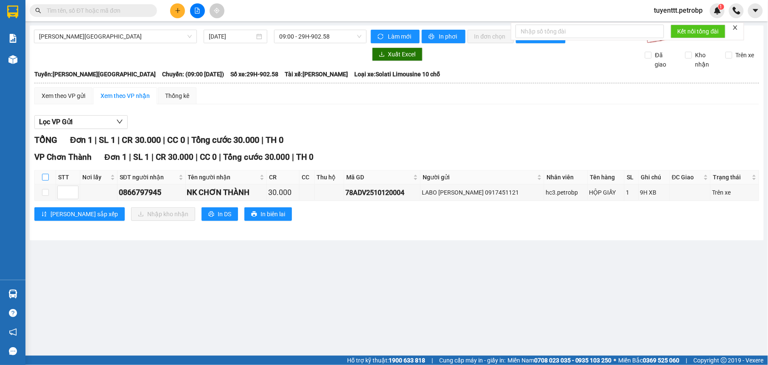
click at [47, 179] on input "checkbox" at bounding box center [45, 177] width 7 height 7
checkbox input "true"
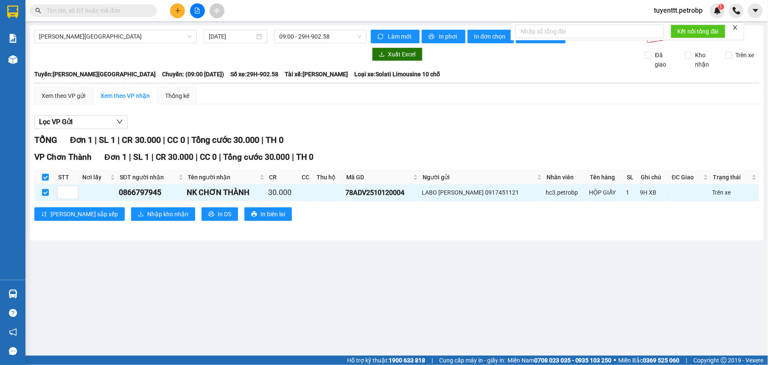
click at [123, 208] on div "VP Chơn Thành Đơn 1 | SL 1 | CR 30.000 | CC 0 | Tổng cước 30.000 | TH 0 STT Nơi…" at bounding box center [396, 189] width 725 height 76
click at [148, 216] on span "Nhập kho nhận" at bounding box center [167, 214] width 41 height 9
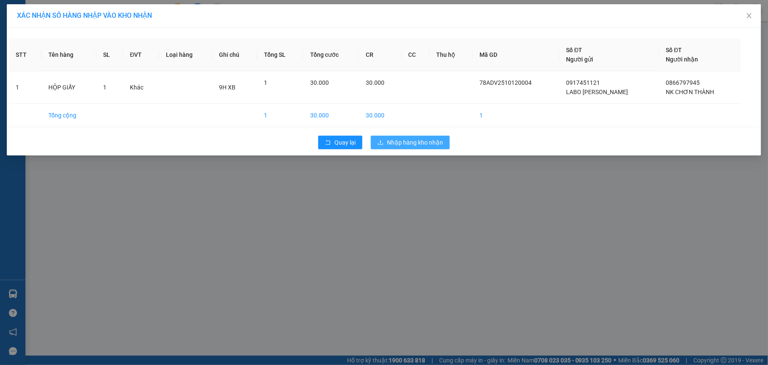
click at [408, 141] on span "Nhập hàng kho nhận" at bounding box center [415, 142] width 56 height 9
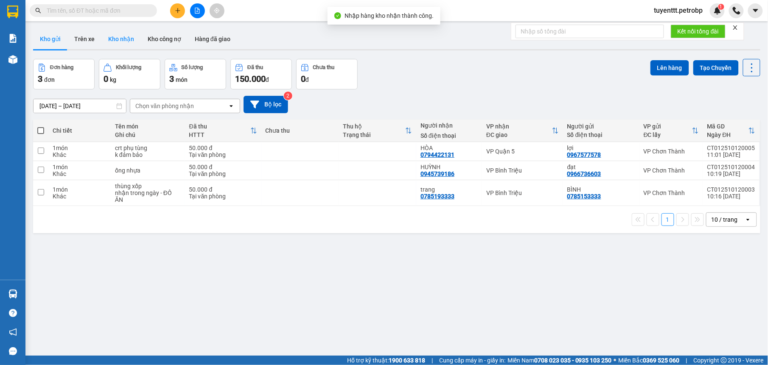
click at [130, 40] on button "Kho nhận" at bounding box center [120, 39] width 39 height 20
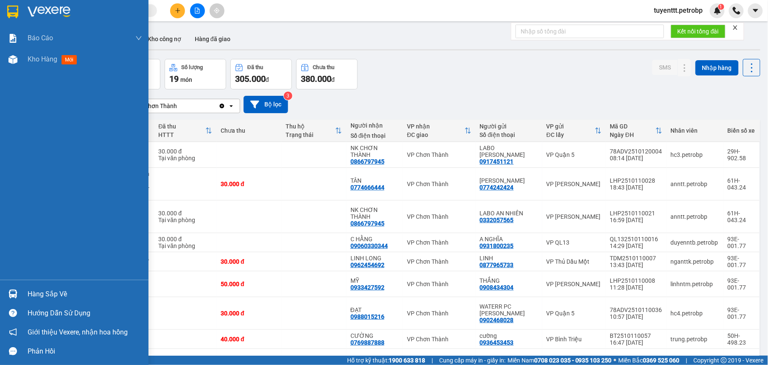
click at [14, 291] on img at bounding box center [12, 294] width 9 height 9
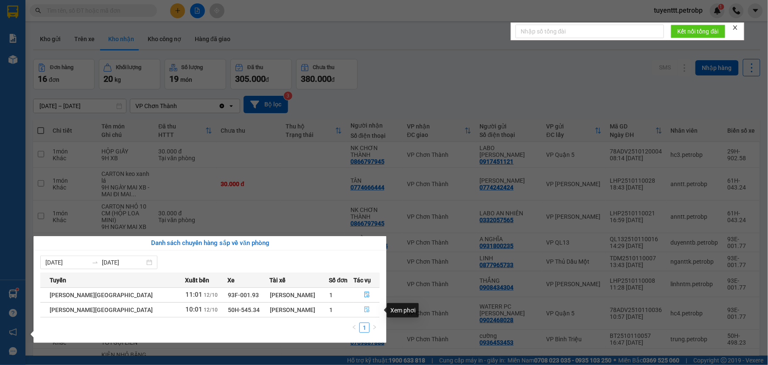
click at [365, 308] on icon "file-done" at bounding box center [367, 310] width 6 height 6
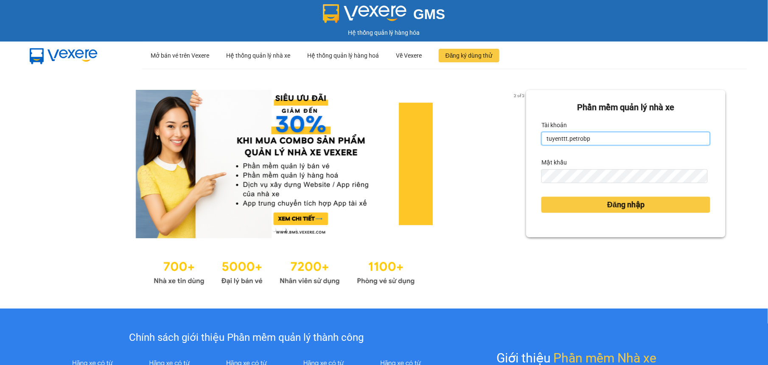
click at [551, 145] on input "tuyenttt.petrobp" at bounding box center [626, 139] width 169 height 14
type input "nguyenntt.petrobp"
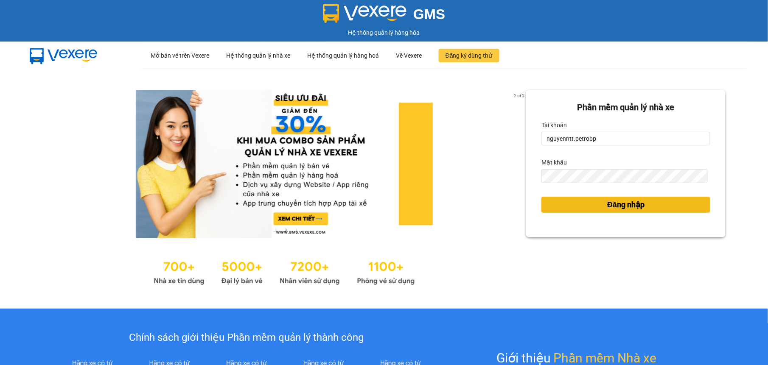
click at [607, 207] on span "Đăng nhập" at bounding box center [625, 205] width 37 height 12
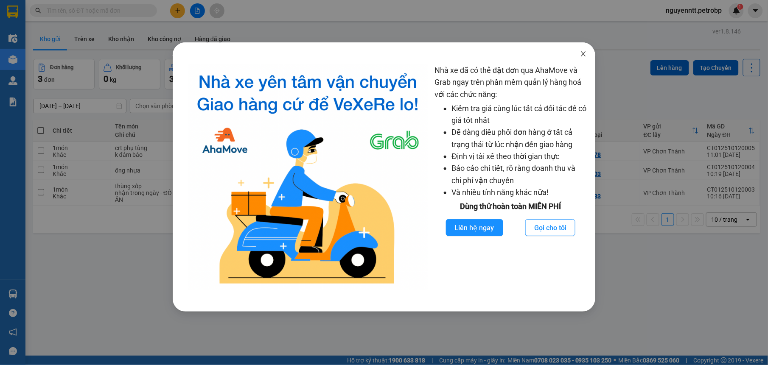
click at [583, 53] on icon "close" at bounding box center [583, 53] width 5 height 5
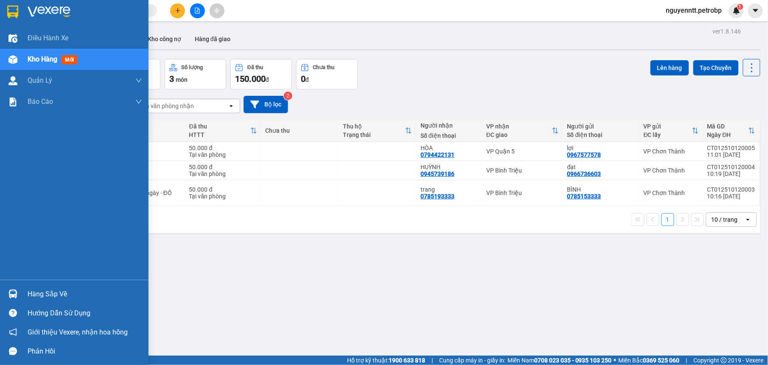
click at [14, 285] on div "Hàng sắp về" at bounding box center [74, 294] width 149 height 19
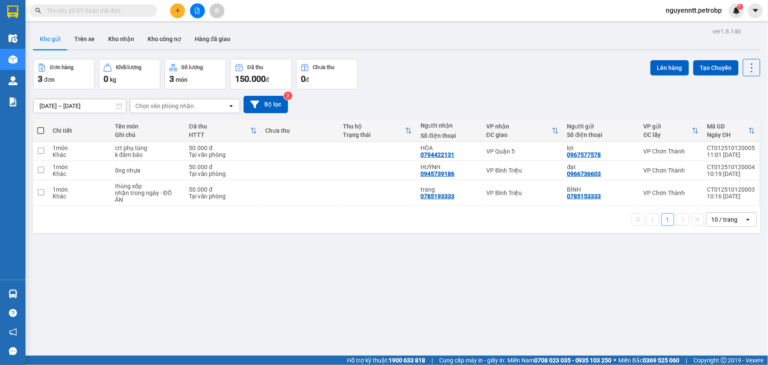
click at [475, 267] on section "Kết quả tìm kiếm ( 0 ) Bộ lọc No Data nguyenntt.petrobp 1 Điều hành xe Kho hàng…" at bounding box center [384, 182] width 768 height 365
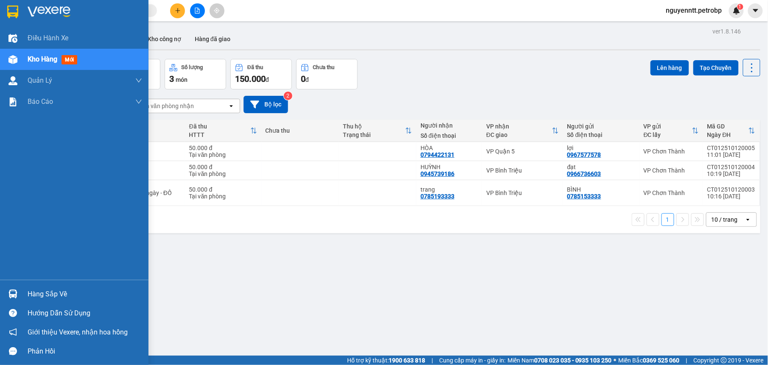
click at [11, 292] on img at bounding box center [12, 294] width 9 height 9
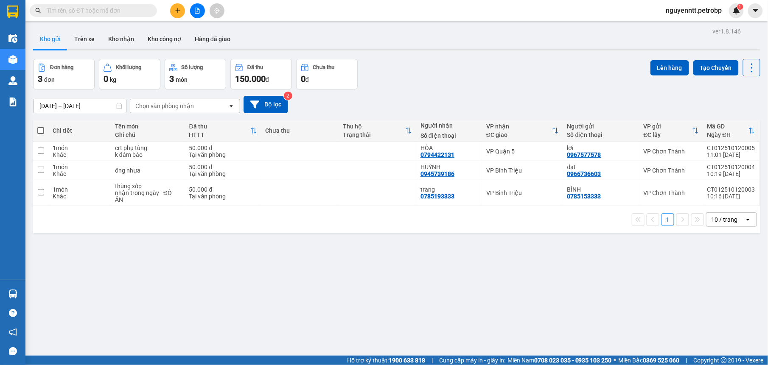
click at [447, 268] on section "Kết quả tìm kiếm ( 0 ) Bộ lọc No Data nguyenntt.petrobp 1 Điều hành xe Kho hàng…" at bounding box center [384, 182] width 768 height 365
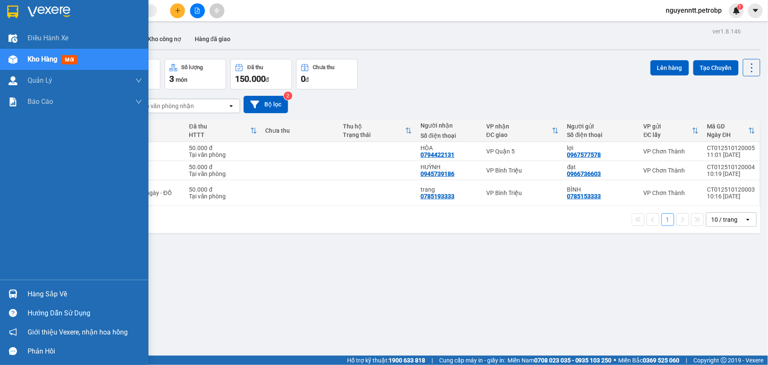
click at [8, 287] on div at bounding box center [13, 294] width 15 height 15
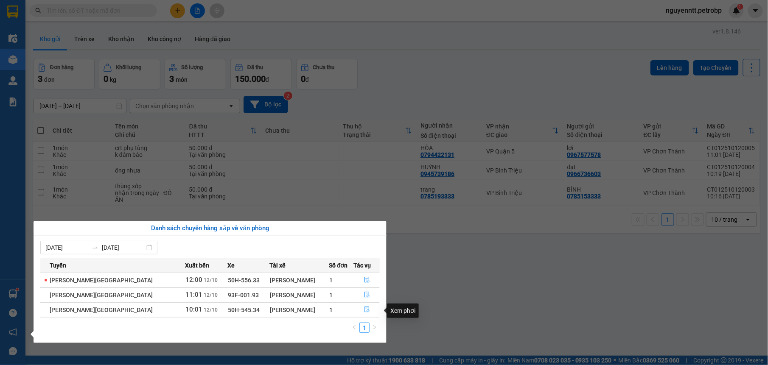
click at [364, 312] on icon "file-done" at bounding box center [367, 310] width 6 height 6
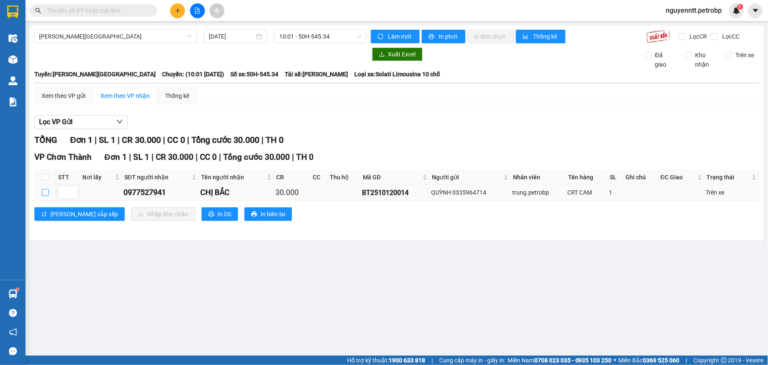
click at [45, 195] on input "checkbox" at bounding box center [45, 192] width 7 height 7
checkbox input "true"
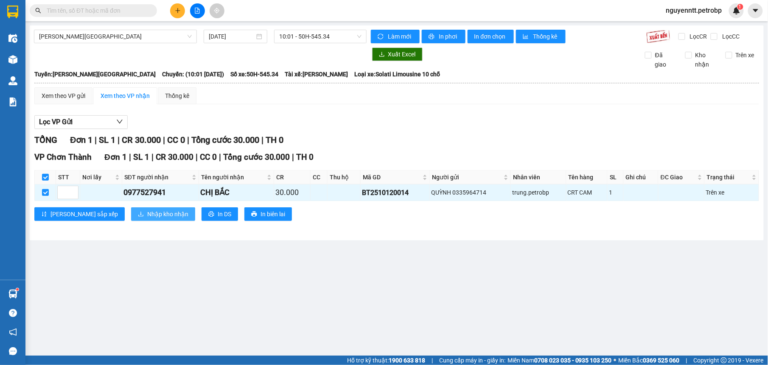
click at [137, 221] on button "Nhập kho nhận" at bounding box center [163, 215] width 64 height 14
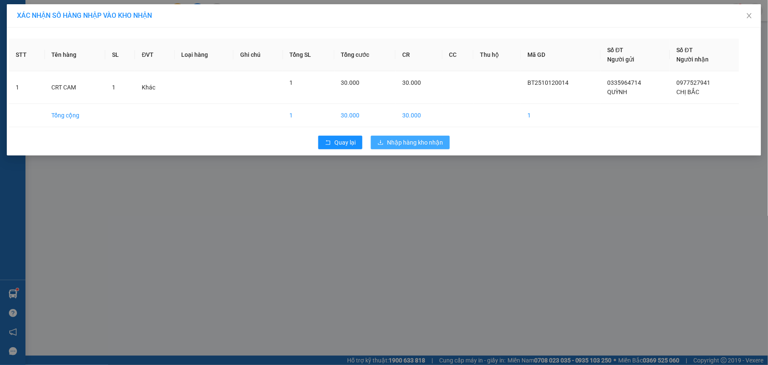
click at [448, 182] on div "XÁC NHẬN SỐ HÀNG NHẬP VÀO KHO NHẬN STT Tên hàng SL ĐVT Loại hàng Ghi chú Tổng S…" at bounding box center [384, 182] width 768 height 365
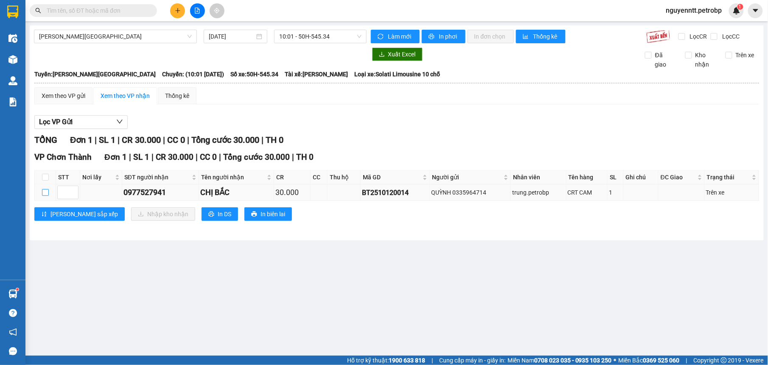
click at [46, 191] on input "checkbox" at bounding box center [45, 192] width 7 height 7
checkbox input "true"
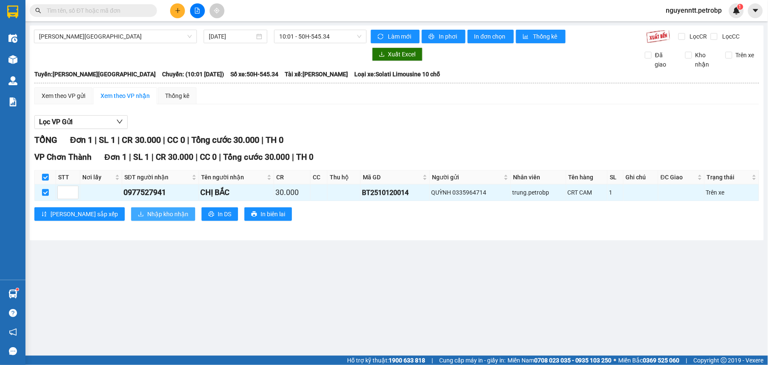
click at [131, 209] on button "Nhập kho nhận" at bounding box center [163, 215] width 64 height 14
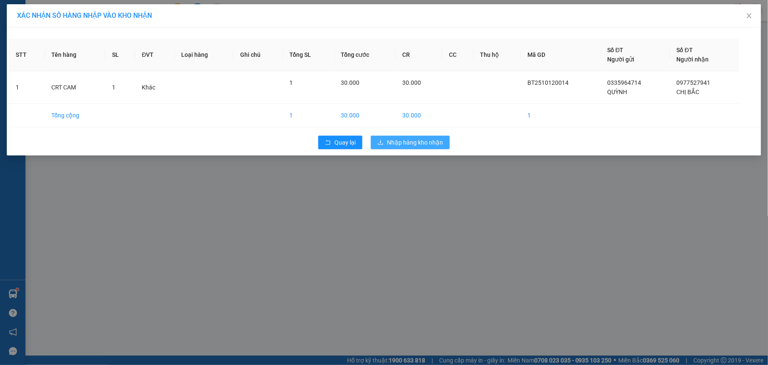
click at [417, 146] on span "Nhập hàng kho nhận" at bounding box center [415, 142] width 56 height 9
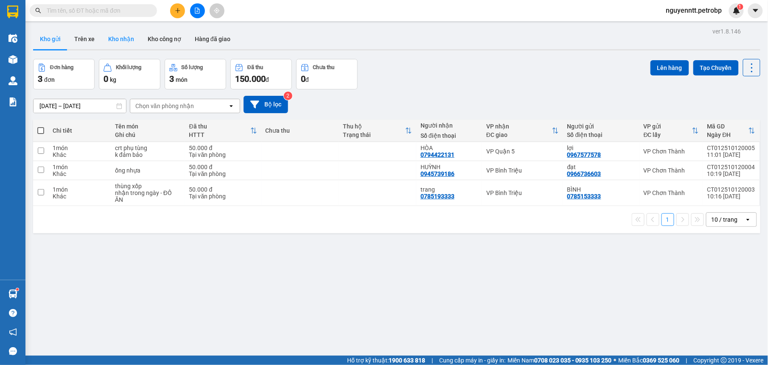
click at [118, 34] on button "Kho nhận" at bounding box center [120, 39] width 39 height 20
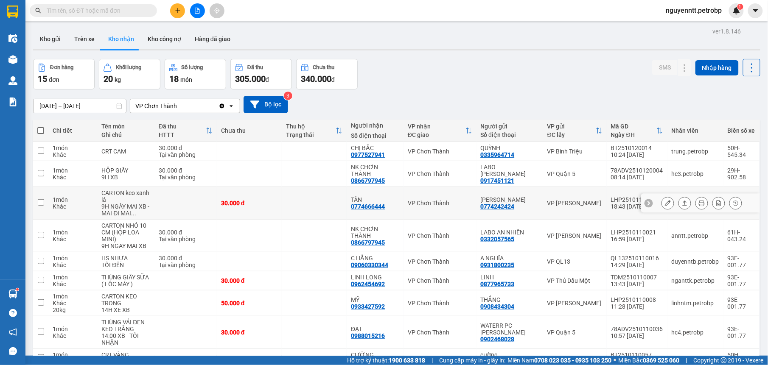
click at [261, 200] on div "30.000 đ" at bounding box center [249, 203] width 56 height 7
checkbox input "true"
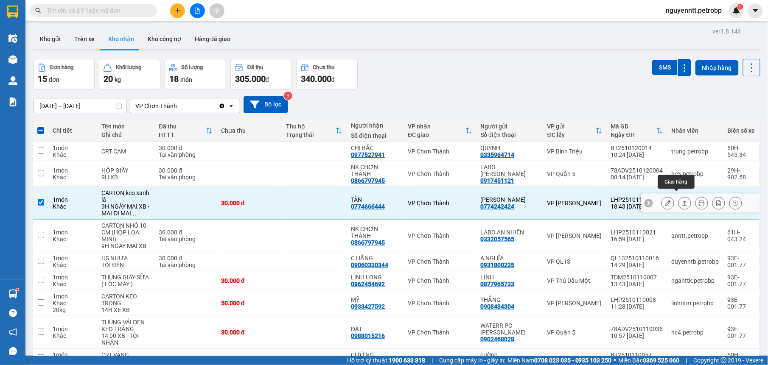
click at [682, 200] on icon at bounding box center [685, 203] width 6 height 6
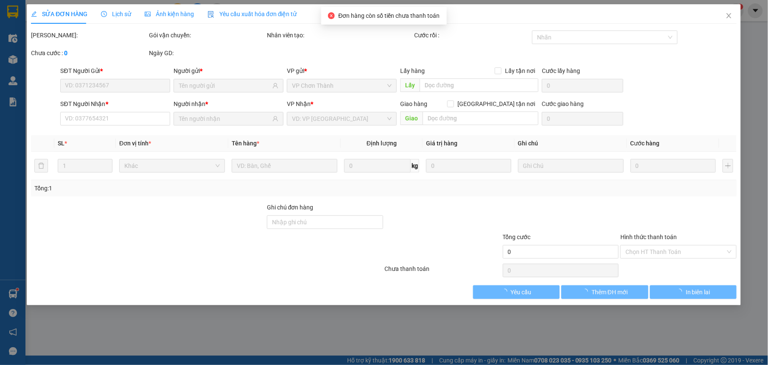
type input "0774242424"
type input "[PERSON_NAME]"
type input "0774666444"
type input "TÂN"
type input "30.000"
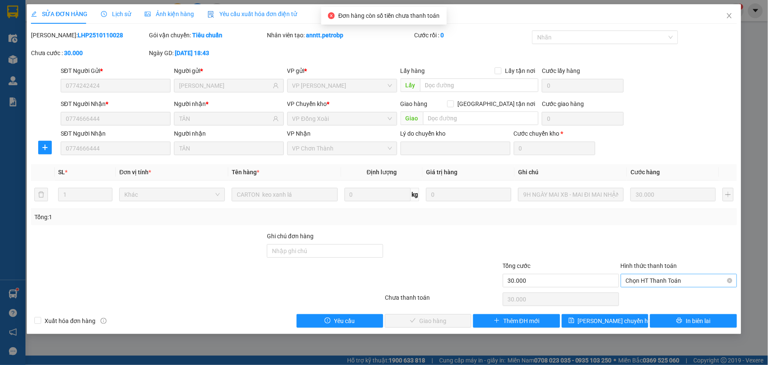
click at [651, 276] on span "Chọn HT Thanh Toán" at bounding box center [679, 281] width 106 height 13
click at [651, 291] on div "Total Paid Fee 0 Total UnPaid Fee 30.000 Cash Collection Total Fee Mã ĐH: LHP25…" at bounding box center [384, 180] width 706 height 298
click at [634, 287] on span "Chọn HT Thanh Toán" at bounding box center [679, 281] width 106 height 13
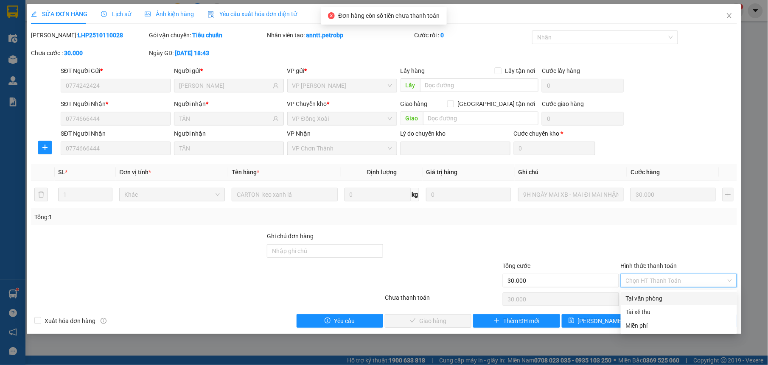
click at [635, 298] on div "Tại văn phòng" at bounding box center [679, 298] width 106 height 9
type input "0"
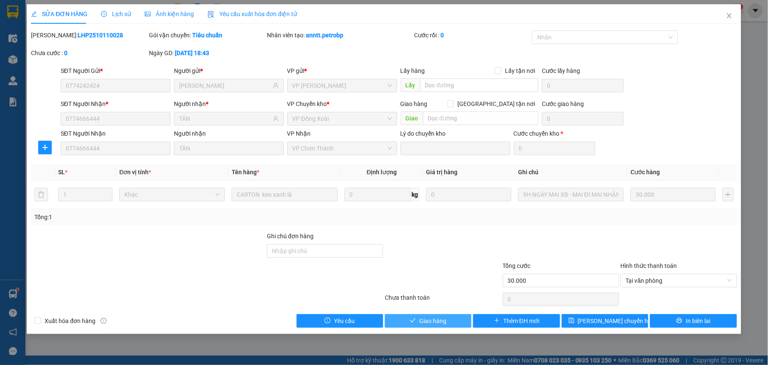
click at [441, 320] on span "Giao hàng" at bounding box center [432, 321] width 27 height 9
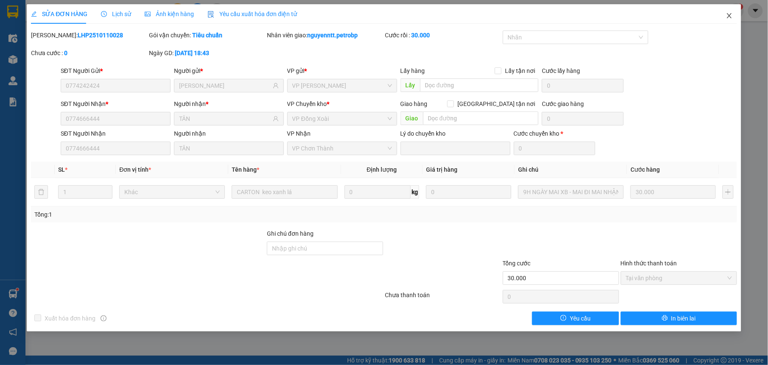
click at [728, 14] on icon "close" at bounding box center [729, 15] width 7 height 7
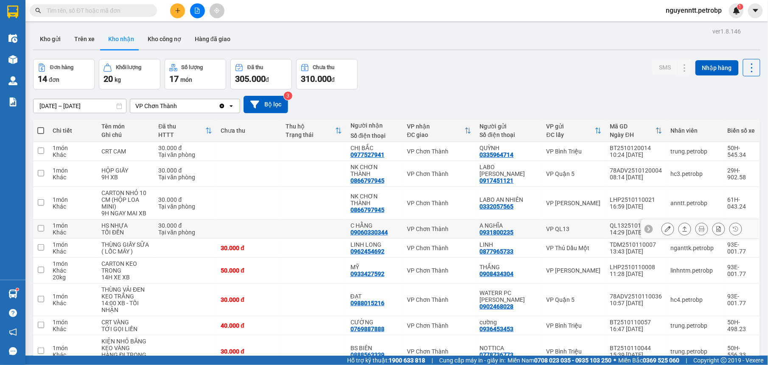
scroll to position [62, 0]
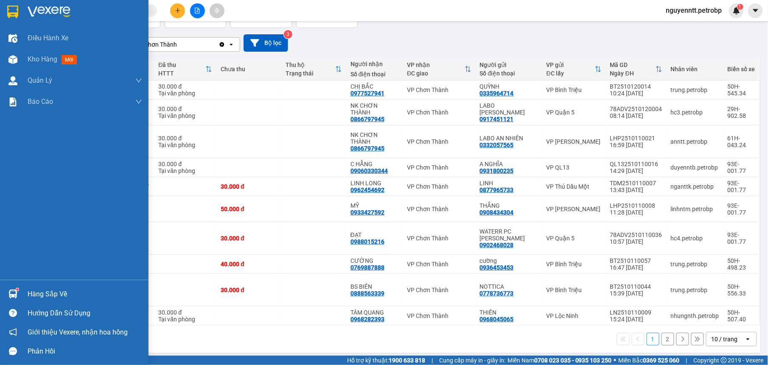
click at [16, 288] on div at bounding box center [13, 294] width 15 height 15
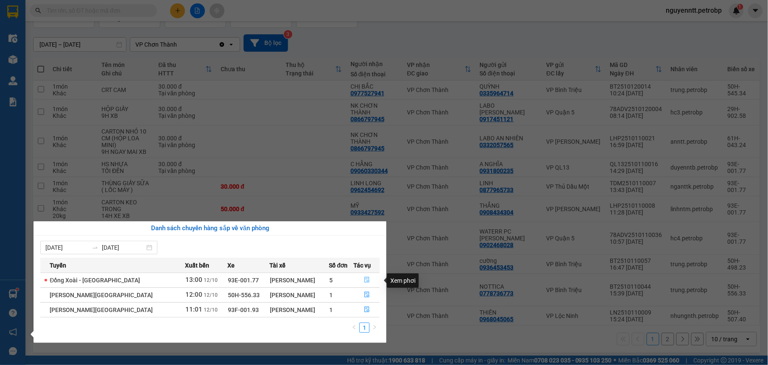
click at [365, 281] on icon "file-done" at bounding box center [367, 281] width 5 height 6
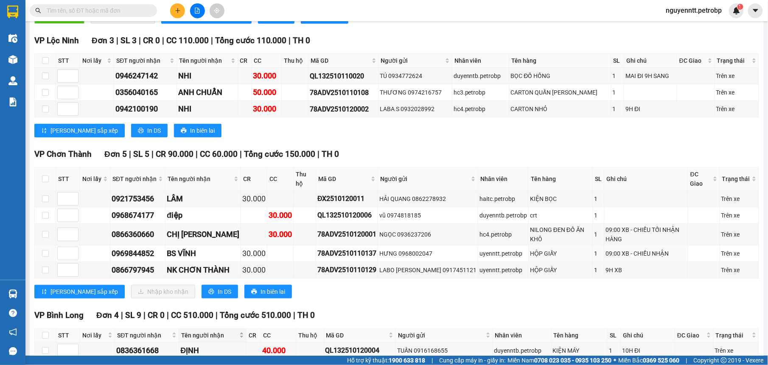
scroll to position [304, 0]
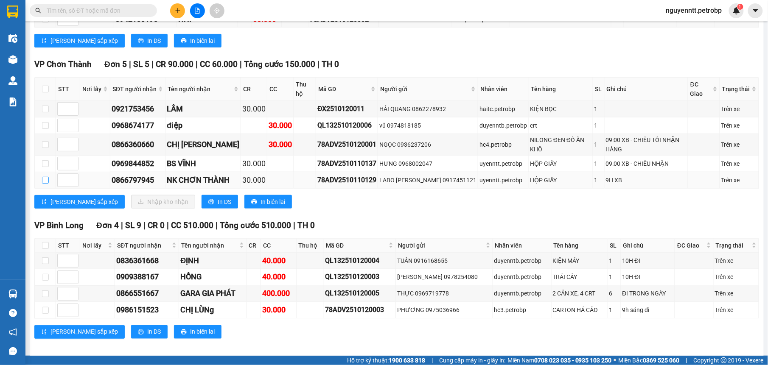
click at [43, 176] on label at bounding box center [45, 180] width 7 height 9
click at [43, 177] on input "checkbox" at bounding box center [45, 180] width 7 height 7
checkbox input "true"
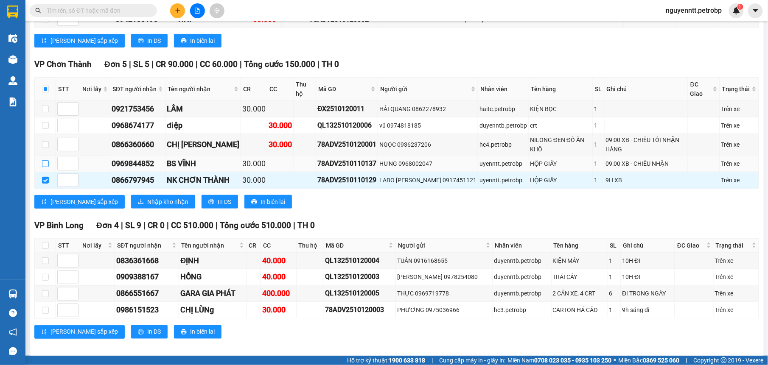
click at [43, 160] on input "checkbox" at bounding box center [45, 163] width 7 height 7
checkbox input "true"
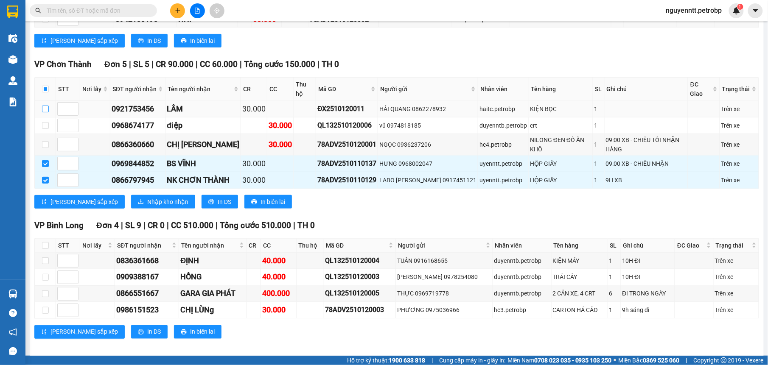
click at [47, 106] on input "checkbox" at bounding box center [45, 109] width 7 height 7
checkbox input "true"
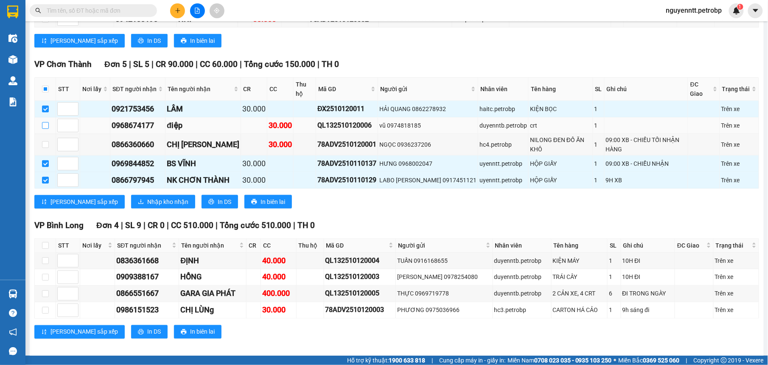
click at [43, 122] on input "checkbox" at bounding box center [45, 125] width 7 height 7
checkbox input "true"
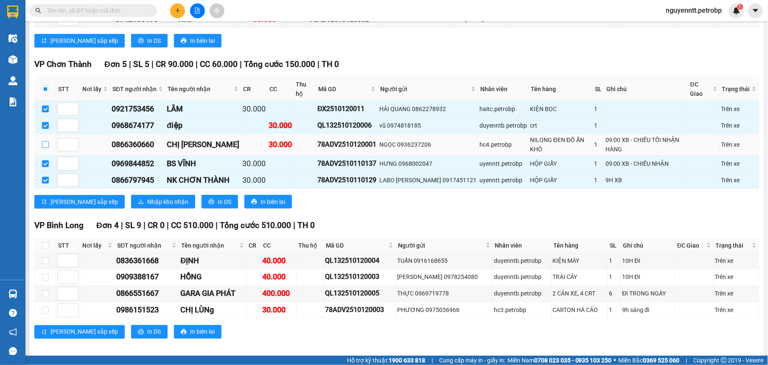
click at [43, 140] on label at bounding box center [45, 144] width 7 height 9
click at [43, 141] on input "checkbox" at bounding box center [45, 144] width 7 height 7
checkbox input "true"
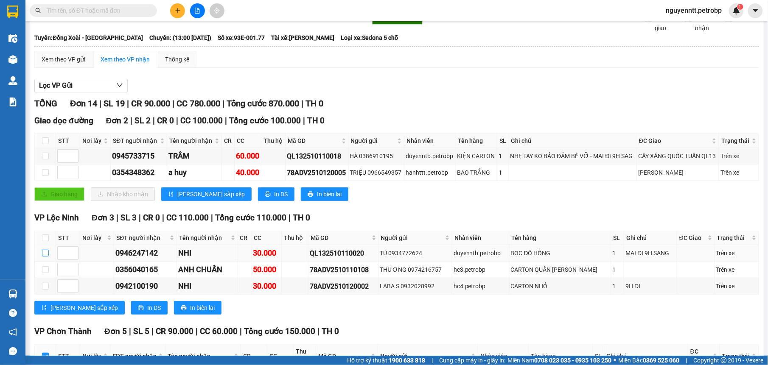
scroll to position [0, 0]
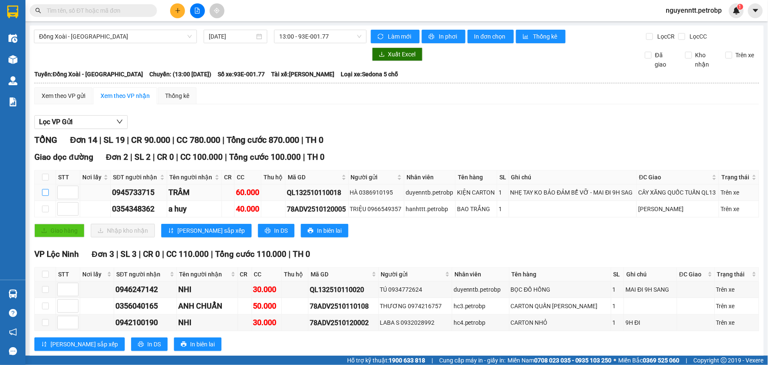
click at [43, 192] on input "checkbox" at bounding box center [45, 192] width 7 height 7
checkbox input "true"
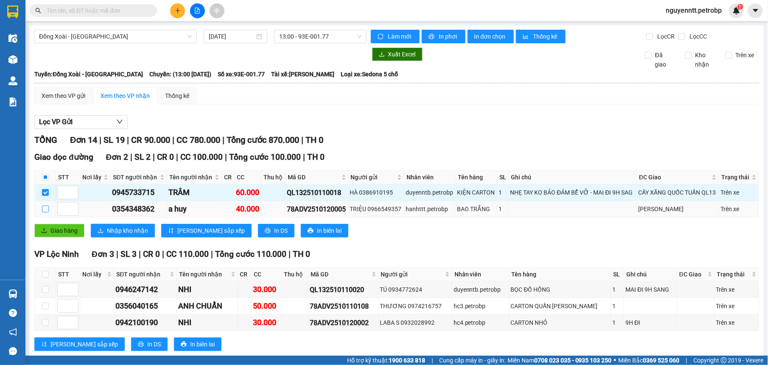
click at [43, 211] on input "checkbox" at bounding box center [45, 209] width 7 height 7
checkbox input "true"
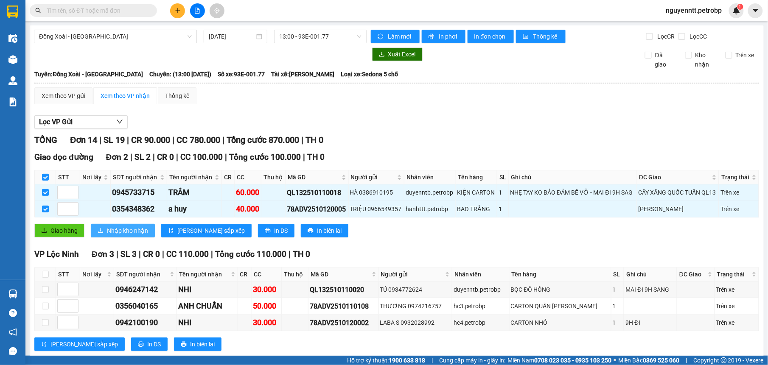
click at [104, 230] on icon "download" at bounding box center [101, 231] width 6 height 6
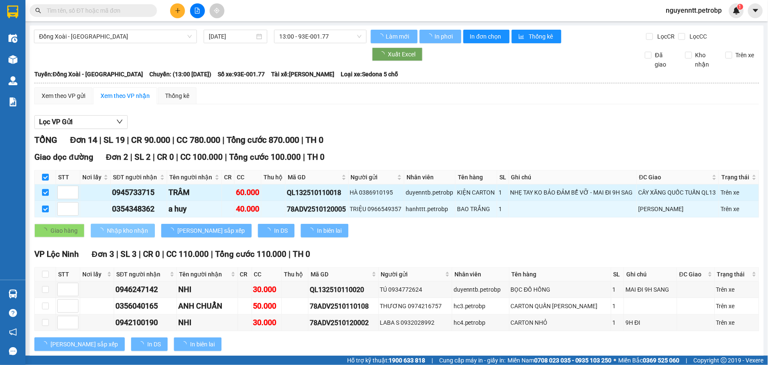
checkbox input "false"
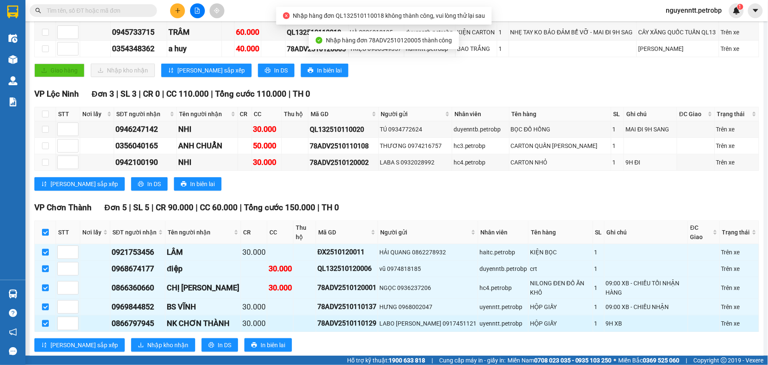
scroll to position [214, 0]
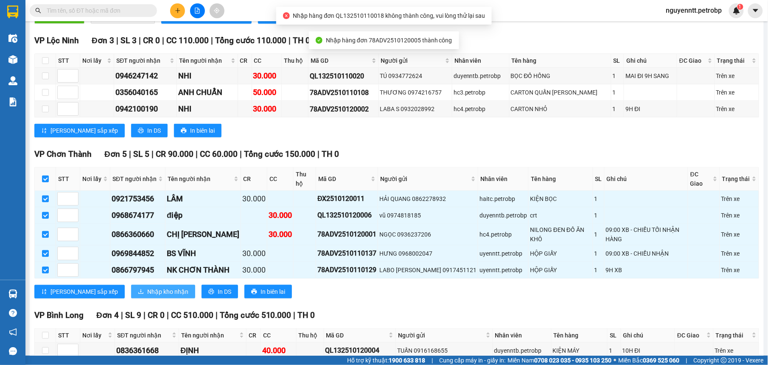
click at [147, 287] on span "Nhập kho nhận" at bounding box center [167, 291] width 41 height 9
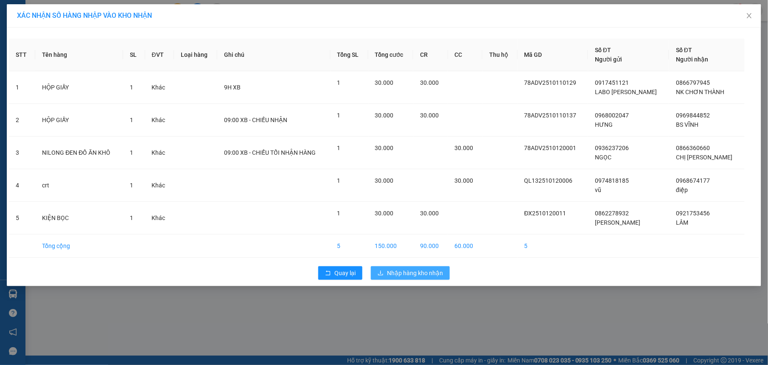
click at [398, 276] on span "Nhập hàng kho nhận" at bounding box center [415, 273] width 56 height 9
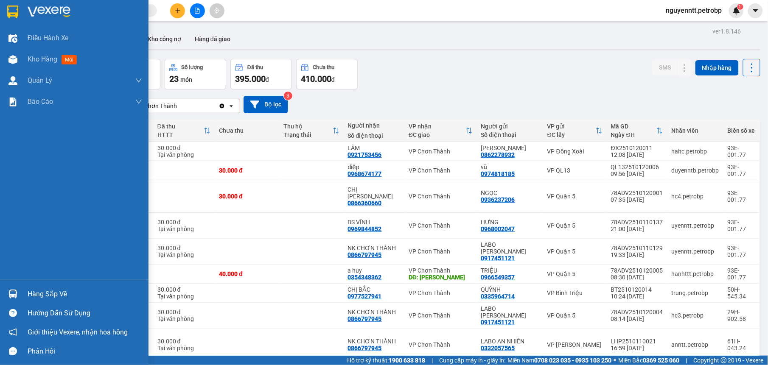
click at [4, 291] on div "Hàng sắp về" at bounding box center [74, 294] width 149 height 19
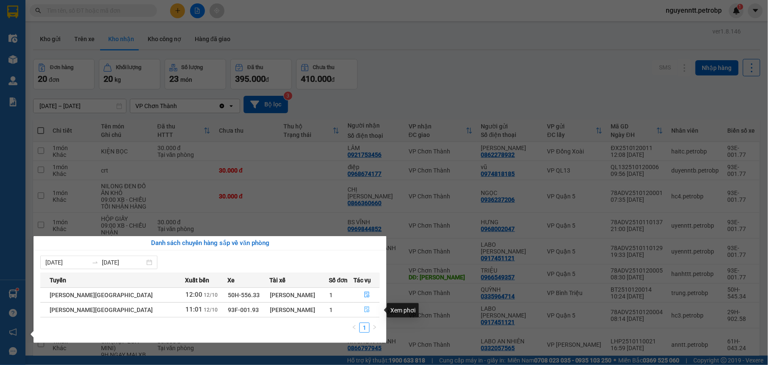
click at [364, 310] on icon "file-done" at bounding box center [367, 310] width 6 height 6
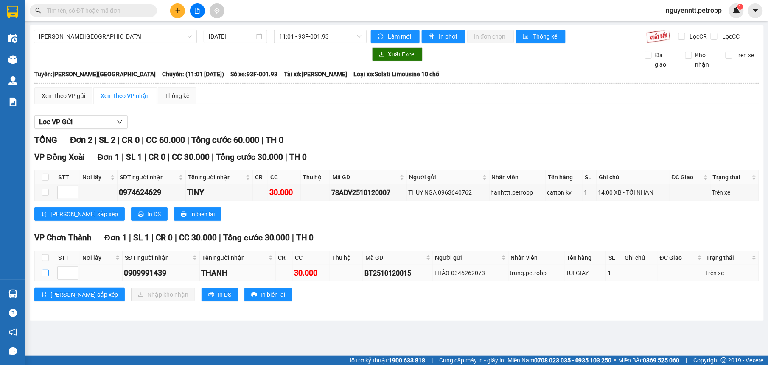
click at [43, 276] on input "checkbox" at bounding box center [45, 273] width 7 height 7
checkbox input "true"
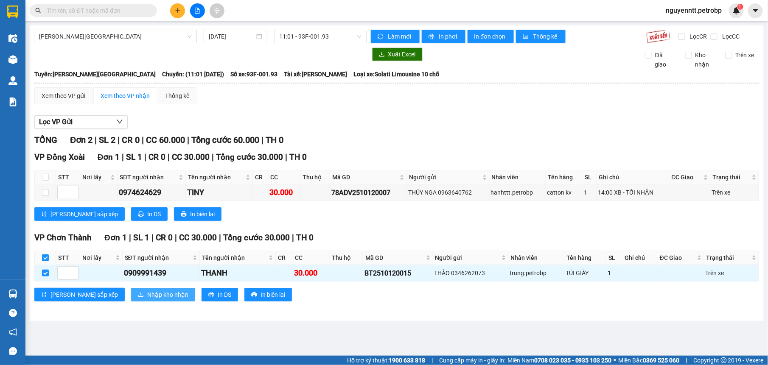
click at [147, 294] on span "Nhập kho nhận" at bounding box center [167, 294] width 41 height 9
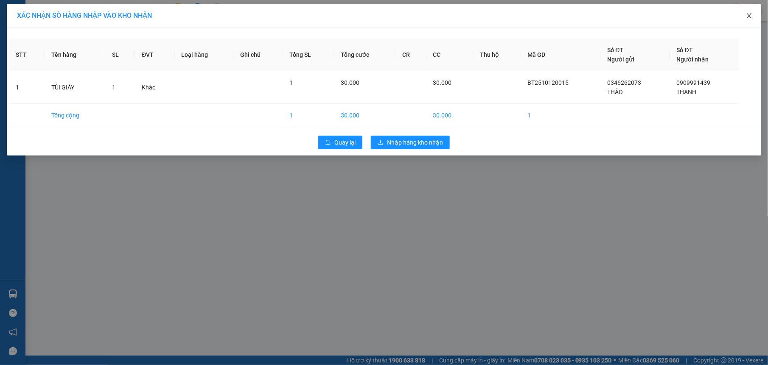
click at [751, 15] on icon "close" at bounding box center [749, 15] width 5 height 5
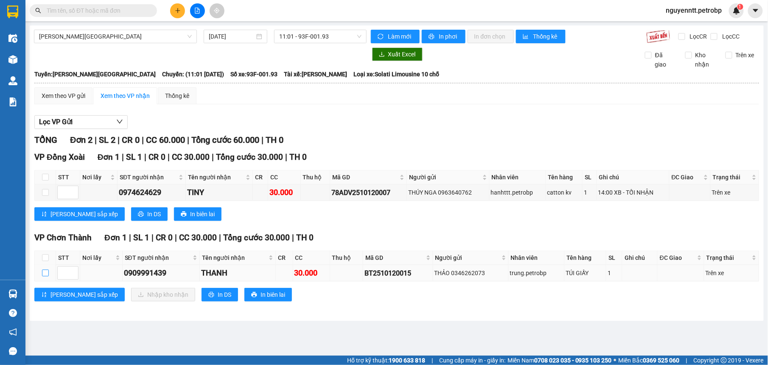
click at [46, 274] on input "checkbox" at bounding box center [45, 273] width 7 height 7
checkbox input "true"
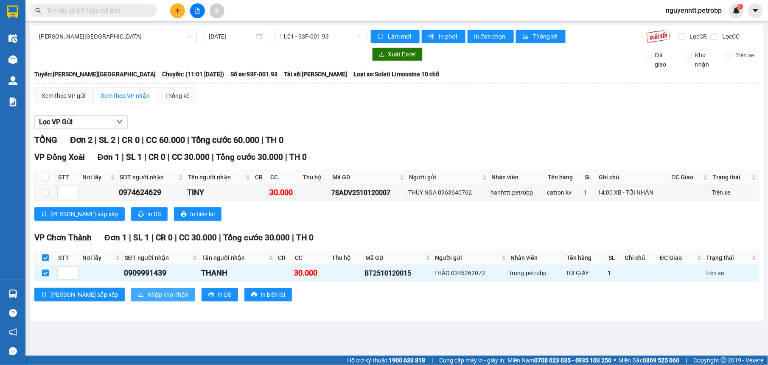
click at [147, 300] on span "Nhập kho nhận" at bounding box center [167, 294] width 41 height 9
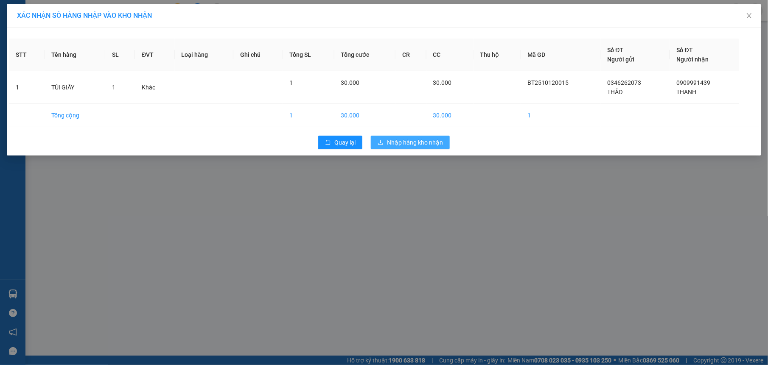
click at [419, 143] on span "Nhập hàng kho nhận" at bounding box center [415, 142] width 56 height 9
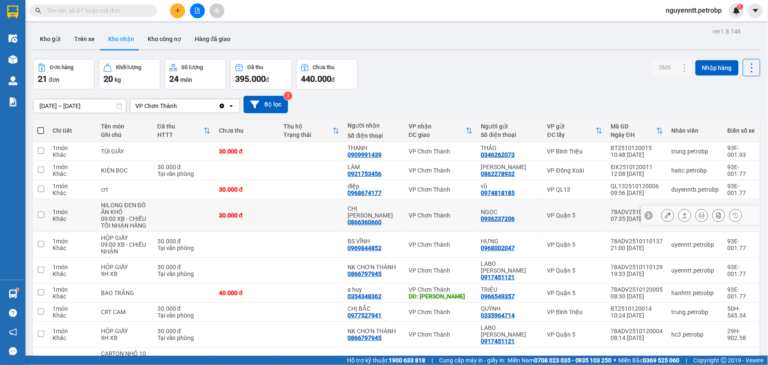
click at [317, 208] on td at bounding box center [311, 215] width 65 height 33
checkbox input "true"
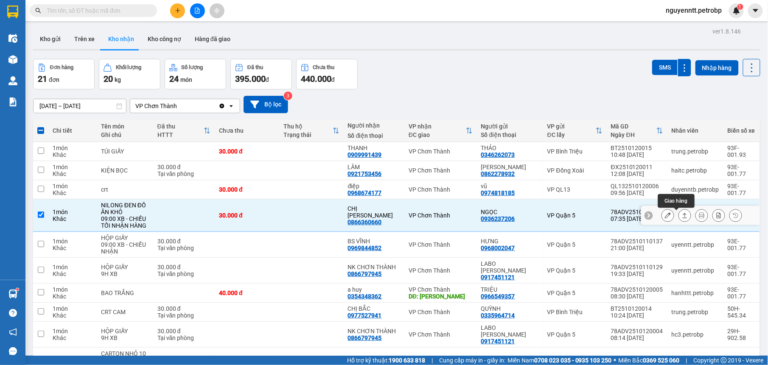
click at [679, 212] on button at bounding box center [685, 215] width 12 height 15
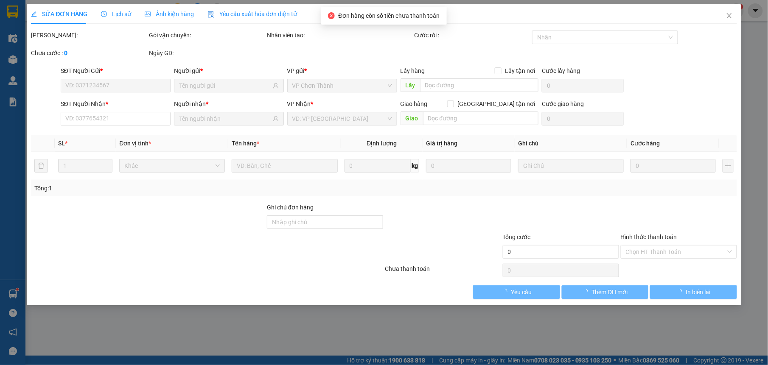
type input "0936237206"
type input "NGỌC"
type input "0866360660"
type input "CHỊ TRINH"
type input "30.000"
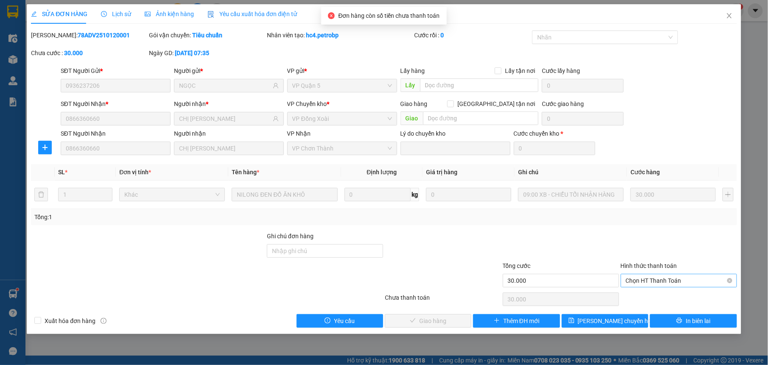
click at [641, 281] on span "Chọn HT Thanh Toán" at bounding box center [679, 281] width 106 height 13
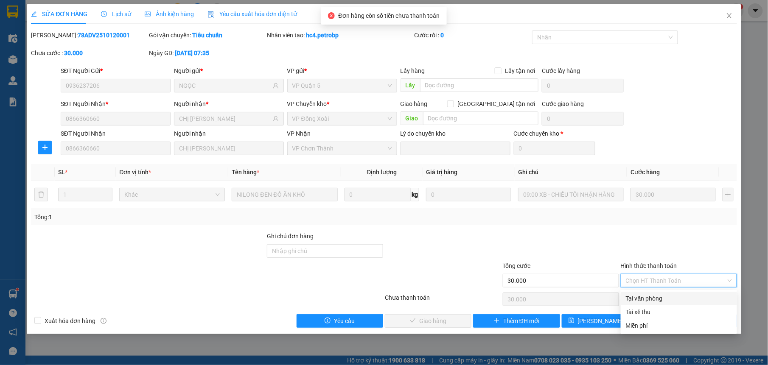
click at [630, 298] on div "Tại văn phòng" at bounding box center [679, 298] width 106 height 9
type input "0"
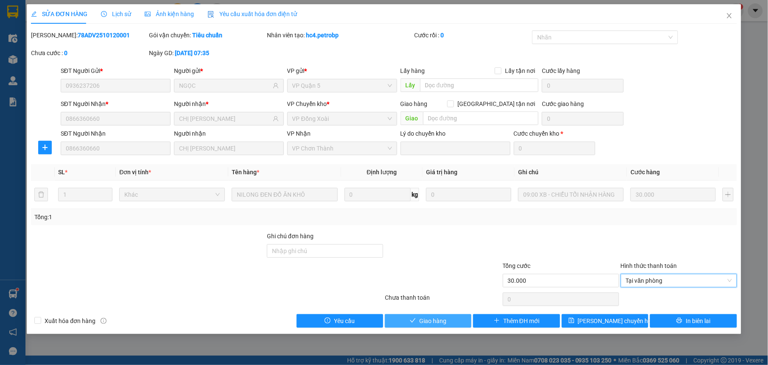
click at [410, 318] on button "Giao hàng" at bounding box center [428, 322] width 87 height 14
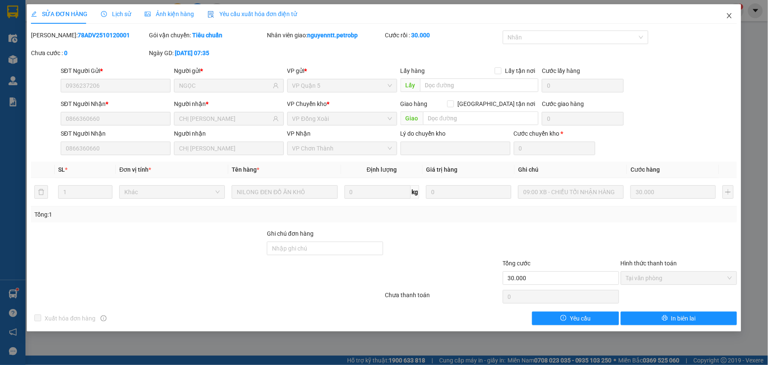
click at [730, 16] on icon "close" at bounding box center [729, 15] width 5 height 5
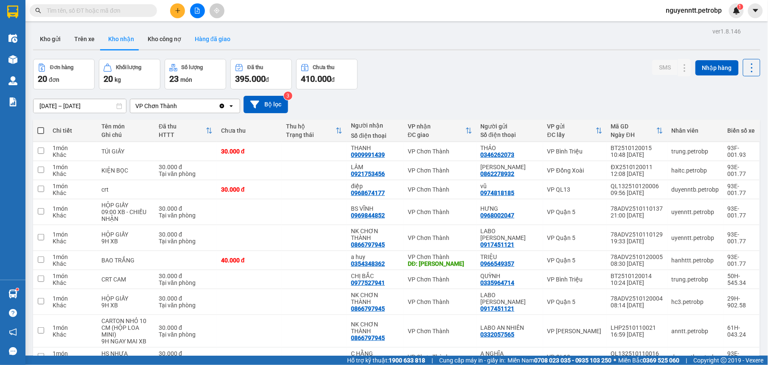
click at [196, 34] on button "Hàng đã giao" at bounding box center [212, 39] width 49 height 20
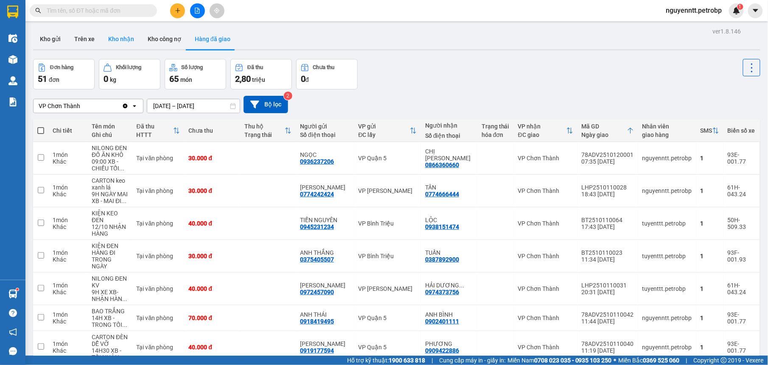
click at [116, 43] on button "Kho nhận" at bounding box center [120, 39] width 39 height 20
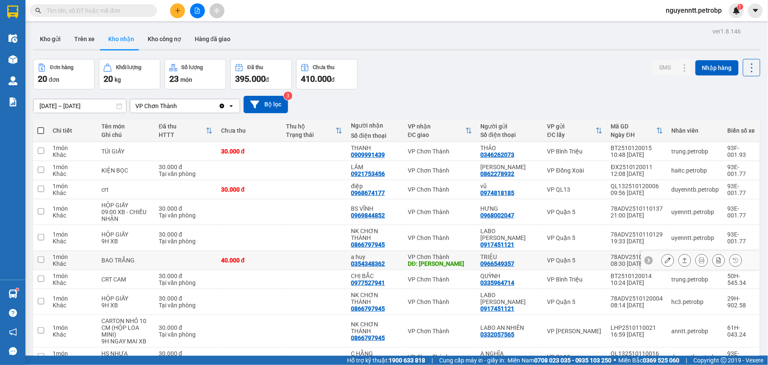
click at [316, 260] on td at bounding box center [314, 260] width 65 height 19
checkbox input "true"
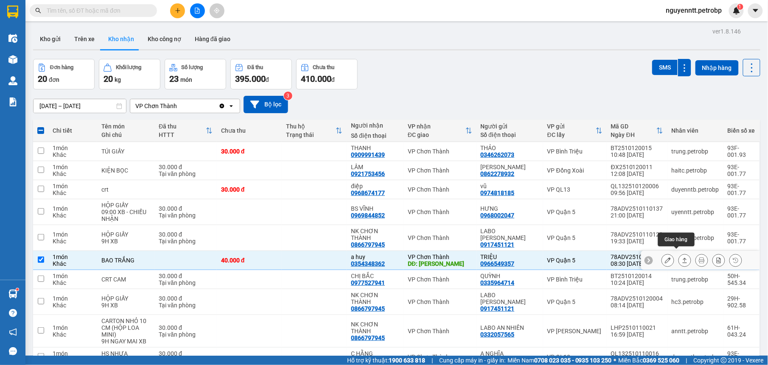
click at [679, 255] on button at bounding box center [685, 260] width 12 height 15
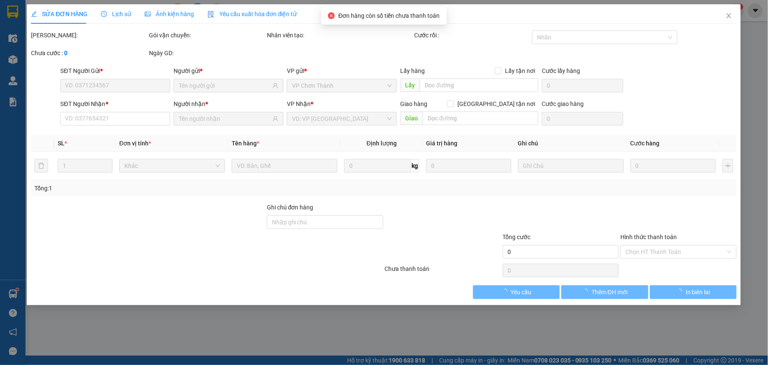
type input "0966549357"
type input "TRIỆU"
type input "0354348362"
type input "a huy"
type input "MINH HƯNG"
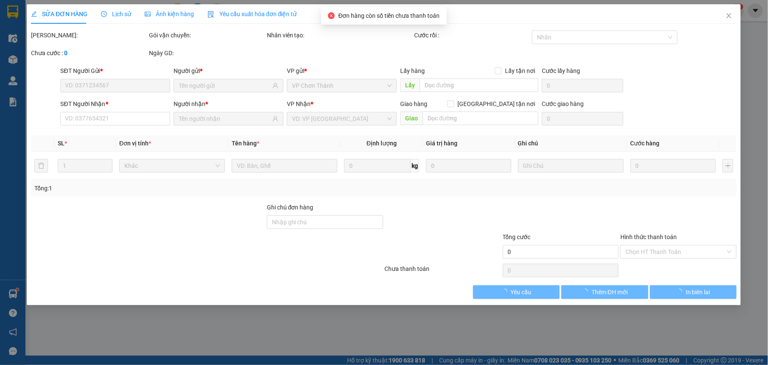
type input "40.000"
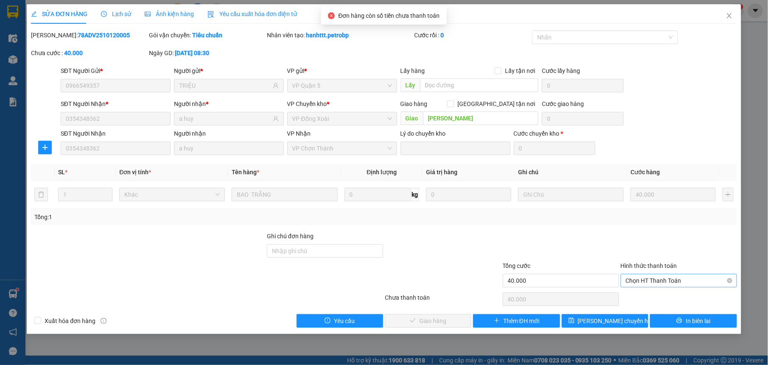
click at [649, 278] on span "Chọn HT Thanh Toán" at bounding box center [679, 281] width 106 height 13
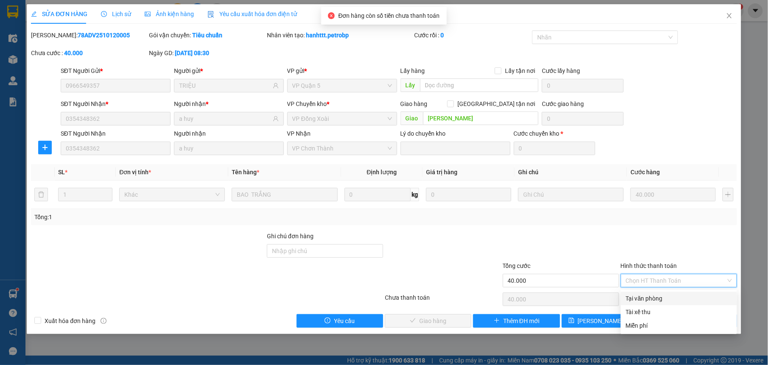
click at [640, 295] on div "Tại văn phòng" at bounding box center [679, 298] width 106 height 9
type input "0"
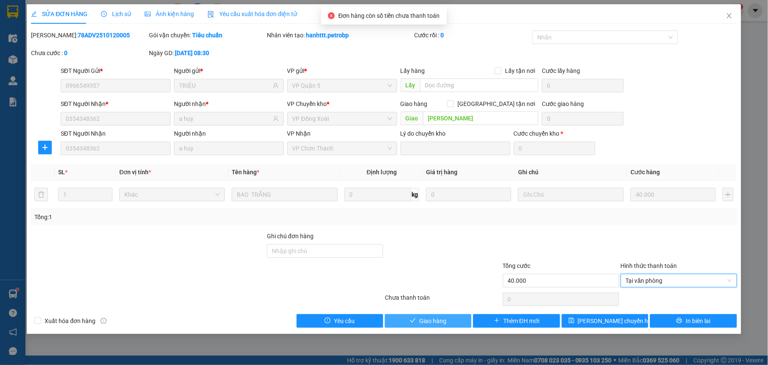
click at [425, 320] on span "Giao hàng" at bounding box center [432, 321] width 27 height 9
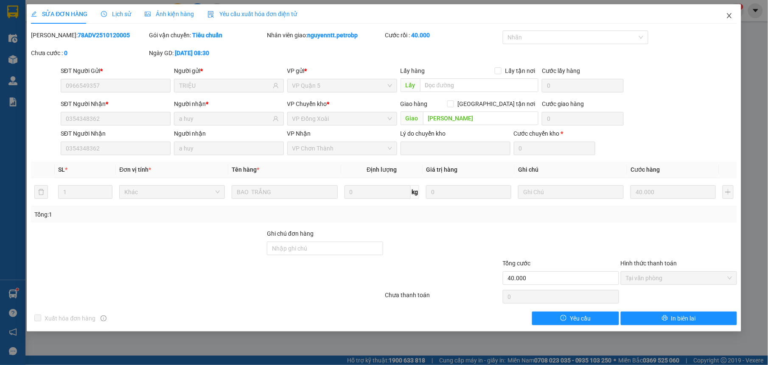
click at [728, 14] on icon "close" at bounding box center [729, 15] width 7 height 7
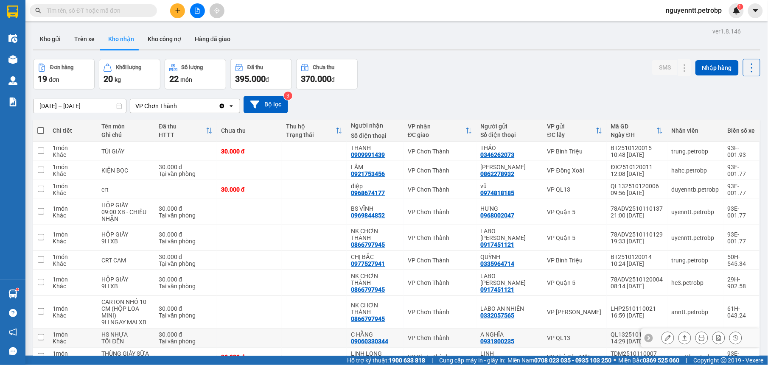
scroll to position [39, 0]
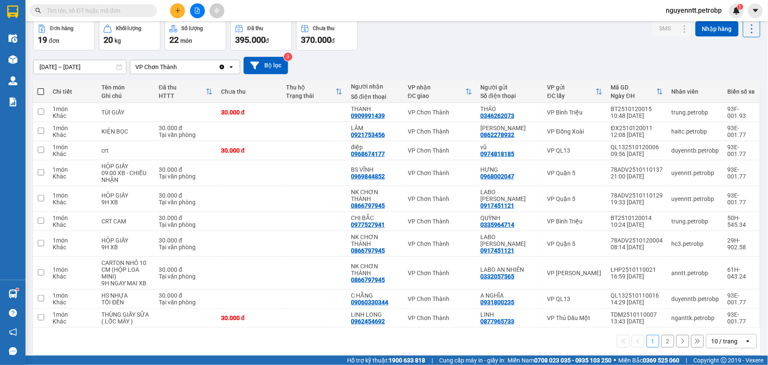
click at [662, 335] on button "2" at bounding box center [668, 341] width 13 height 13
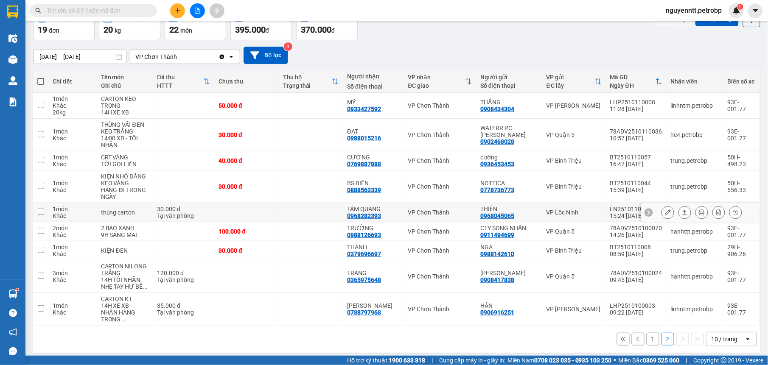
scroll to position [0, 0]
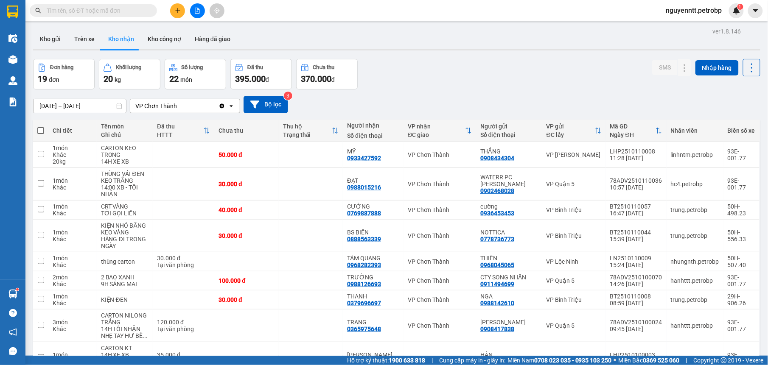
click at [196, 8] on icon "file-add" at bounding box center [197, 11] width 6 height 6
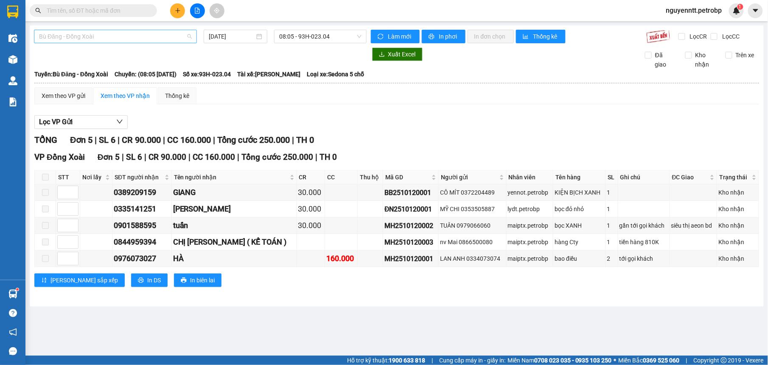
click at [86, 39] on span "Bù Đăng - Đồng Xoài" at bounding box center [115, 36] width 153 height 13
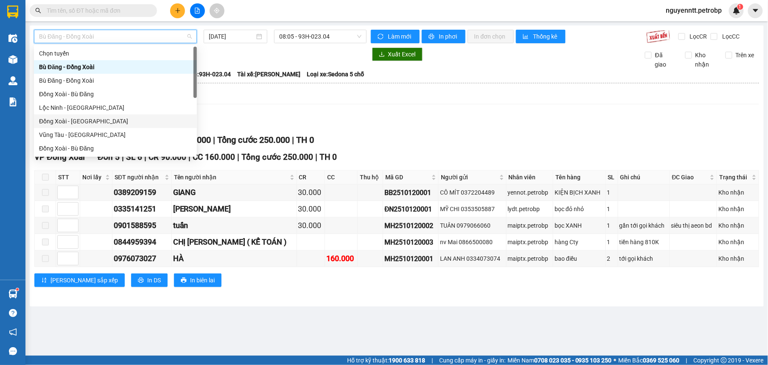
click at [89, 116] on div "Đồng Xoài - [GEOGRAPHIC_DATA]" at bounding box center [115, 122] width 163 height 14
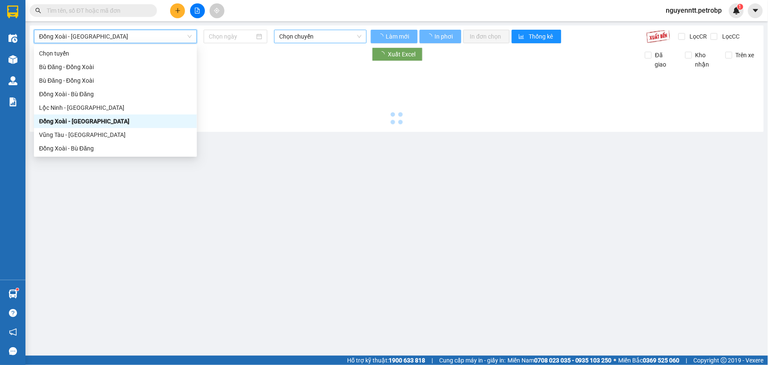
type input "[DATE]"
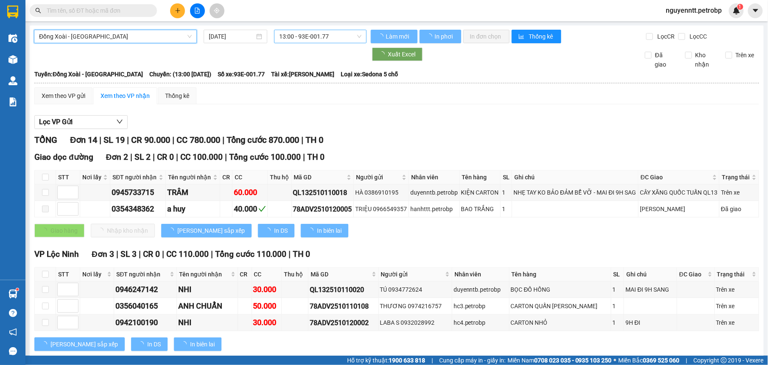
click at [299, 38] on span "13:00 - 93E-001.77" at bounding box center [320, 36] width 82 height 13
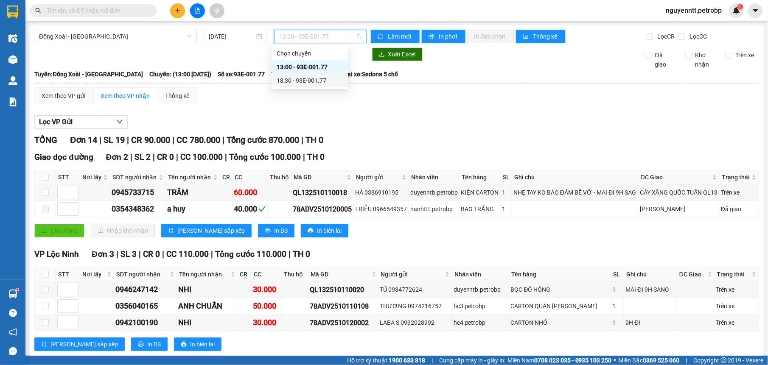
click at [315, 78] on div "18:30 - 93E-001.77" at bounding box center [310, 80] width 66 height 9
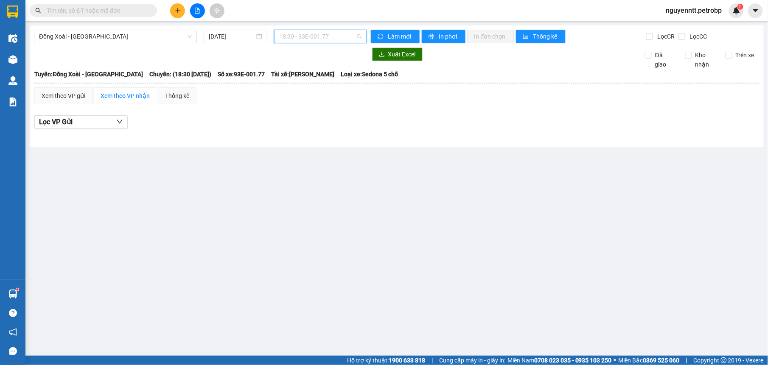
click at [306, 37] on span "18:30 - 93E-001.77" at bounding box center [320, 36] width 82 height 13
click at [301, 67] on div "13:00 - 93E-001.77" at bounding box center [313, 66] width 66 height 9
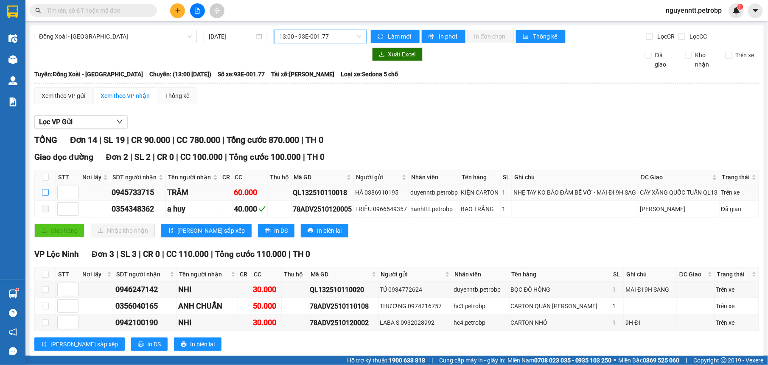
click at [46, 196] on input "checkbox" at bounding box center [45, 192] width 7 height 7
checkbox input "true"
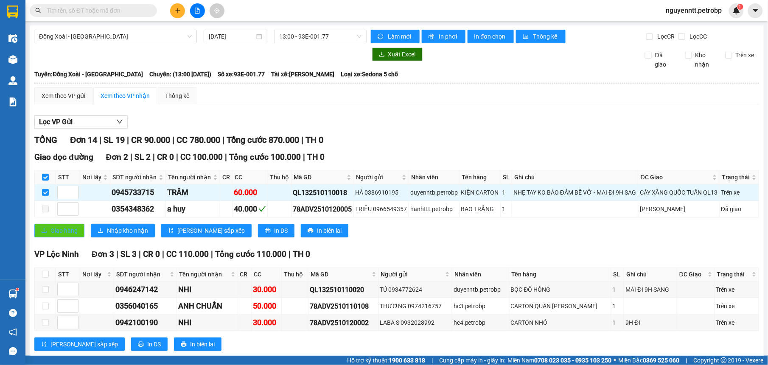
click at [61, 238] on button "Giao hàng" at bounding box center [59, 231] width 50 height 14
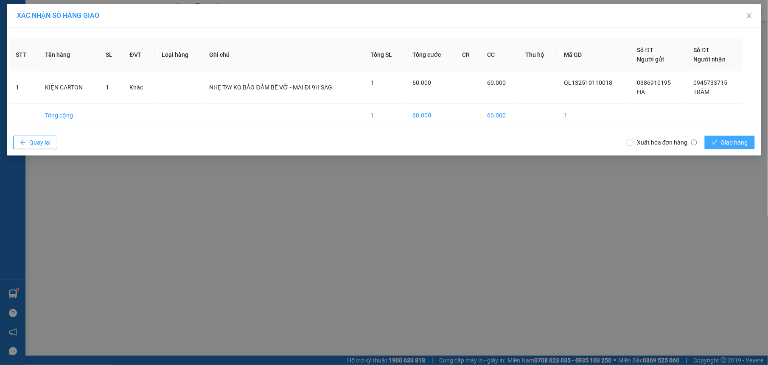
click at [747, 138] on button "Giao hàng" at bounding box center [730, 143] width 50 height 14
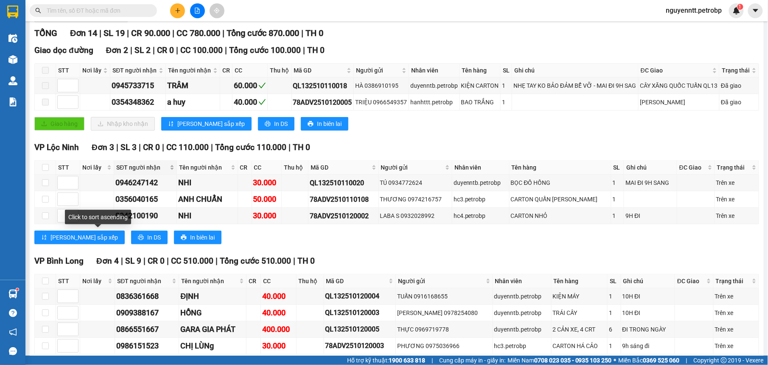
scroll to position [53, 0]
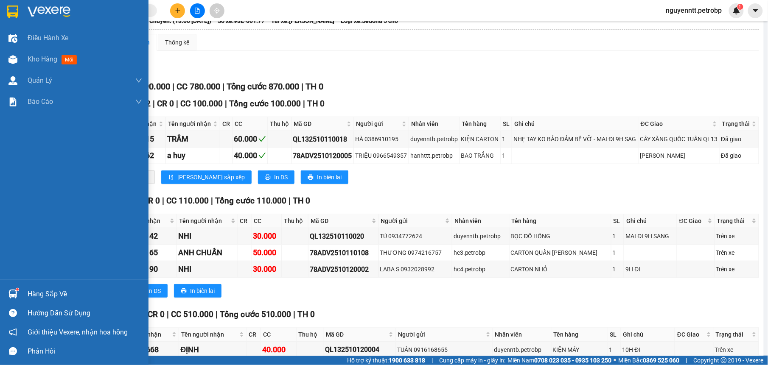
click at [17, 294] on img at bounding box center [12, 294] width 9 height 9
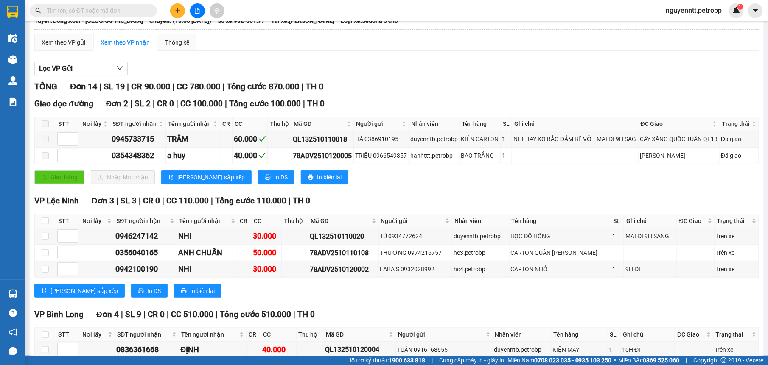
click at [430, 107] on section "Kết quả tìm kiếm ( 0 ) Bộ lọc No Data nguyenntt.petrobp 1 Điều hành xe Kho hàng…" at bounding box center [384, 182] width 768 height 365
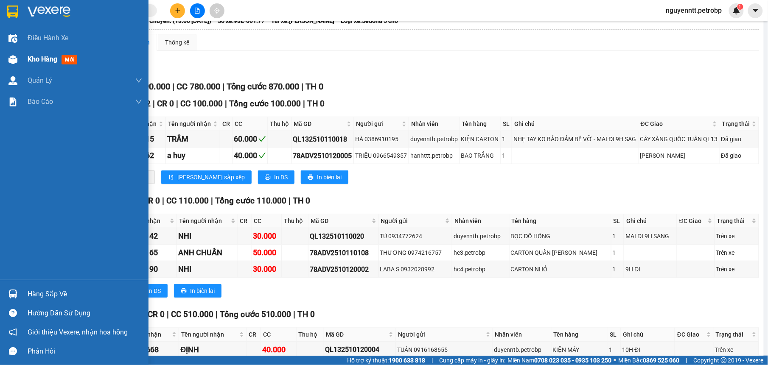
click at [14, 61] on img at bounding box center [12, 59] width 9 height 9
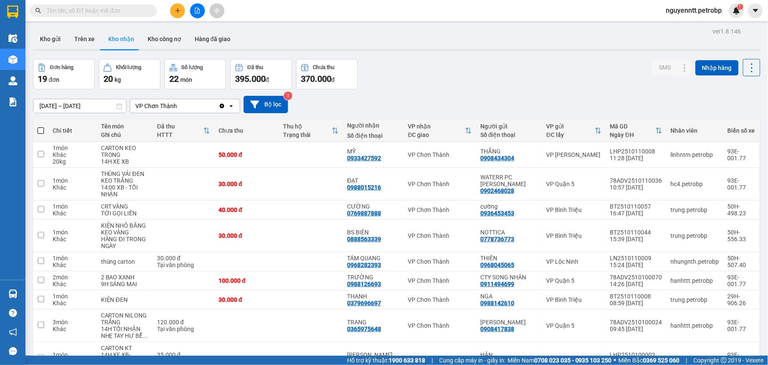
click at [184, 8] on button at bounding box center [177, 10] width 15 height 15
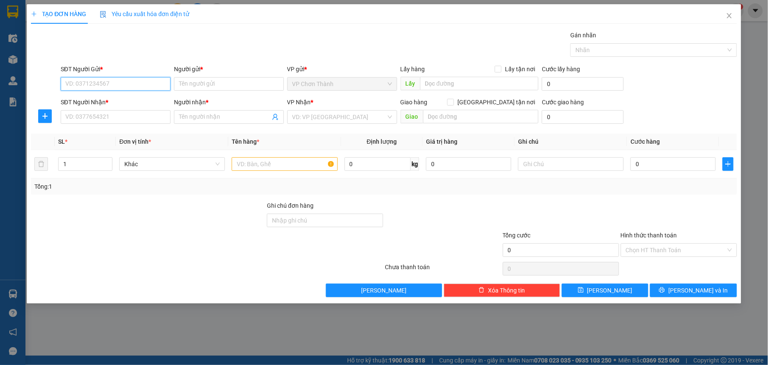
click at [96, 87] on input "SĐT Người Gửi *" at bounding box center [116, 84] width 110 height 14
type input "0987359618"
click at [229, 81] on input "Người gửi *" at bounding box center [229, 84] width 110 height 14
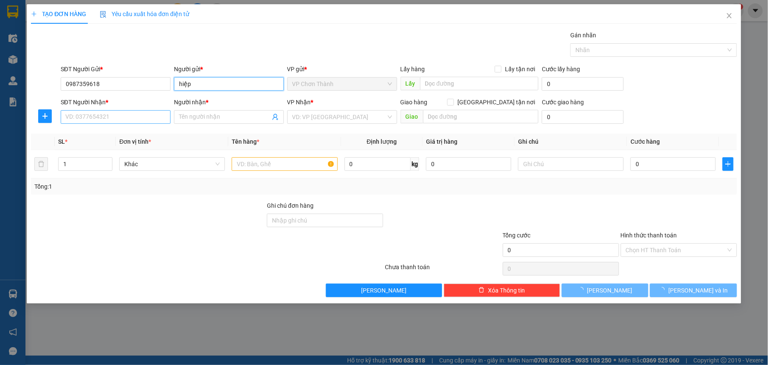
type input "hiệp"
click at [132, 119] on input "SĐT Người Nhận *" at bounding box center [116, 117] width 110 height 14
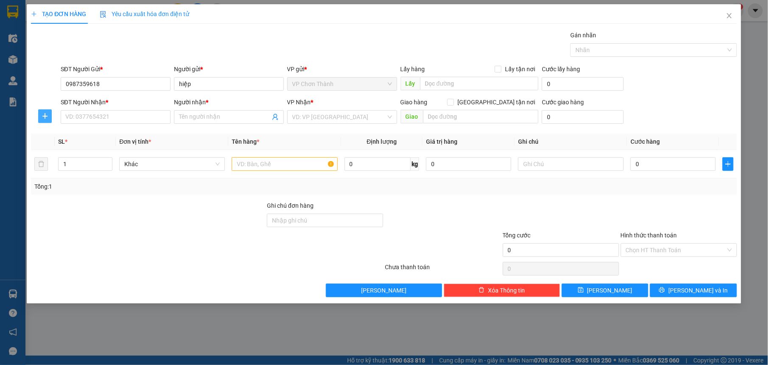
click at [45, 118] on icon "plus" at bounding box center [45, 116] width 7 height 7
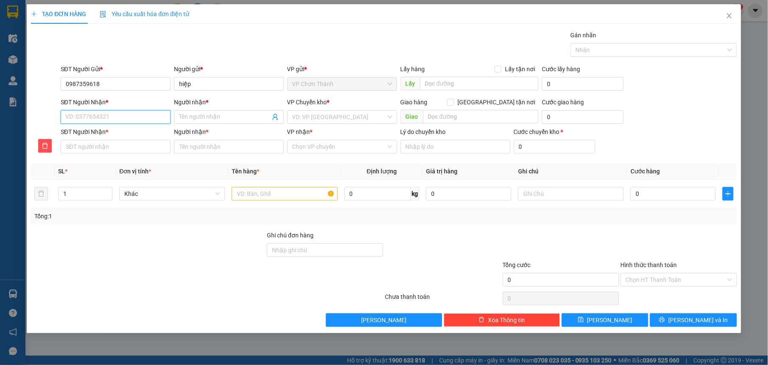
click at [88, 117] on input "SĐT Người Nhận *" at bounding box center [116, 117] width 110 height 14
click at [48, 143] on icon "delete" at bounding box center [45, 146] width 7 height 7
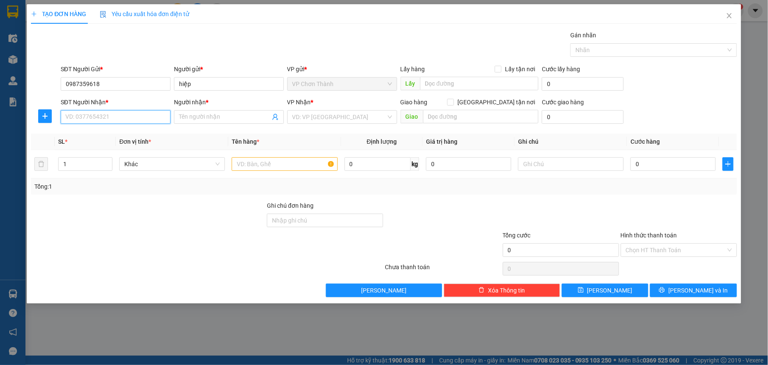
click at [121, 119] on input "SĐT Người Nhận *" at bounding box center [116, 117] width 110 height 14
type input "0987359618"
click at [203, 121] on input "Người nhận *" at bounding box center [224, 116] width 91 height 9
type input "hiệp"
click at [342, 126] on div "VP Nhận * VD: VP Sài Gòn" at bounding box center [342, 113] width 110 height 30
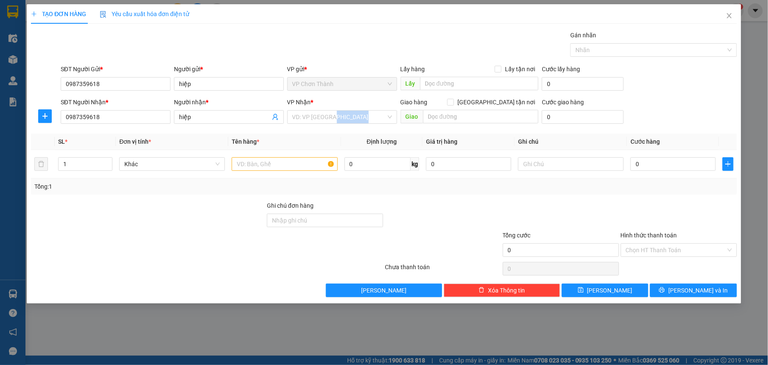
click at [341, 124] on div "VP Nhận * VD: VP Sài Gòn" at bounding box center [342, 113] width 110 height 30
click at [341, 122] on input "search" at bounding box center [339, 117] width 94 height 13
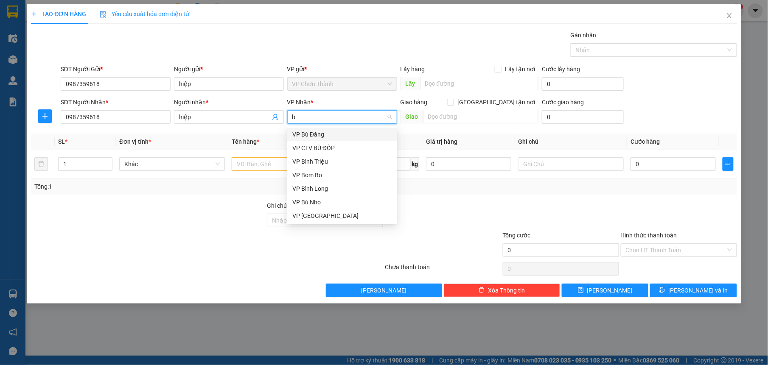
type input "bi"
click at [325, 135] on div "VP Bình Triệu" at bounding box center [342, 134] width 100 height 9
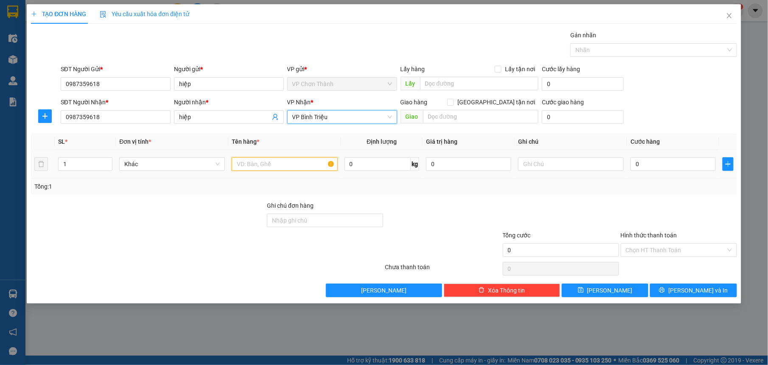
click at [278, 165] on input "text" at bounding box center [285, 164] width 106 height 14
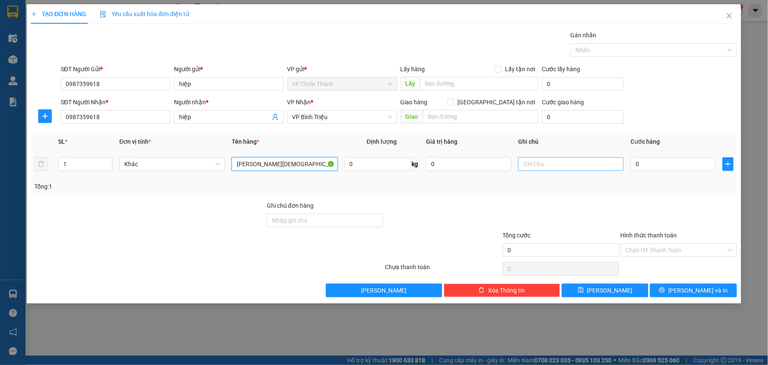
type input "vali hồng"
click at [542, 171] on input "text" at bounding box center [571, 164] width 106 height 14
type input "khách tụ gửi tự nhận"
click at [646, 167] on input "0" at bounding box center [673, 164] width 85 height 14
type input "4"
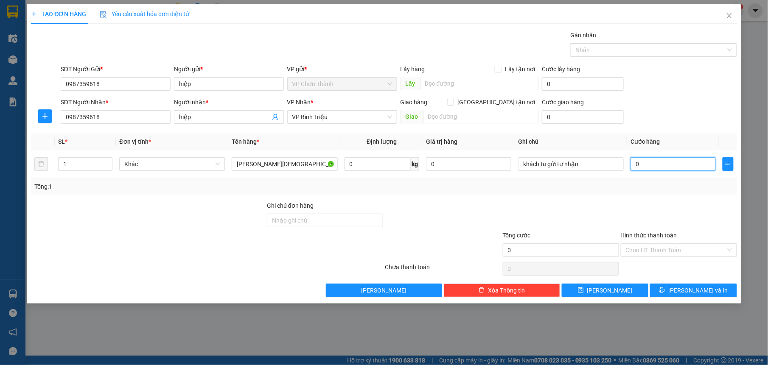
type input "4"
type input "40"
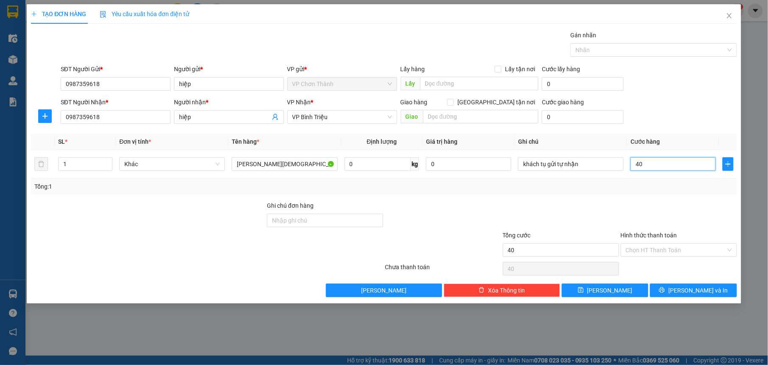
type input "400"
type input "4.000"
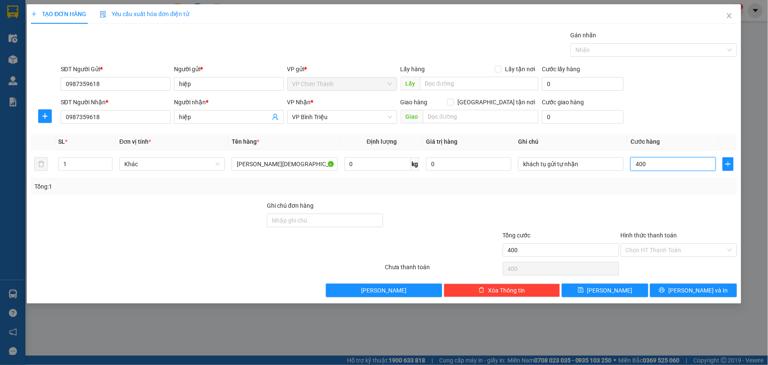
type input "4.000"
type input "40.000"
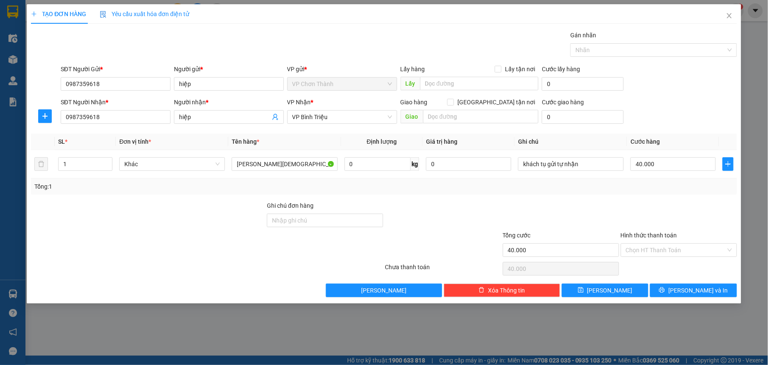
click at [648, 202] on div at bounding box center [679, 216] width 118 height 30
click at [652, 250] on input "Hình thức thanh toán" at bounding box center [676, 250] width 100 height 13
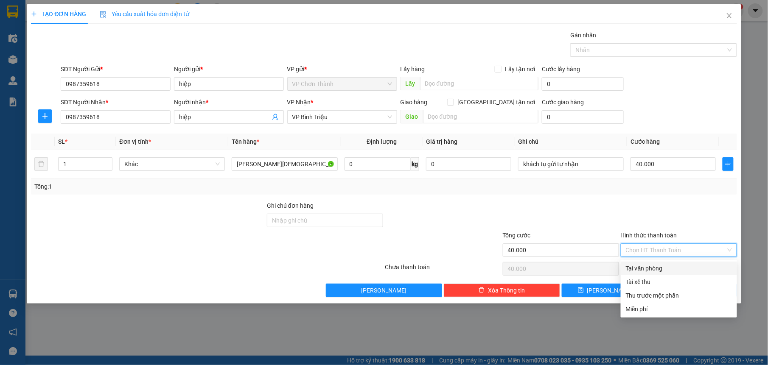
click at [638, 265] on div "Tại văn phòng" at bounding box center [679, 268] width 106 height 9
type input "0"
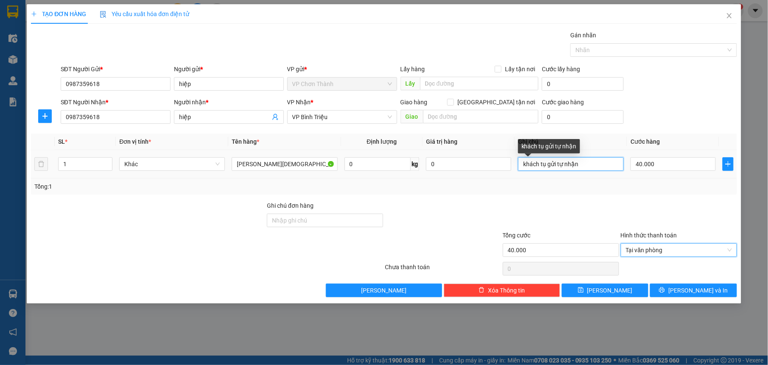
click at [545, 168] on input "khách tụ gửi tự nhận" at bounding box center [571, 164] width 106 height 14
type input "khách tự gửi tự nhận"
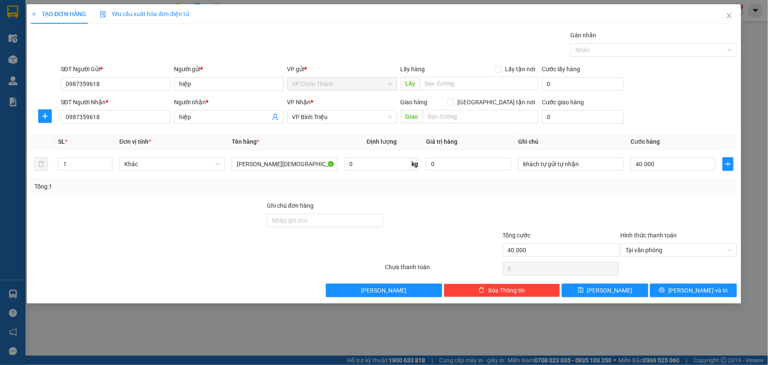
click at [559, 213] on div at bounding box center [561, 216] width 118 height 30
click at [692, 298] on button "[PERSON_NAME] và In" at bounding box center [693, 291] width 87 height 14
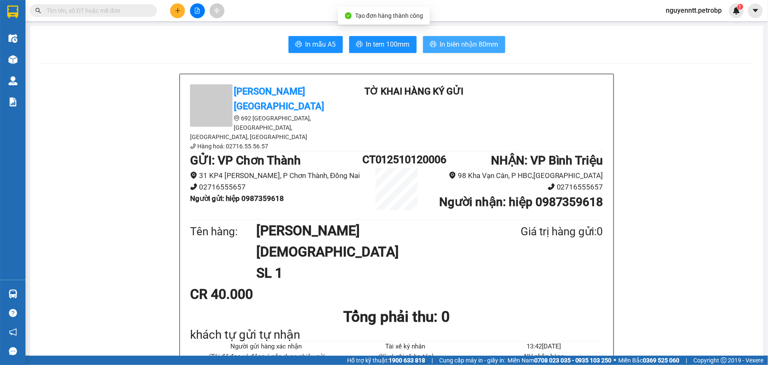
click at [430, 42] on icon "printer" at bounding box center [433, 44] width 6 height 6
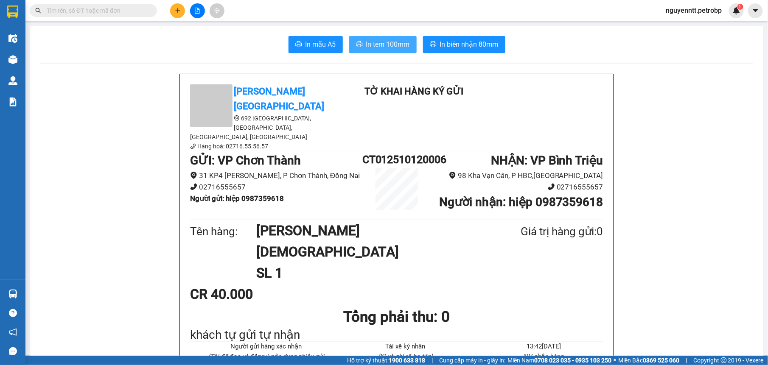
click at [369, 42] on span "In tem 100mm" at bounding box center [388, 44] width 44 height 11
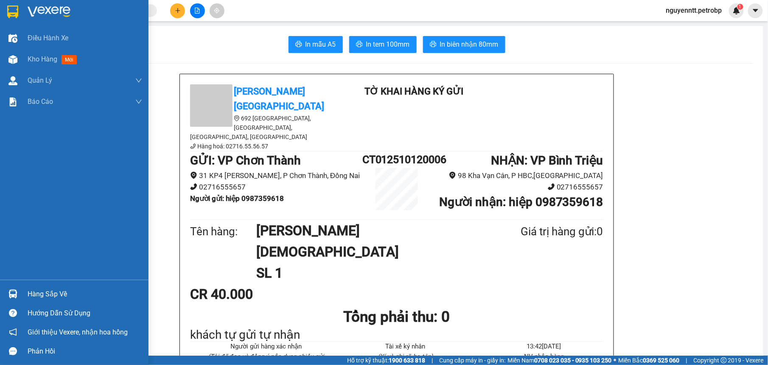
click at [0, 298] on div "Hàng sắp về" at bounding box center [74, 294] width 149 height 19
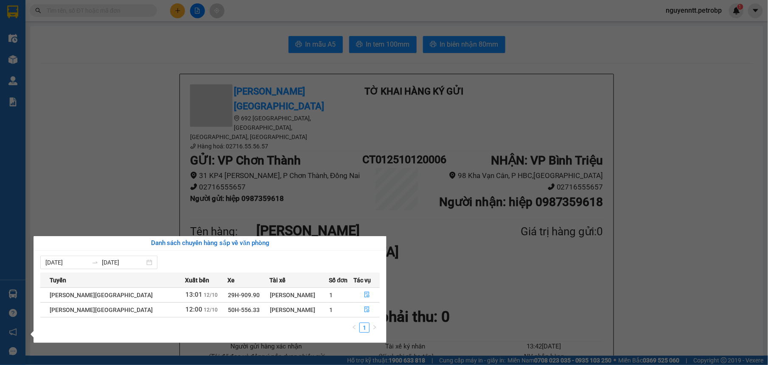
click at [63, 181] on section "Kết quả tìm kiếm ( 0 ) Bộ lọc No Data nguyenntt.petrobp 1 Điều hành xe Kho hàng…" at bounding box center [384, 182] width 768 height 365
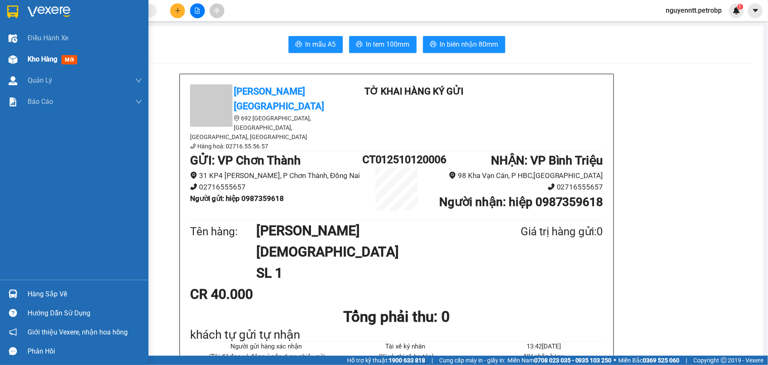
click at [21, 58] on div "Kho hàng mới" at bounding box center [74, 59] width 149 height 21
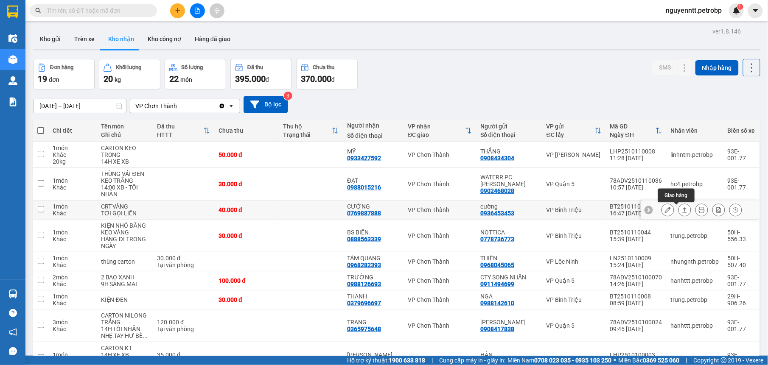
click at [679, 215] on button at bounding box center [685, 210] width 12 height 15
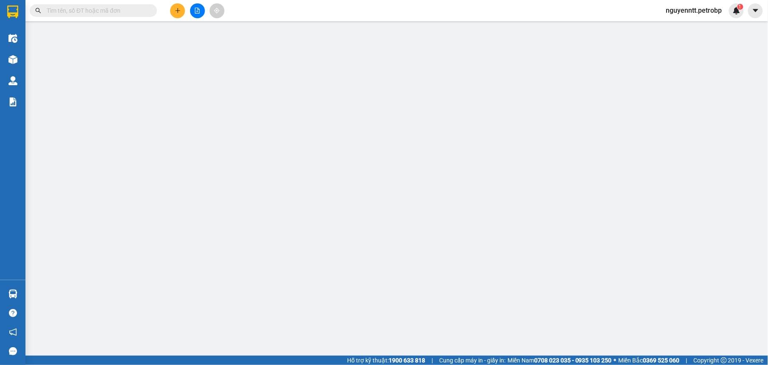
type input "0936453453"
type input "cường"
type input "0769887888"
type input "CƯỜNG"
type input "40.000"
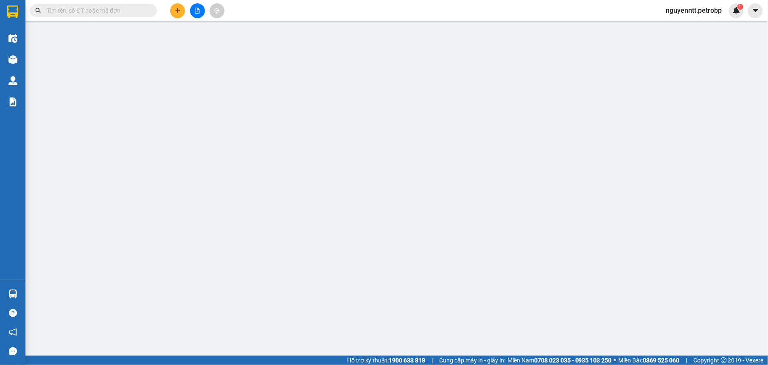
type input "40.000"
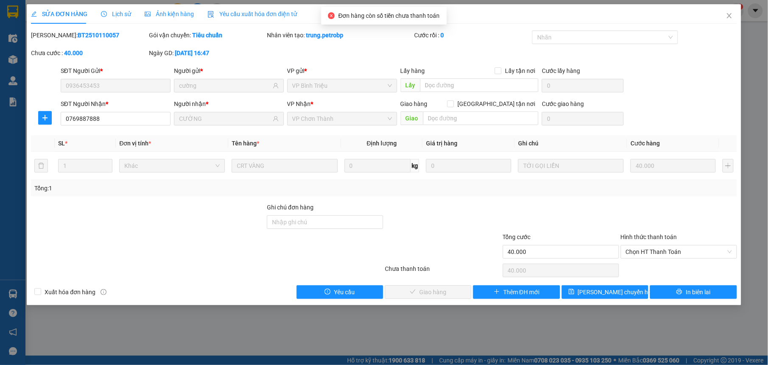
click at [114, 16] on span "Lịch sử" at bounding box center [116, 14] width 30 height 7
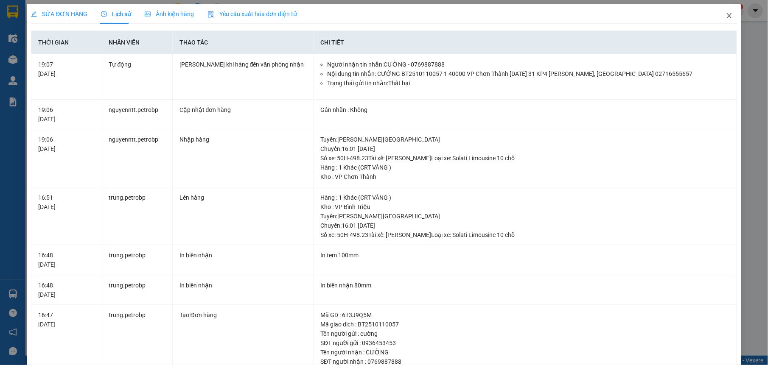
click at [722, 11] on span "Close" at bounding box center [730, 16] width 24 height 24
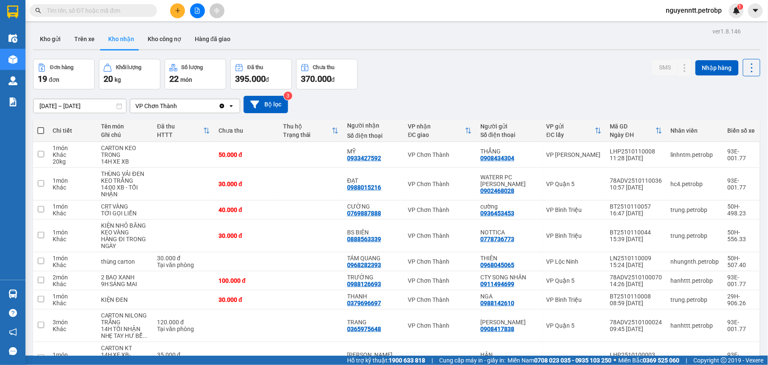
click at [107, 8] on input "text" at bounding box center [97, 10] width 100 height 9
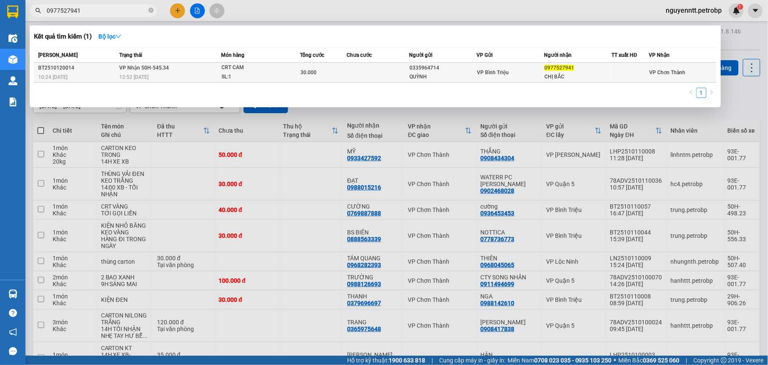
type input "0977527941"
click at [340, 77] on td "30.000" at bounding box center [323, 73] width 47 height 20
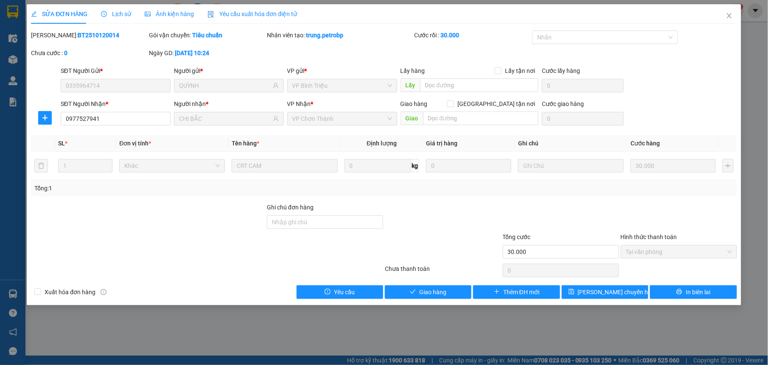
type input "0335964714"
type input "QUỲNH"
type input "0977527941"
type input "CHỊ BẮC"
type input "30.000"
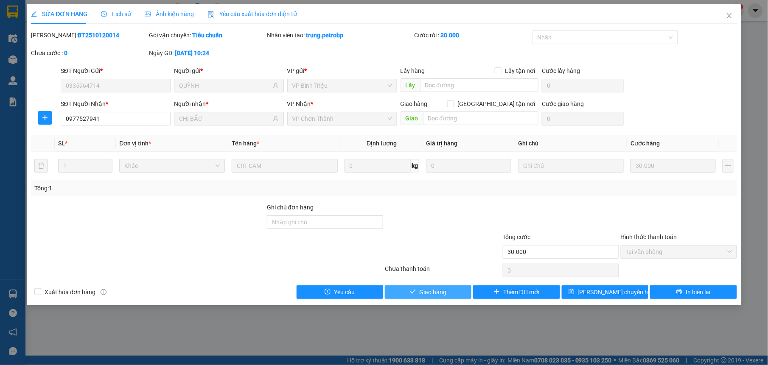
click at [420, 297] on span "Giao hàng" at bounding box center [432, 292] width 27 height 9
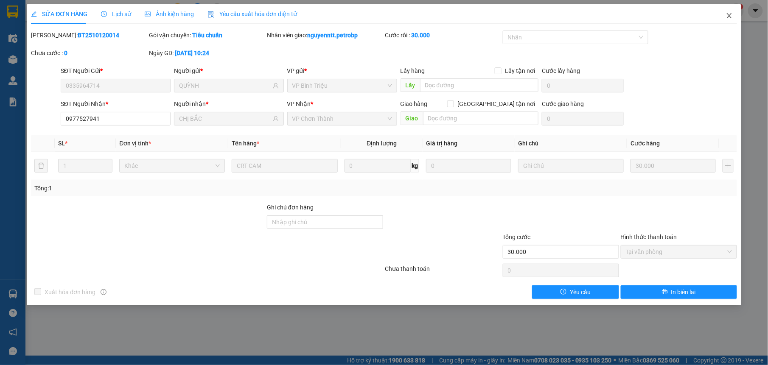
click at [725, 14] on span "Close" at bounding box center [730, 16] width 24 height 24
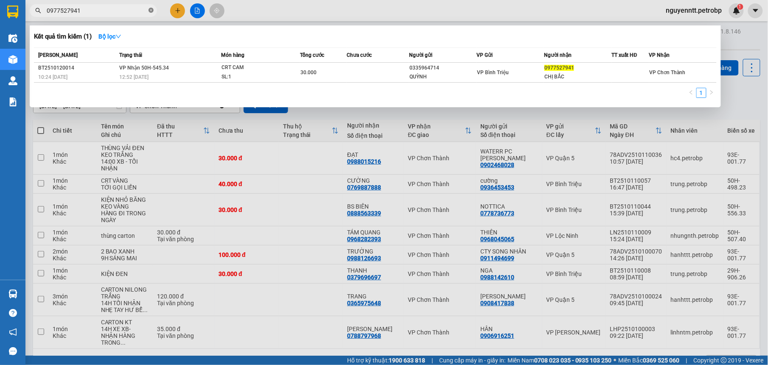
click at [153, 10] on icon "close-circle" at bounding box center [151, 10] width 5 height 5
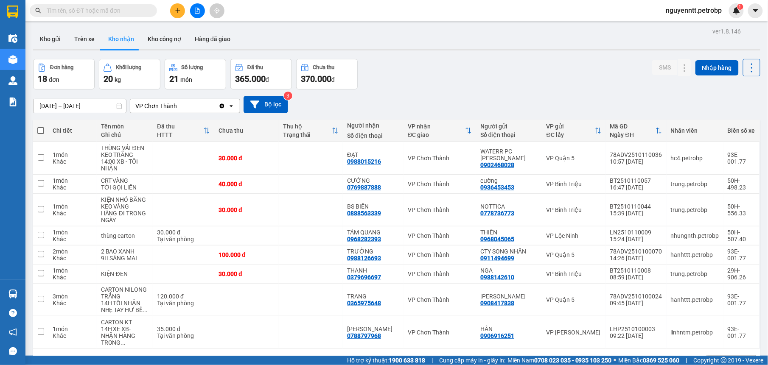
click at [103, 7] on input "text" at bounding box center [97, 10] width 100 height 9
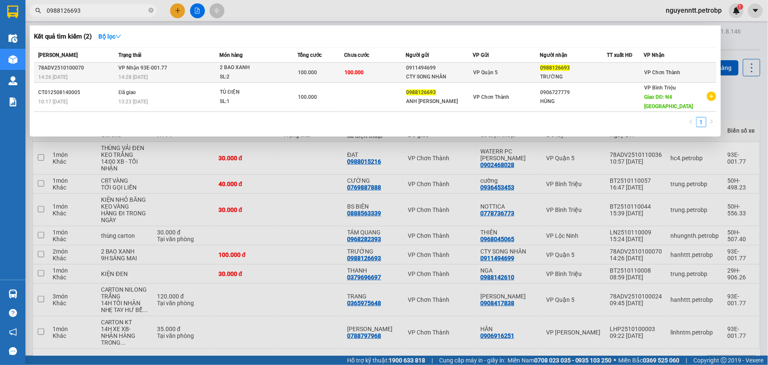
type input "0988126693"
click at [390, 65] on td "100.000" at bounding box center [375, 73] width 62 height 20
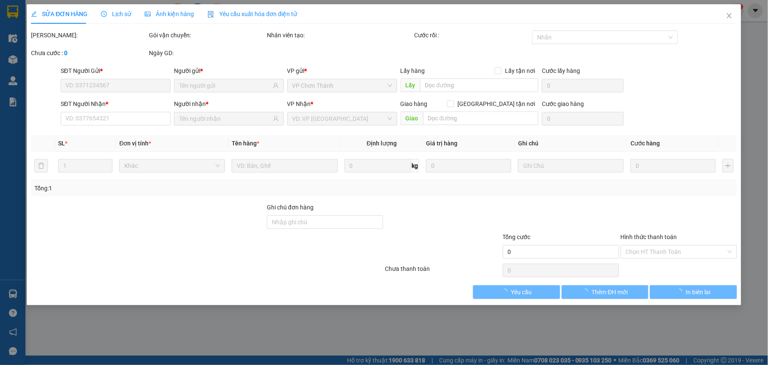
type input "0911494699"
type input "CTY SONG NHÂN"
type input "0988126693"
type input "TRƯỜNG"
type input "100.000"
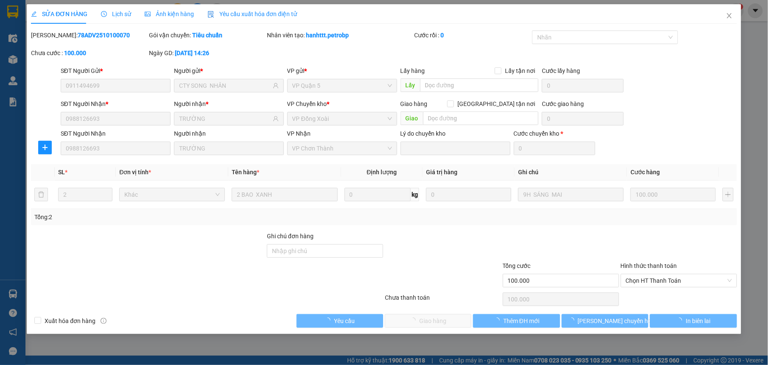
click at [668, 254] on div at bounding box center [679, 247] width 118 height 30
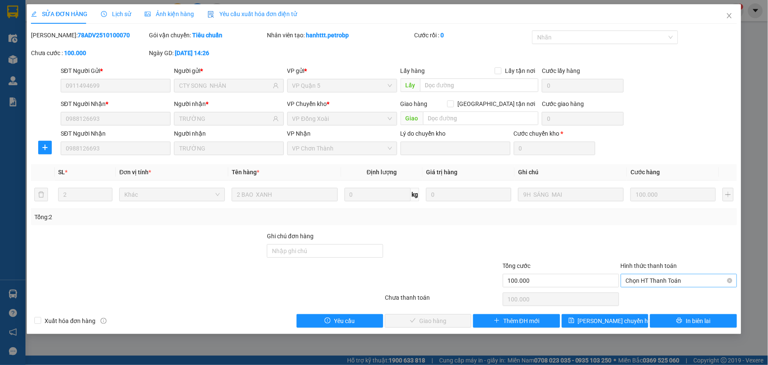
click at [647, 281] on span "Chọn HT Thanh Toán" at bounding box center [679, 281] width 106 height 13
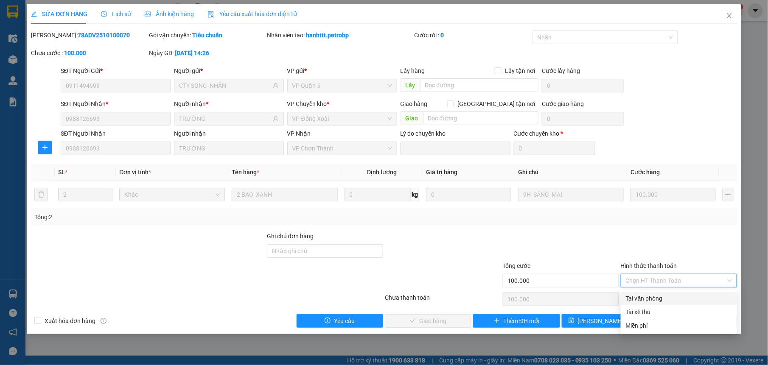
click at [647, 299] on div "Tại văn phòng" at bounding box center [679, 298] width 106 height 9
type input "0"
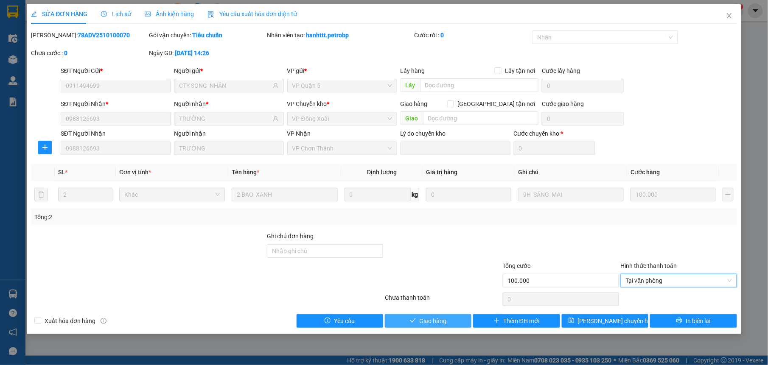
click at [419, 321] on span "Giao hàng" at bounding box center [432, 321] width 27 height 9
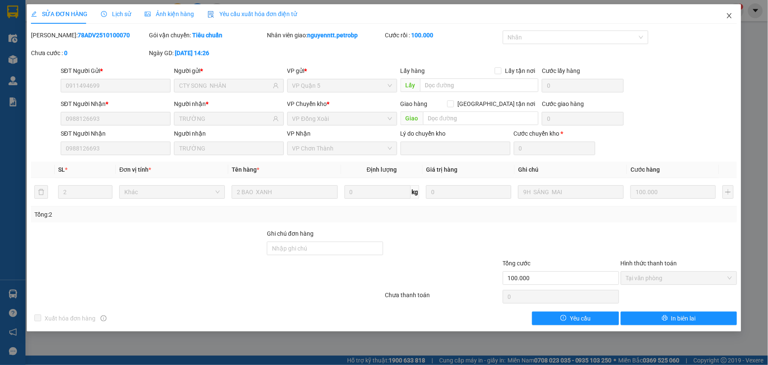
click at [725, 19] on span "Close" at bounding box center [730, 16] width 24 height 24
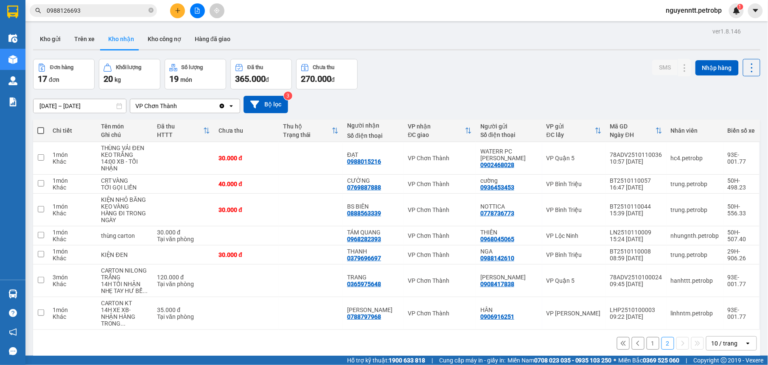
click at [649, 337] on button "1" at bounding box center [653, 343] width 13 height 13
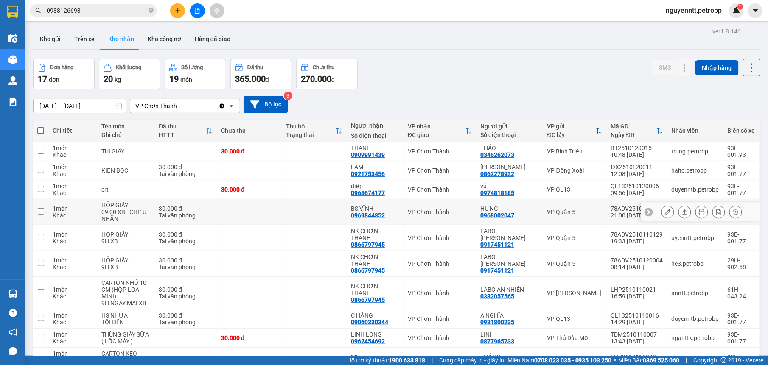
click at [328, 199] on td at bounding box center [314, 212] width 65 height 26
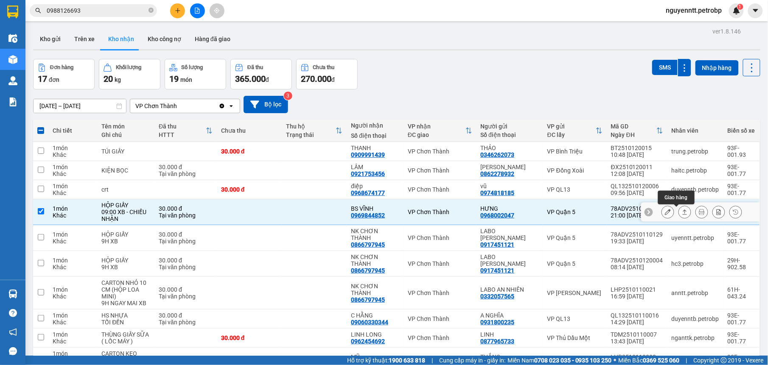
click at [679, 205] on button at bounding box center [685, 212] width 12 height 15
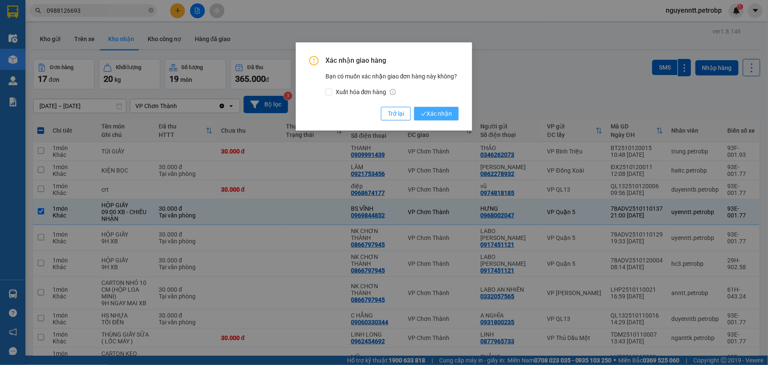
click at [434, 112] on span "Xác nhận" at bounding box center [436, 113] width 31 height 9
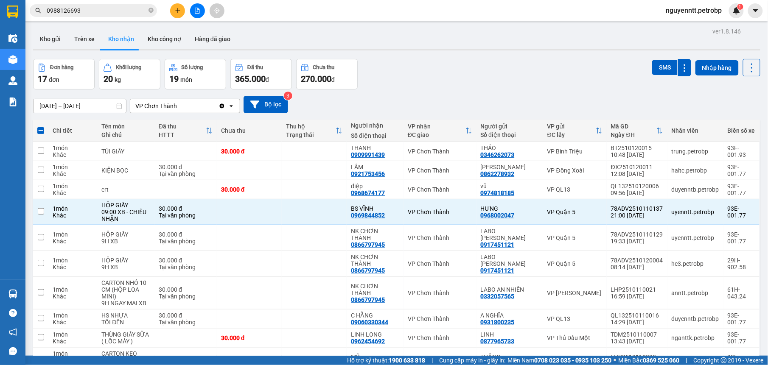
checkbox input "false"
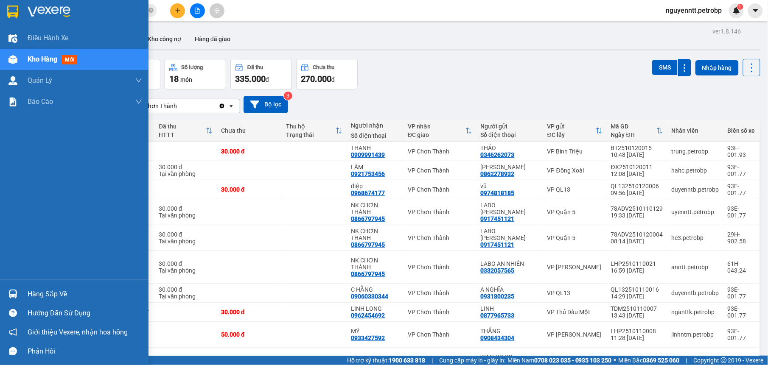
click at [6, 294] on div at bounding box center [13, 294] width 15 height 15
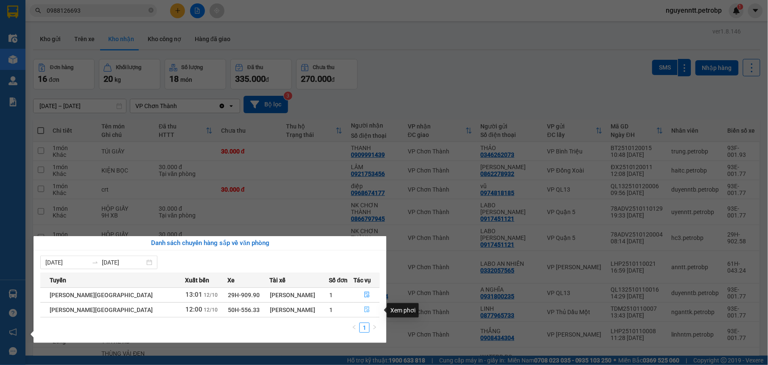
click at [365, 312] on icon "file-done" at bounding box center [367, 310] width 6 height 6
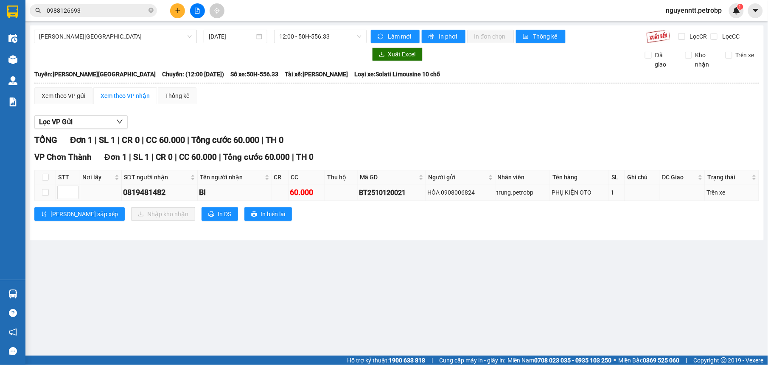
click at [40, 192] on td at bounding box center [45, 193] width 21 height 17
click at [43, 192] on input "checkbox" at bounding box center [45, 192] width 7 height 7
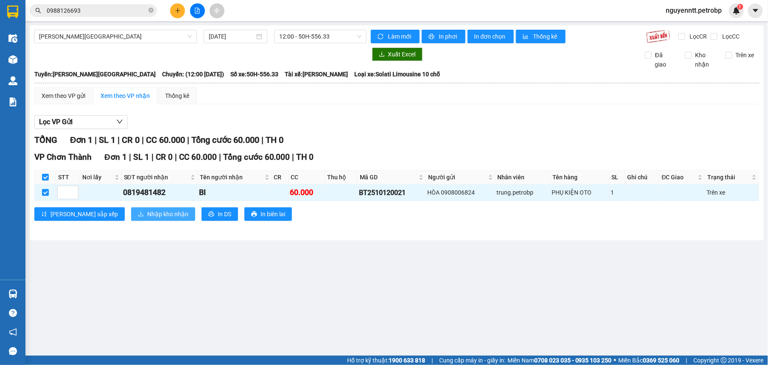
click at [147, 217] on span "Nhập kho nhận" at bounding box center [167, 214] width 41 height 9
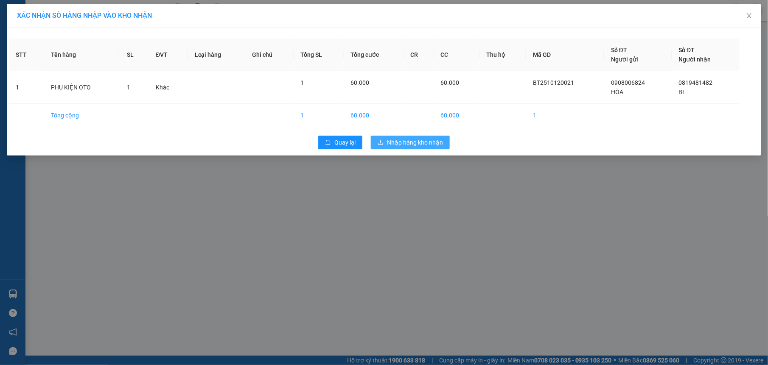
click at [429, 148] on button "Nhập hàng kho nhận" at bounding box center [410, 143] width 79 height 14
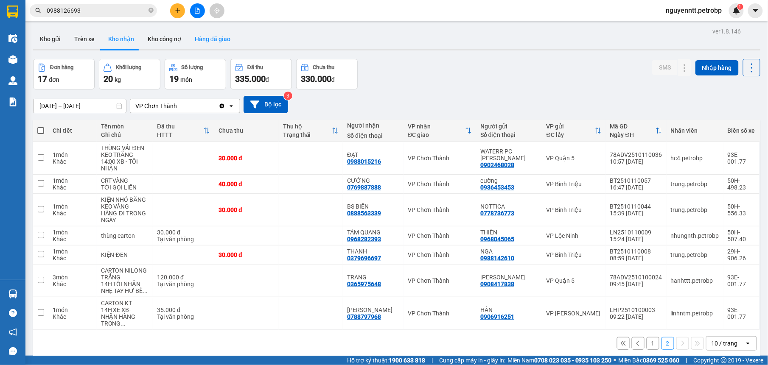
click at [205, 36] on button "Hàng đã giao" at bounding box center [212, 39] width 49 height 20
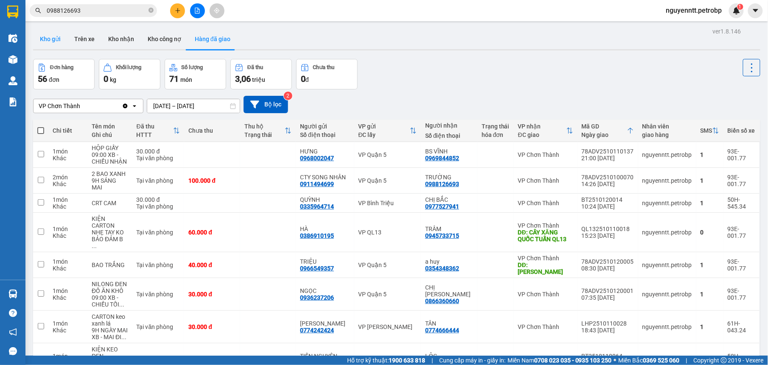
click at [53, 39] on button "Kho gửi" at bounding box center [50, 39] width 34 height 20
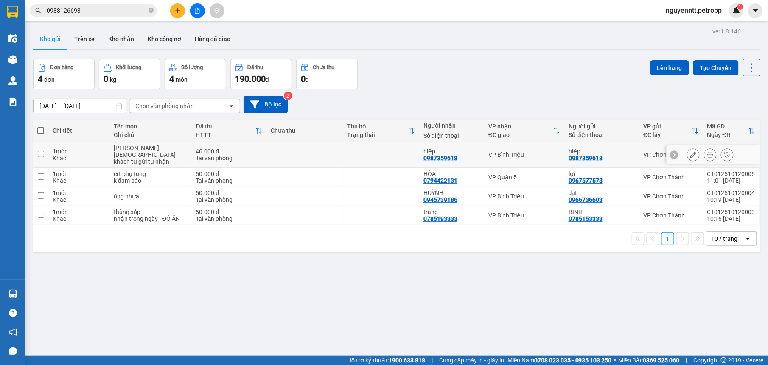
click at [386, 149] on td at bounding box center [381, 155] width 76 height 26
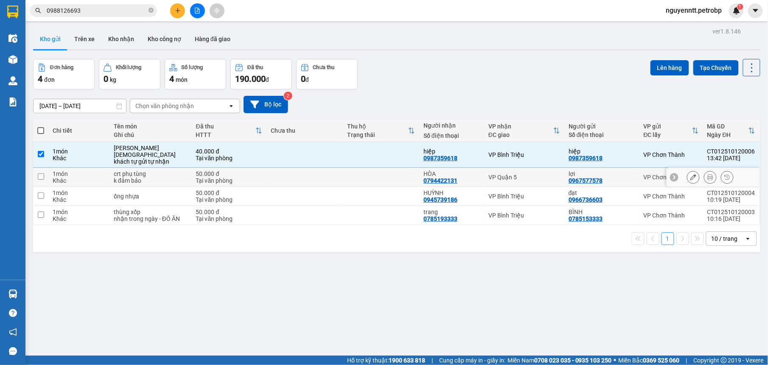
click at [384, 173] on td at bounding box center [381, 177] width 76 height 19
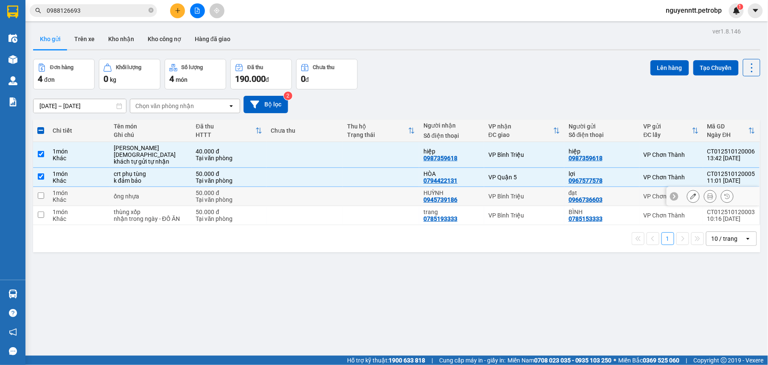
click at [377, 187] on td at bounding box center [381, 196] width 76 height 19
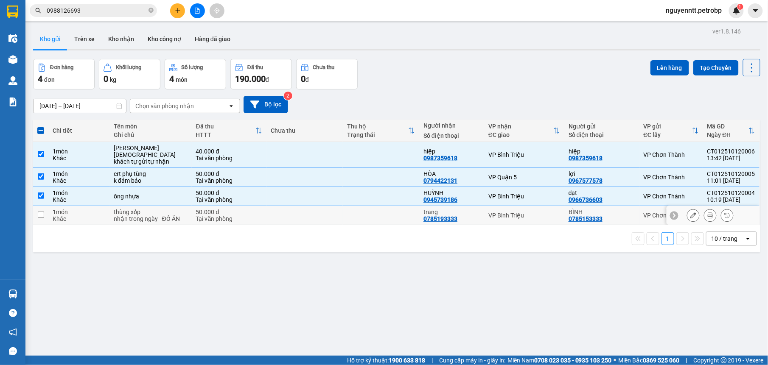
click at [347, 214] on td at bounding box center [381, 215] width 76 height 19
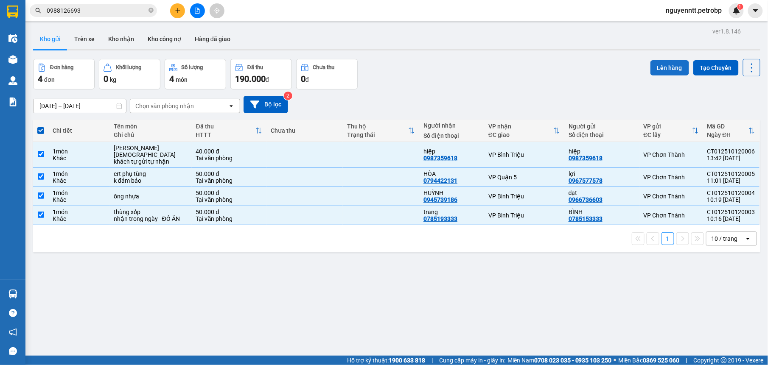
click at [664, 68] on button "Lên hàng" at bounding box center [670, 67] width 39 height 15
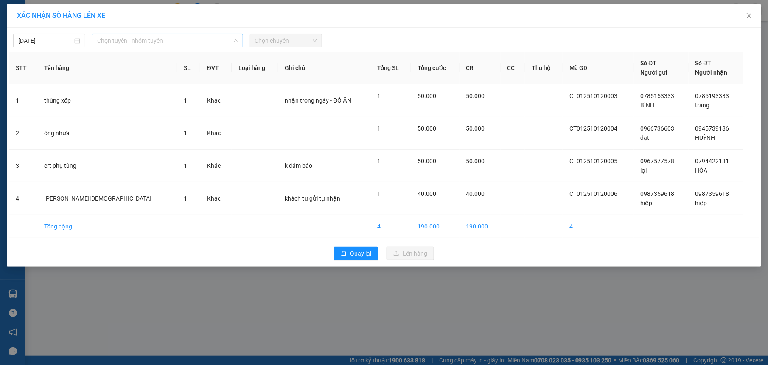
click at [132, 39] on span "Chọn tuyến - nhóm tuyến" at bounding box center [167, 40] width 141 height 13
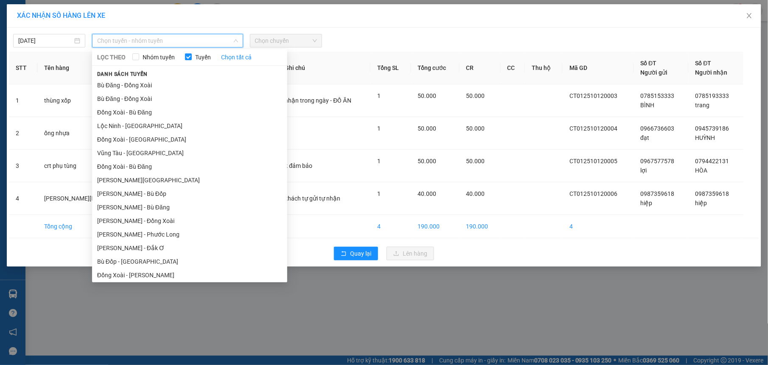
click at [131, 323] on li "[PERSON_NAME][GEOGRAPHIC_DATA]" at bounding box center [189, 330] width 195 height 14
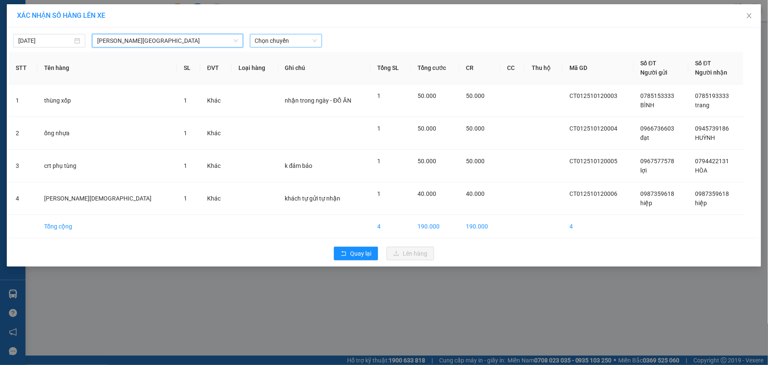
click at [277, 41] on span "Chọn chuyến" at bounding box center [286, 40] width 62 height 13
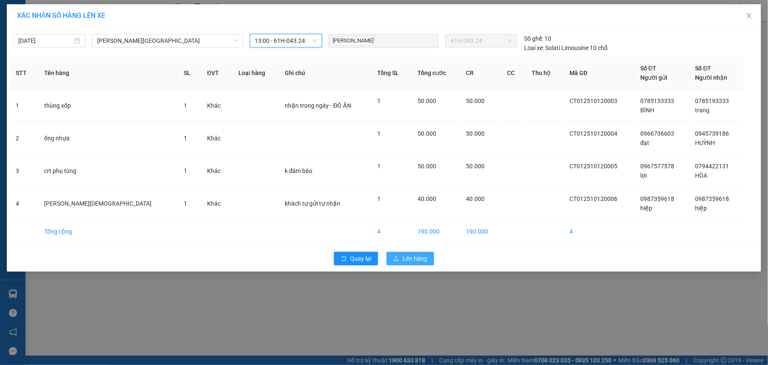
click at [427, 262] on span "Lên hàng" at bounding box center [415, 258] width 25 height 9
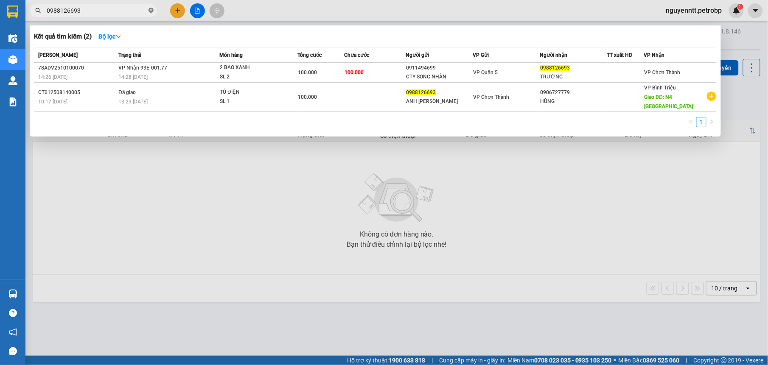
click at [149, 12] on icon "close-circle" at bounding box center [151, 10] width 5 height 5
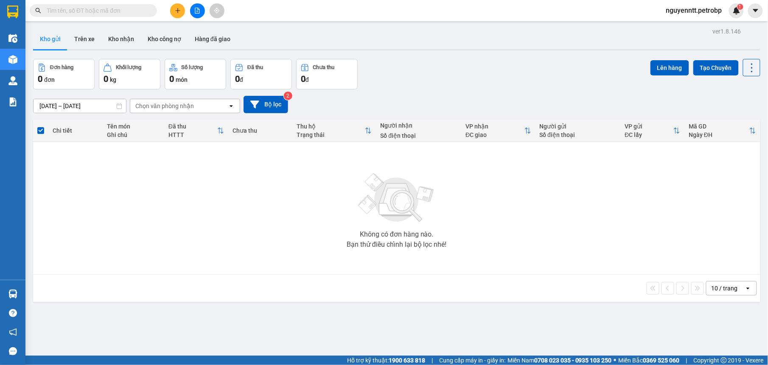
click at [128, 10] on input "text" at bounding box center [97, 10] width 100 height 9
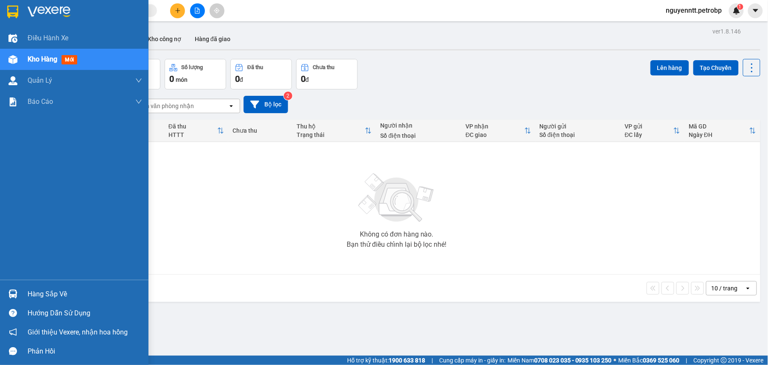
click at [21, 291] on div "Hàng sắp về" at bounding box center [74, 294] width 149 height 19
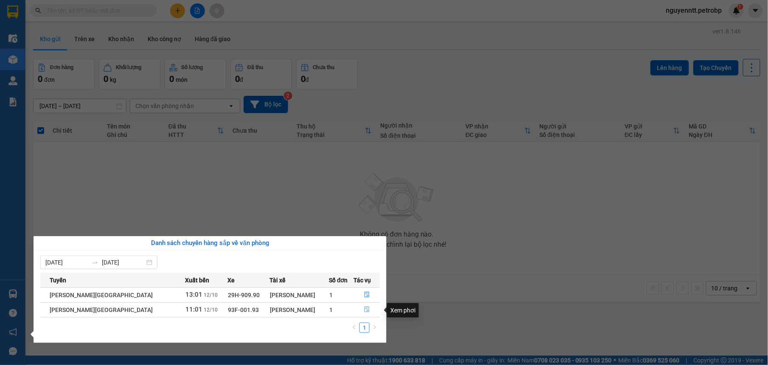
click at [364, 314] on span "file-done" at bounding box center [367, 310] width 6 height 7
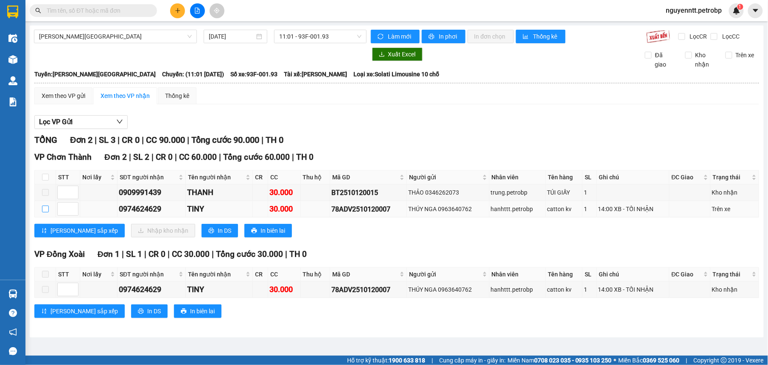
click at [44, 209] on input "checkbox" at bounding box center [45, 209] width 7 height 7
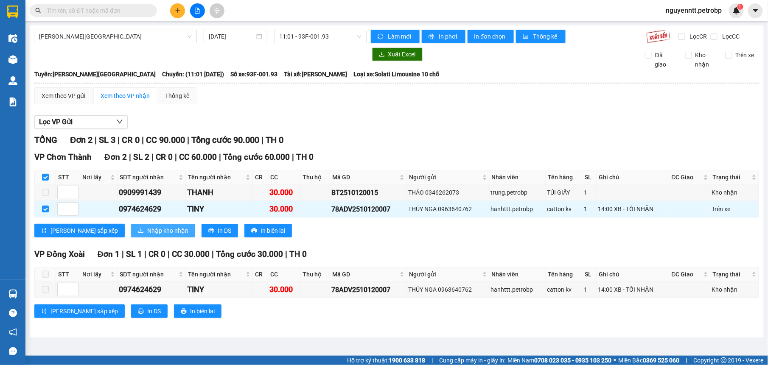
click at [147, 230] on span "Nhập kho nhận" at bounding box center [167, 230] width 41 height 9
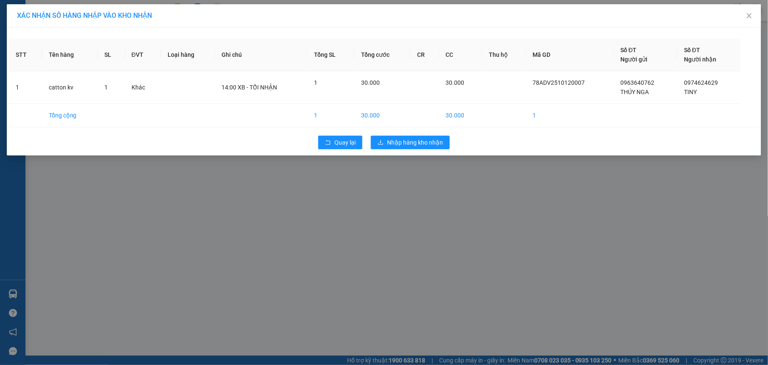
click at [410, 132] on div "Quay lại Nhập hàng kho nhận" at bounding box center [384, 143] width 750 height 22
click at [399, 144] on span "Nhập hàng kho nhận" at bounding box center [415, 142] width 56 height 9
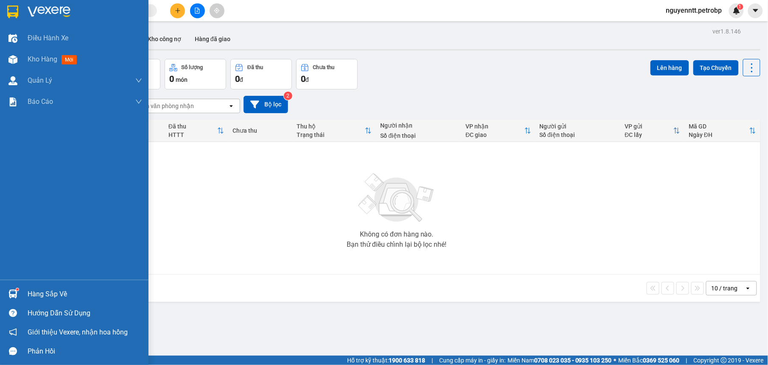
click at [10, 290] on img at bounding box center [12, 294] width 9 height 9
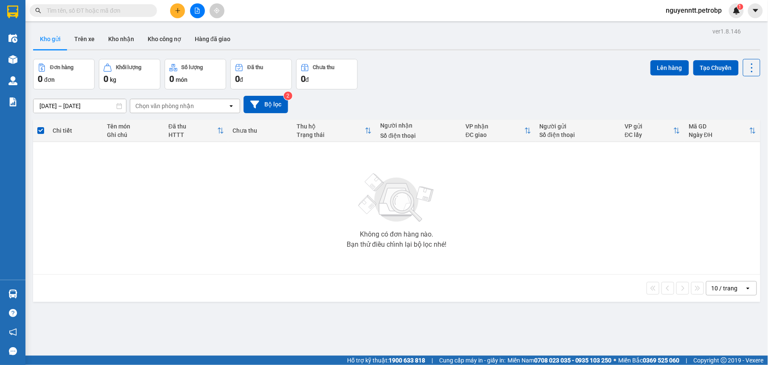
click at [451, 237] on section "Kết quả tìm kiếm ( 2 ) Bộ lọc Mã ĐH Trạng thái Món hàng Tổng cước Chưa cước Ngư…" at bounding box center [384, 182] width 768 height 365
